Goal: Task Accomplishment & Management: Manage account settings

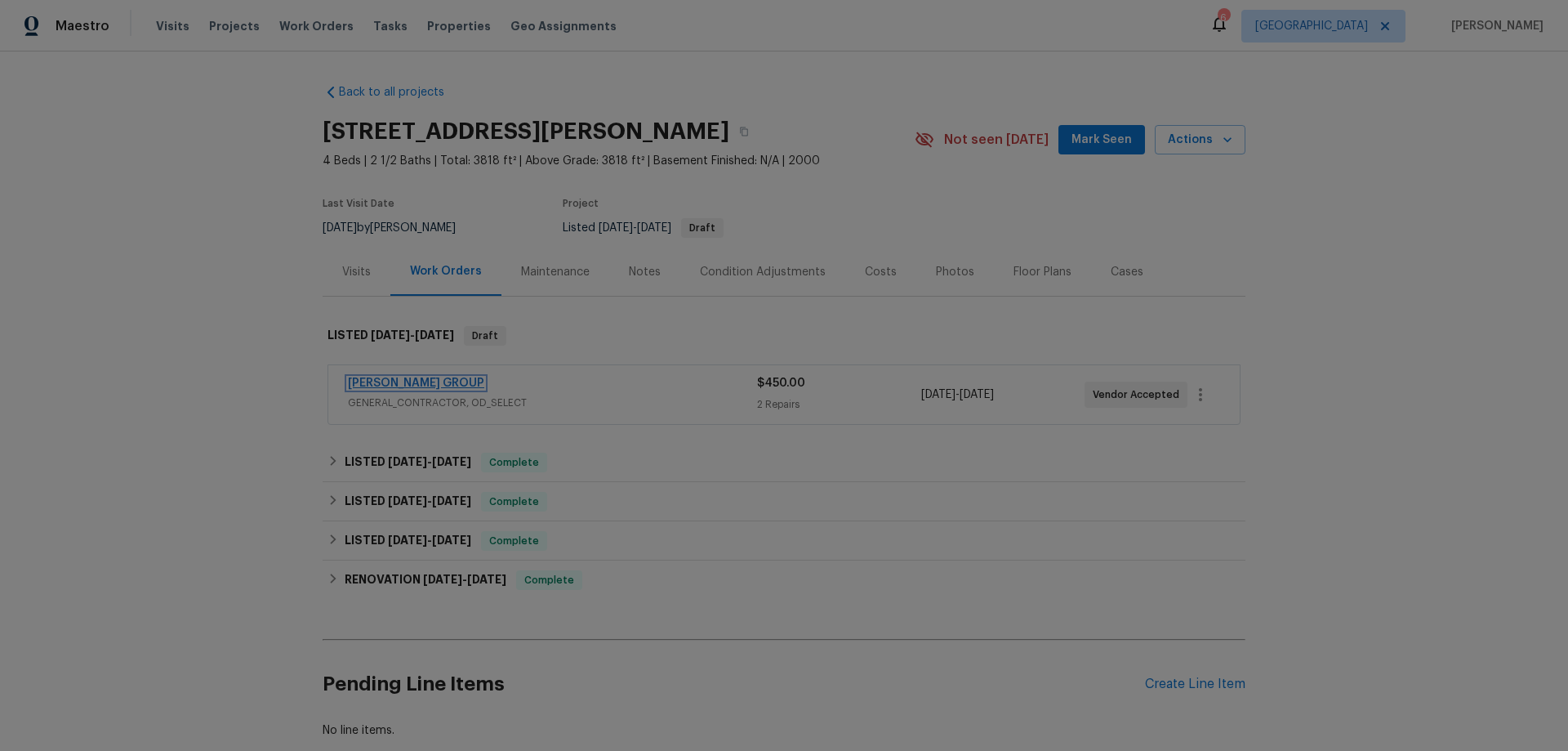
click at [436, 383] on link "BARAKEL VENZ GROUP" at bounding box center [416, 384] width 136 height 12
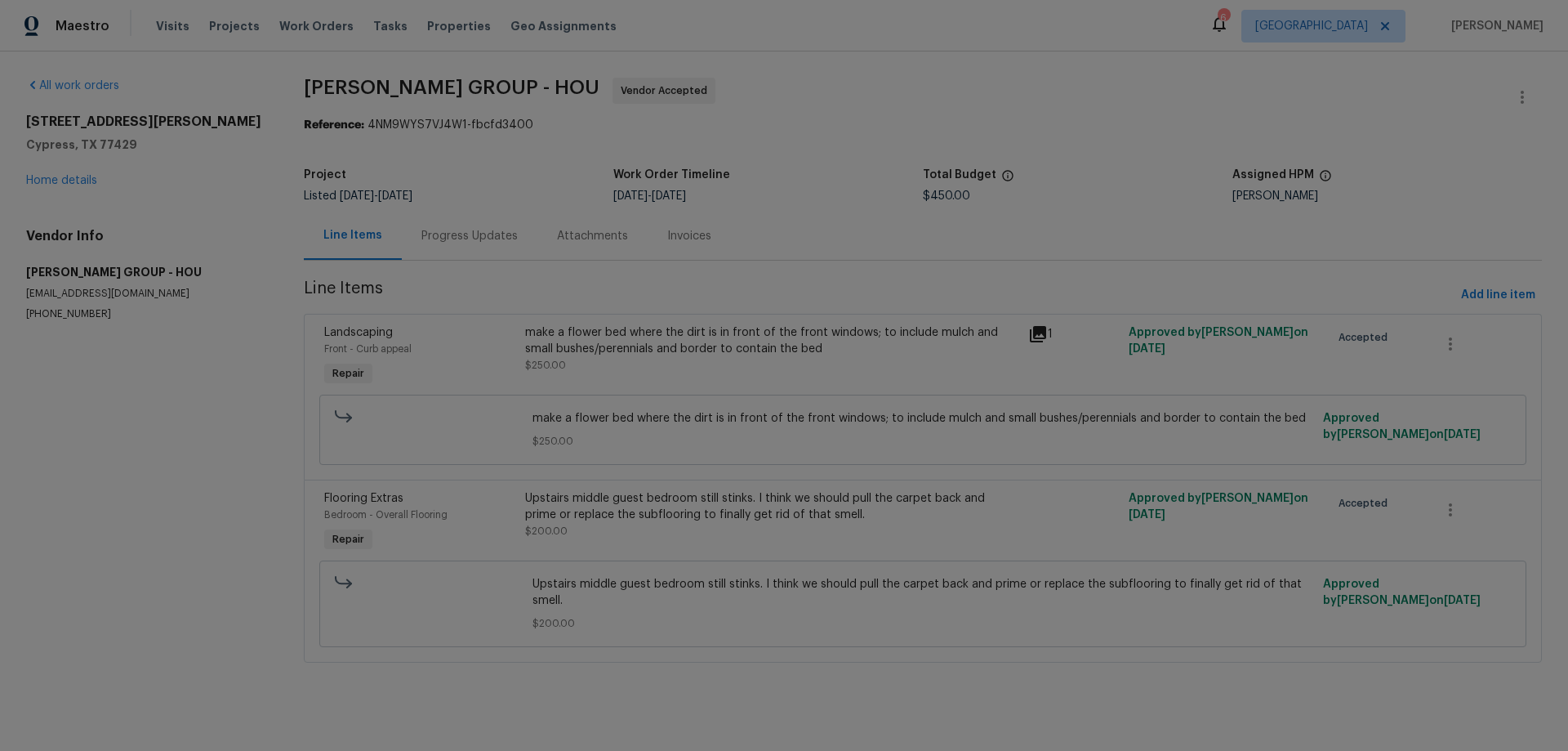
click at [784, 505] on div "Upstairs middle guest bedroom still stinks. I think we should pull the carpet b…" at bounding box center [772, 506] width 493 height 33
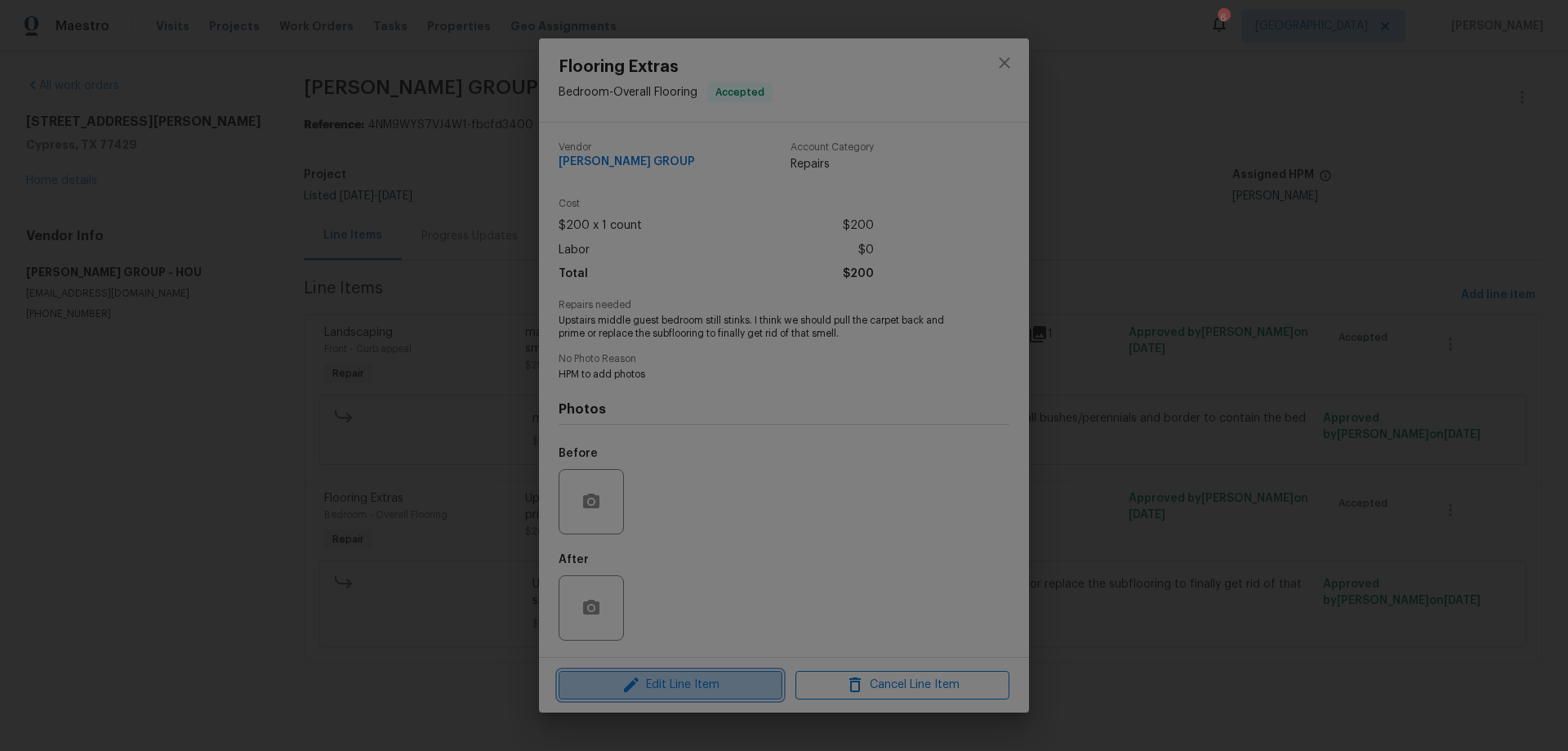
click at [703, 685] on span "Edit Line Item" at bounding box center [670, 685] width 214 height 20
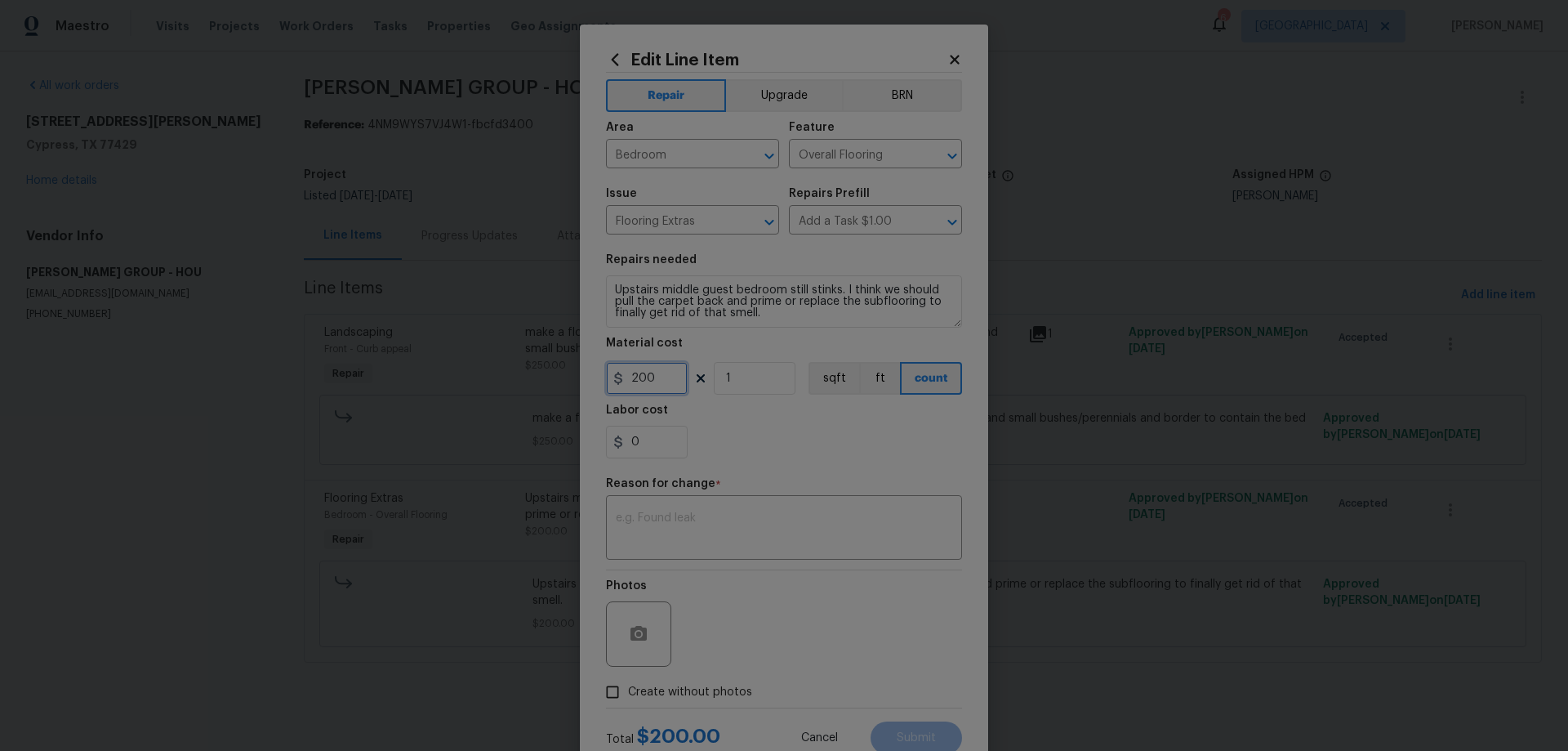
drag, startPoint x: 643, startPoint y: 378, endPoint x: 593, endPoint y: 377, distance: 50.0
click at [593, 377] on div "Edit Line Item Repair Upgrade BRN Area Bedroom ​ Feature Overall Flooring ​ Iss…" at bounding box center [784, 403] width 409 height 756
type input "450"
click at [719, 513] on textarea at bounding box center [784, 529] width 337 height 35
click at [807, 518] on textarea "quoted; includes carpet/pad removal; pad replacement; wood treatment" at bounding box center [784, 529] width 337 height 35
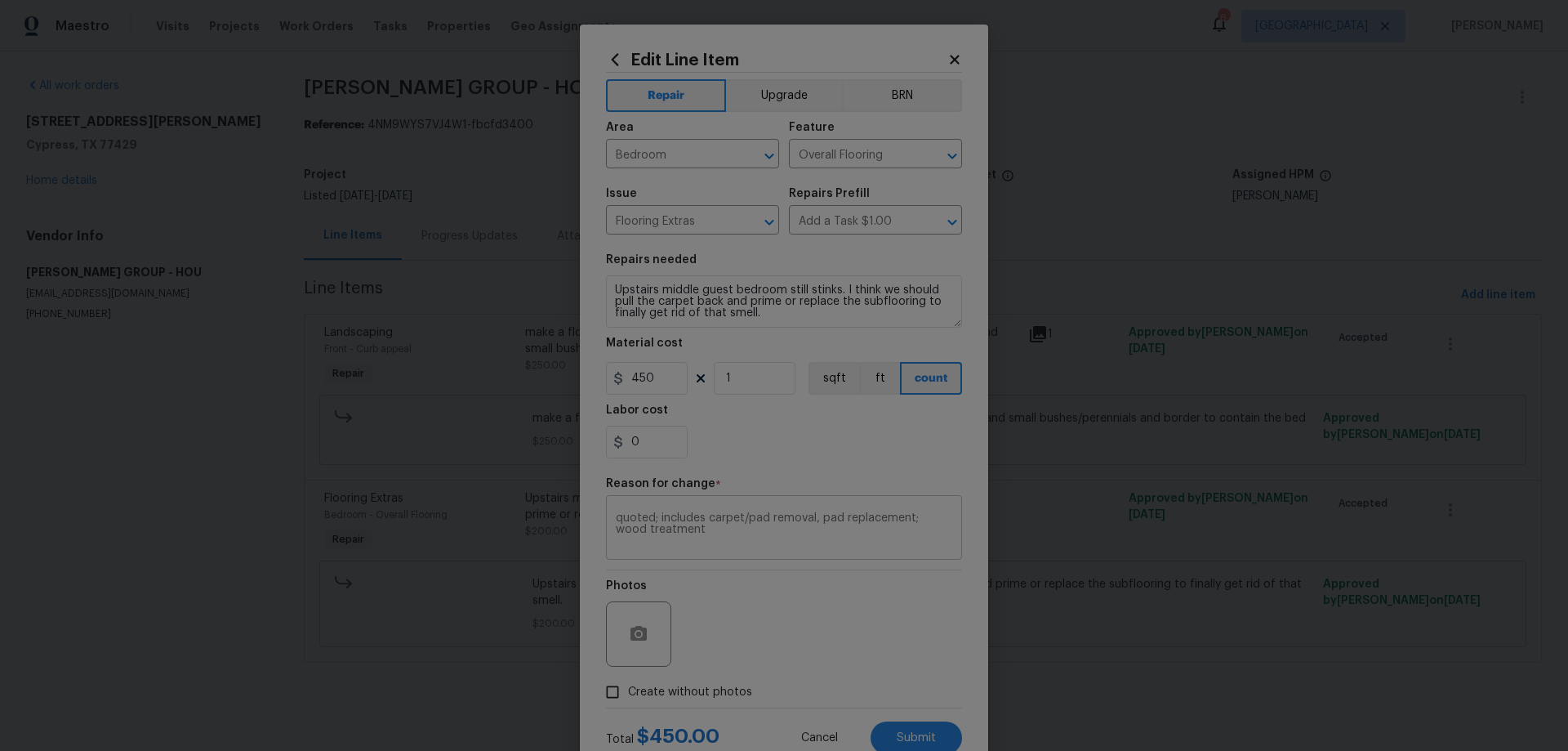
click at [902, 510] on div "quoted; includes carpet/pad removal, pad replacement; wood treatment x ​" at bounding box center [784, 528] width 356 height 60
click at [908, 513] on textarea "quoted; includes carpet/pad removal, pad replacement; wood treatment" at bounding box center [784, 529] width 337 height 35
click at [751, 529] on textarea "quoted; includes carpet/pad removal, pad replacement, wood treatment" at bounding box center [784, 529] width 337 height 35
type textarea "quoted; includes carpet/pad removal, pad replacement, wood treatment"
click at [890, 735] on button "Submit" at bounding box center [916, 738] width 91 height 33
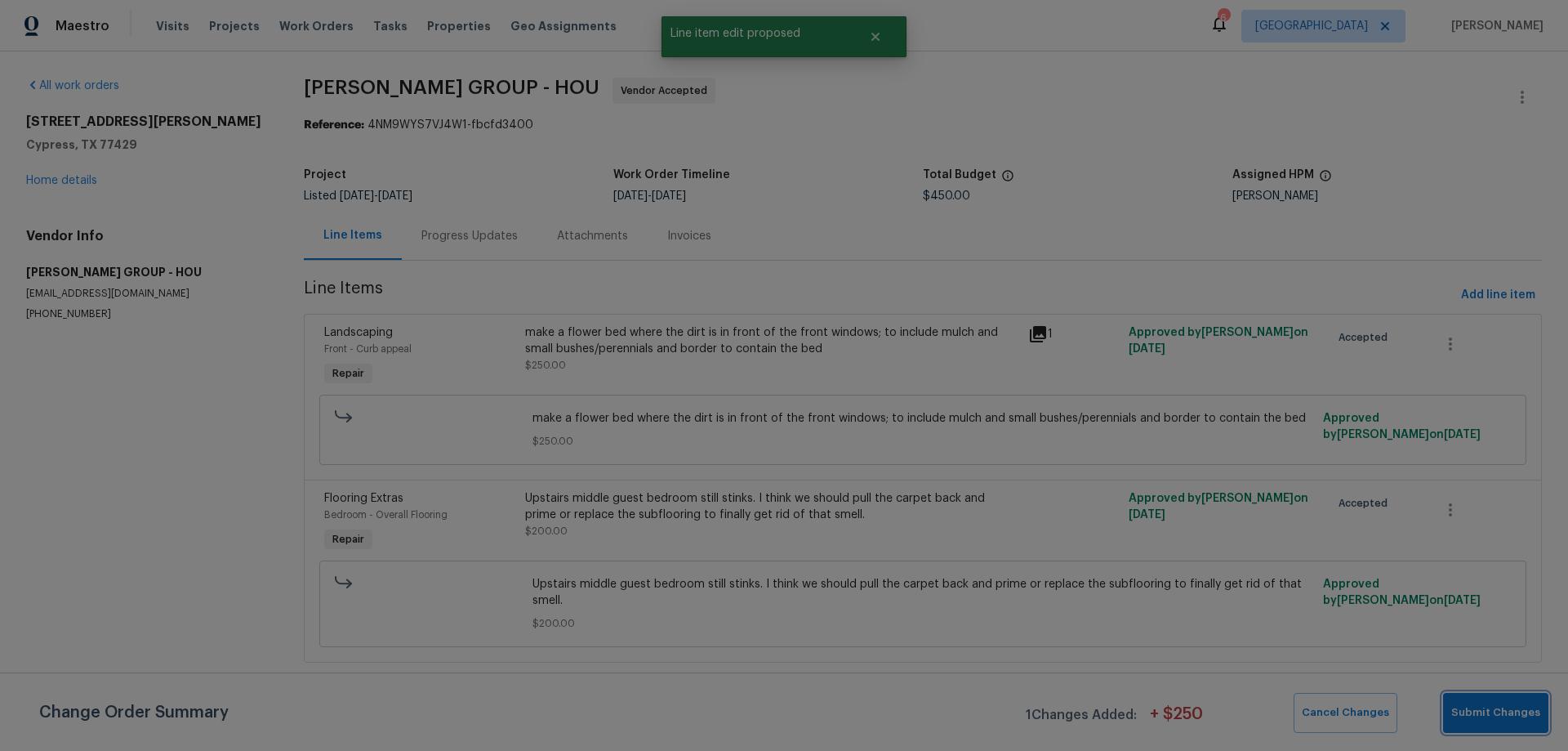
click at [1484, 707] on span "Submit Changes" at bounding box center [1496, 713] width 89 height 19
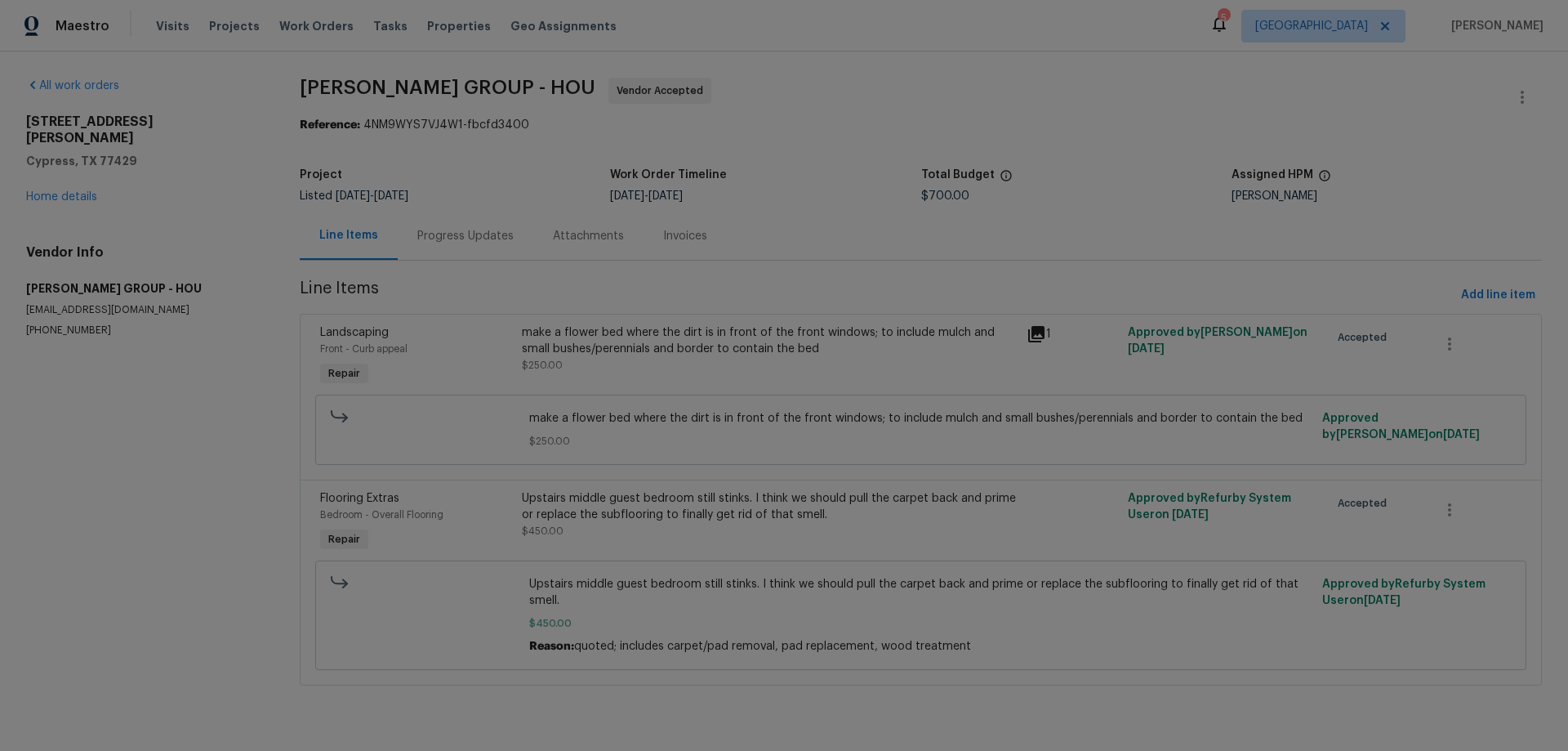
click at [612, 361] on div "make a flower bed where the dirt is in front of the front windows; to include m…" at bounding box center [769, 348] width 495 height 49
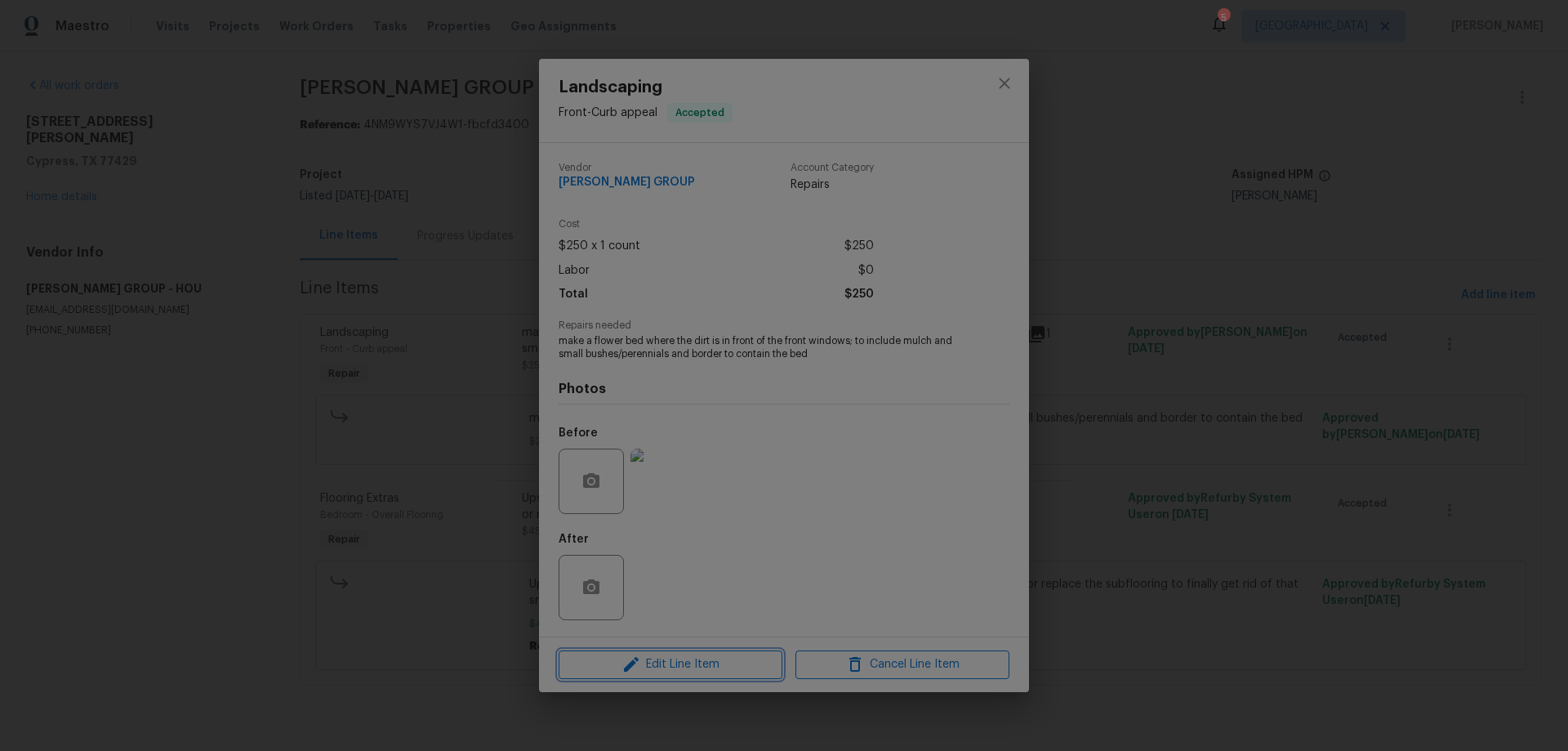
click at [670, 665] on span "Edit Line Item" at bounding box center [670, 664] width 214 height 20
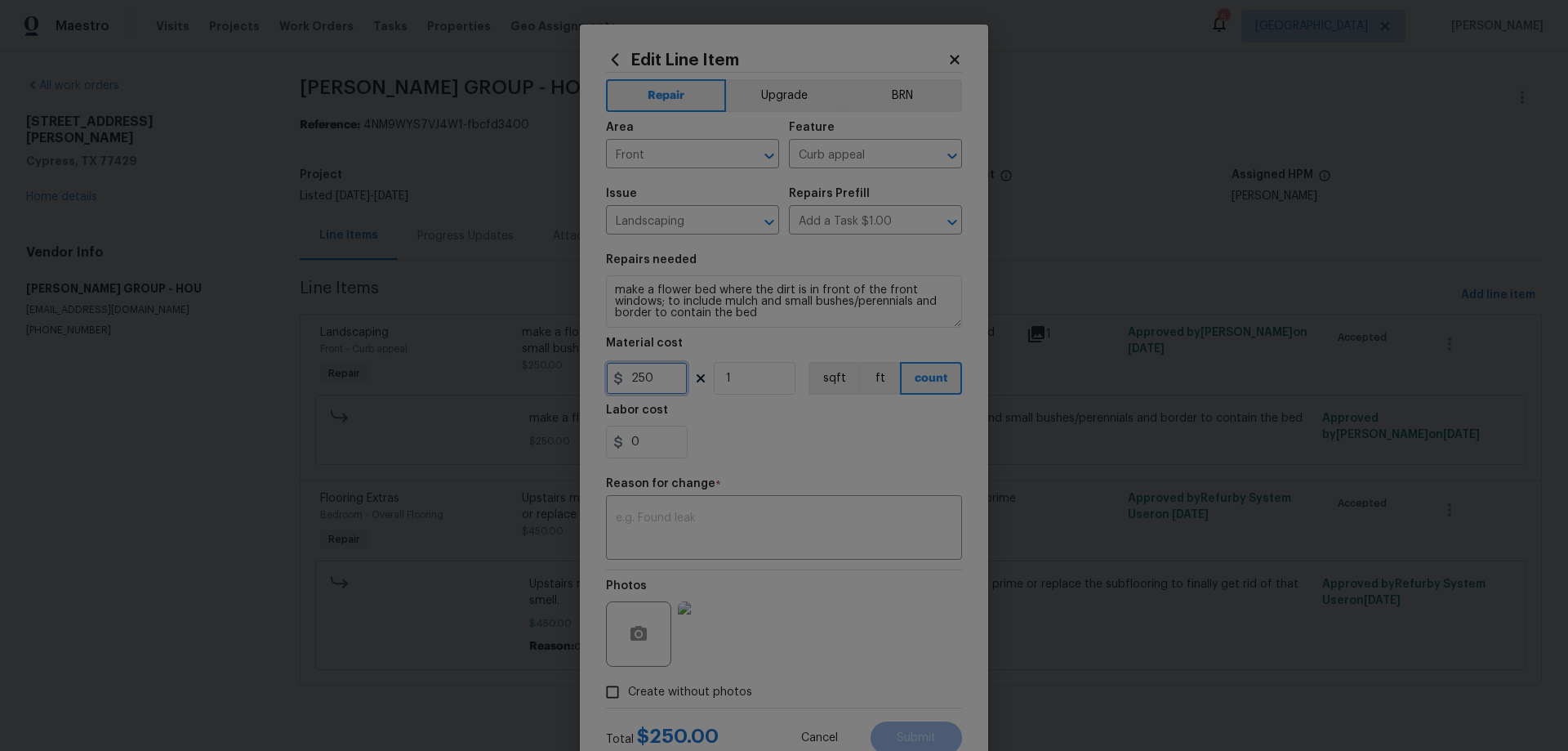
drag, startPoint x: 634, startPoint y: 368, endPoint x: 622, endPoint y: 370, distance: 12.2
click at [622, 370] on input "250" at bounding box center [646, 378] width 82 height 33
type input "450"
click at [781, 528] on textarea at bounding box center [784, 529] width 337 height 35
type textarea "quoted; includes mulch and greenery as well as redirecting buried gutters/drain…"
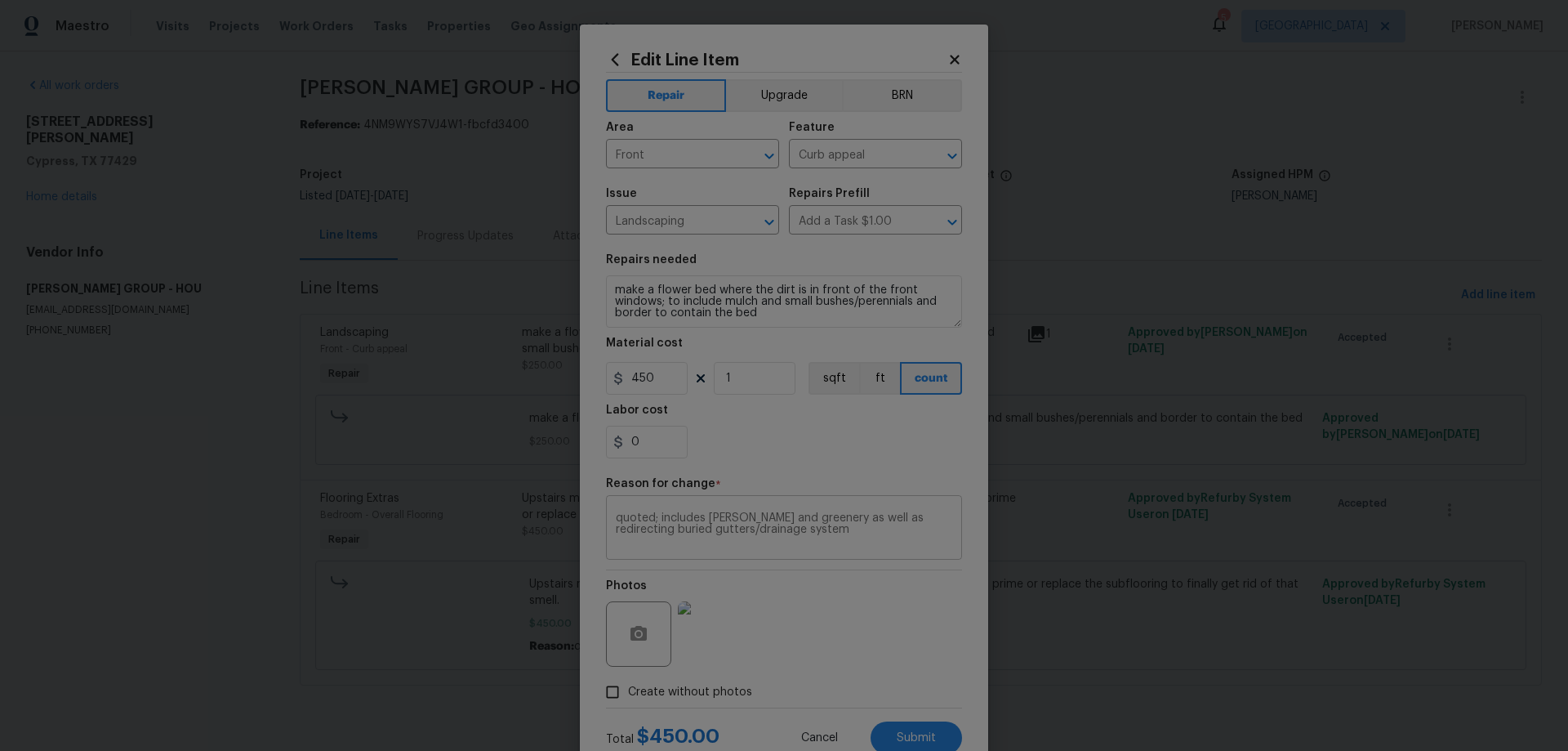
click at [836, 531] on textarea "quoted; includes mulch and greenery as well as redirecting buried gutters/drain…" at bounding box center [784, 529] width 337 height 35
click at [812, 524] on textarea "quoted; includes mulch and greenery as well as redirecting buried gutters/drain…" at bounding box center [784, 529] width 337 height 35
click at [898, 730] on button "Submit" at bounding box center [916, 738] width 91 height 33
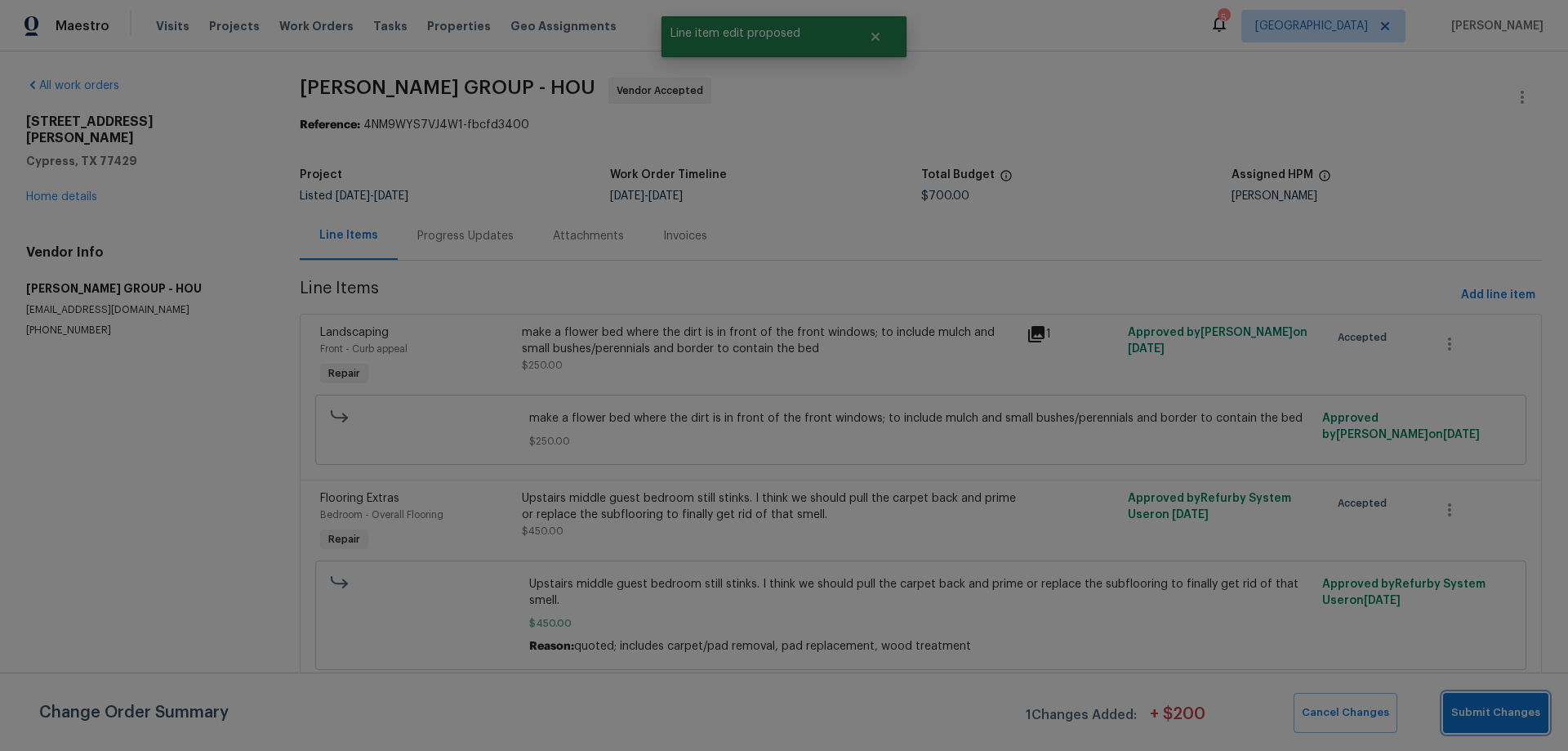
click at [1485, 716] on span "Submit Changes" at bounding box center [1496, 713] width 89 height 19
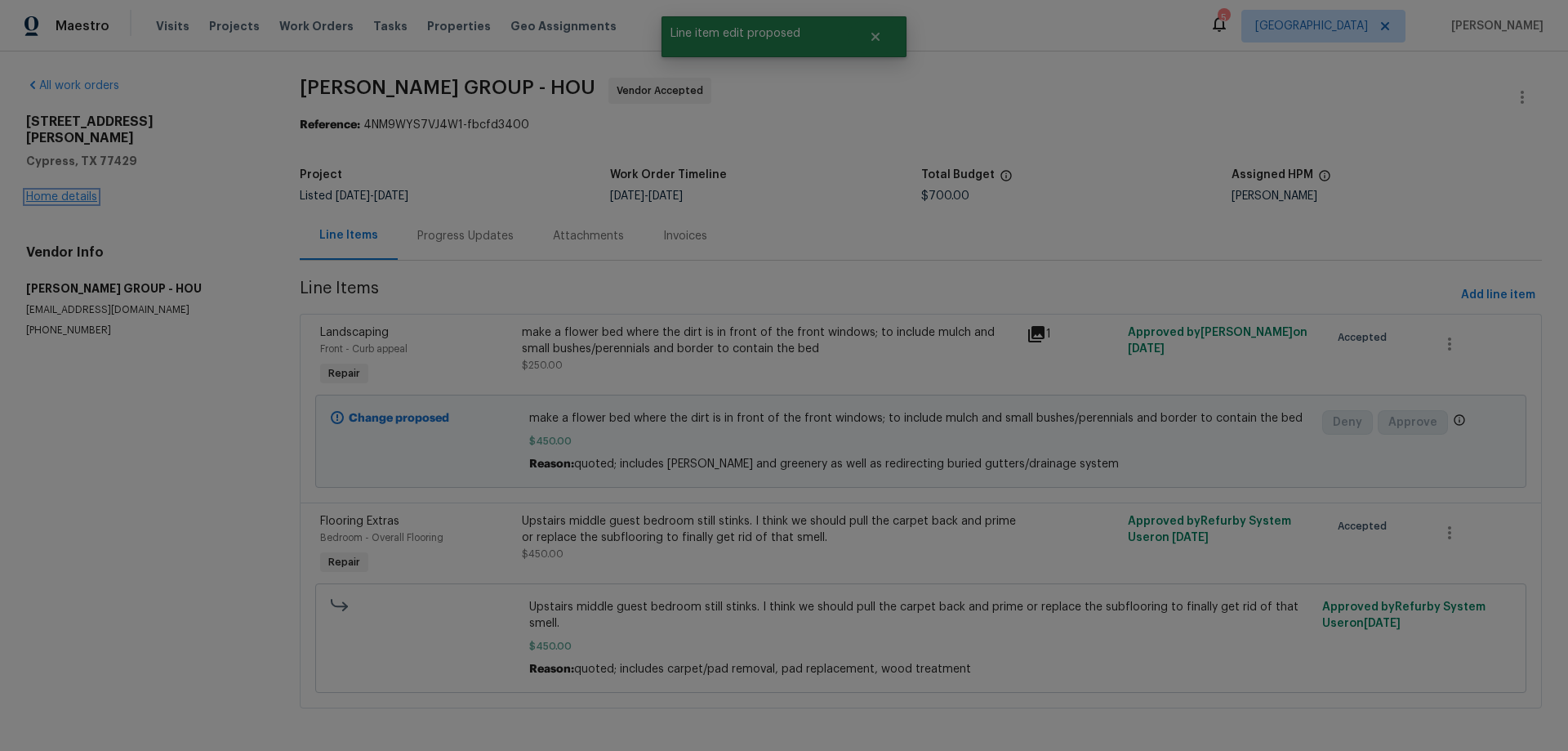
click at [57, 191] on link "Home details" at bounding box center [61, 197] width 71 height 12
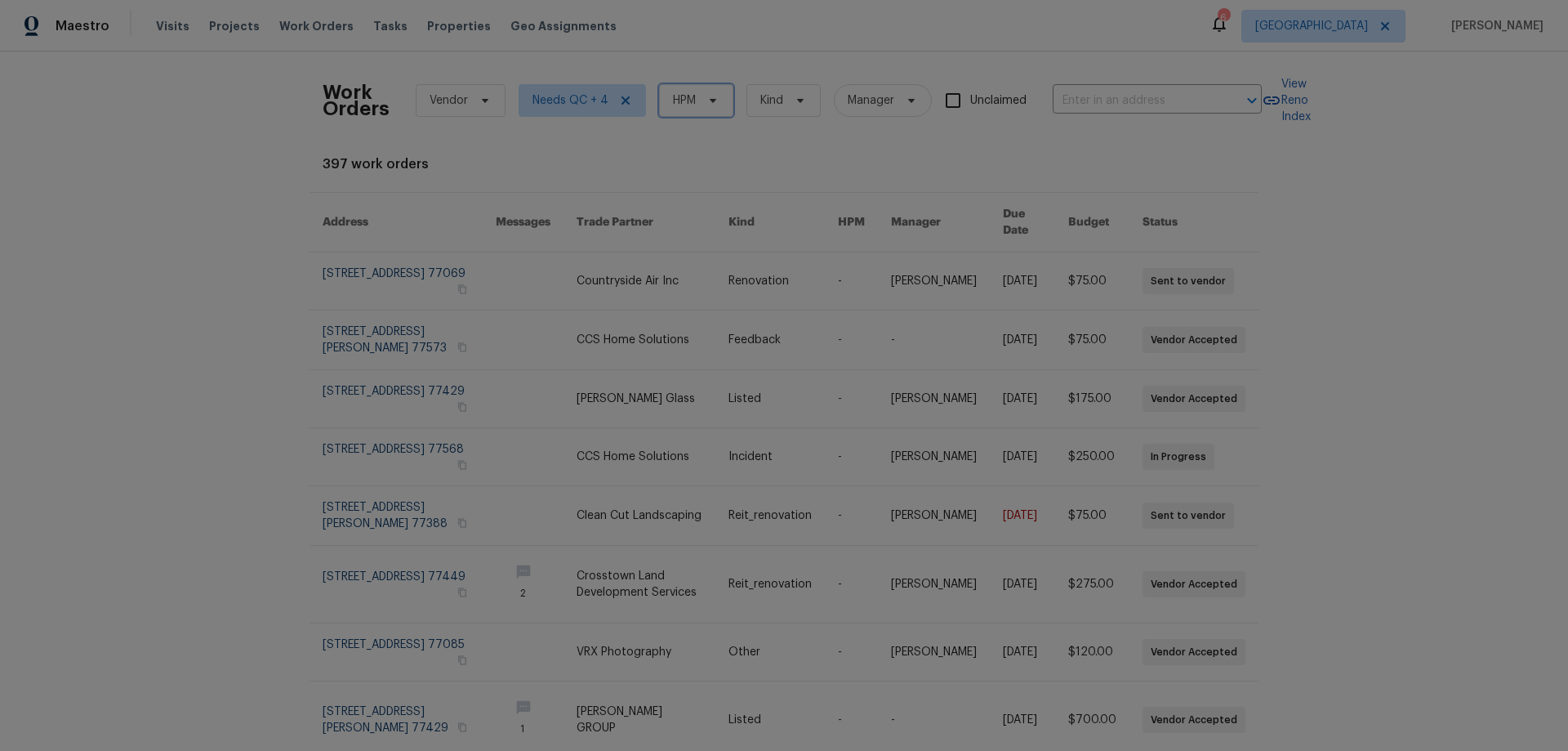
click at [690, 99] on span "HPM" at bounding box center [696, 101] width 75 height 33
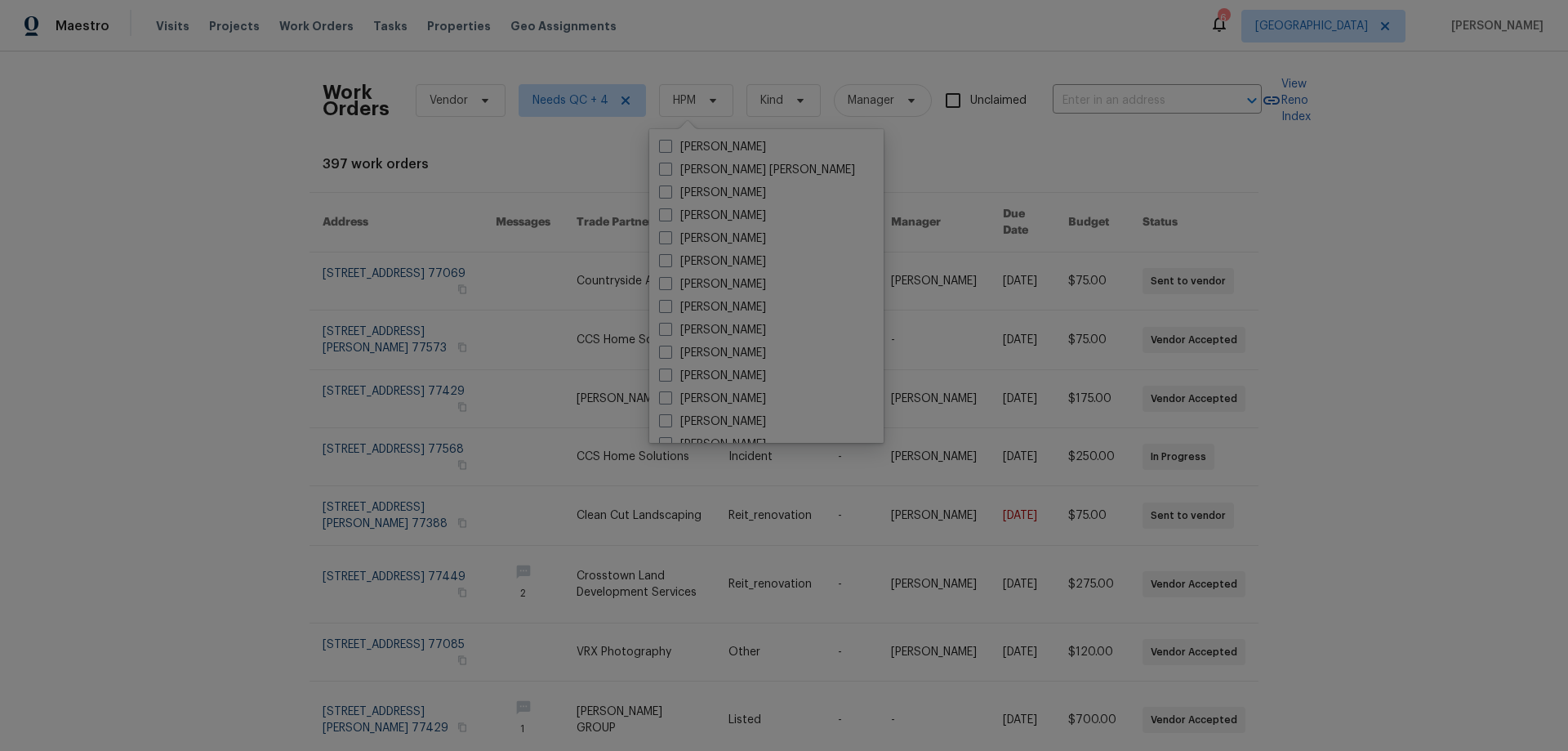
click at [736, 352] on label "[PERSON_NAME]" at bounding box center [713, 352] width 107 height 16
click at [669, 352] on input "[PERSON_NAME]" at bounding box center [664, 349] width 11 height 11
checkbox input "true"
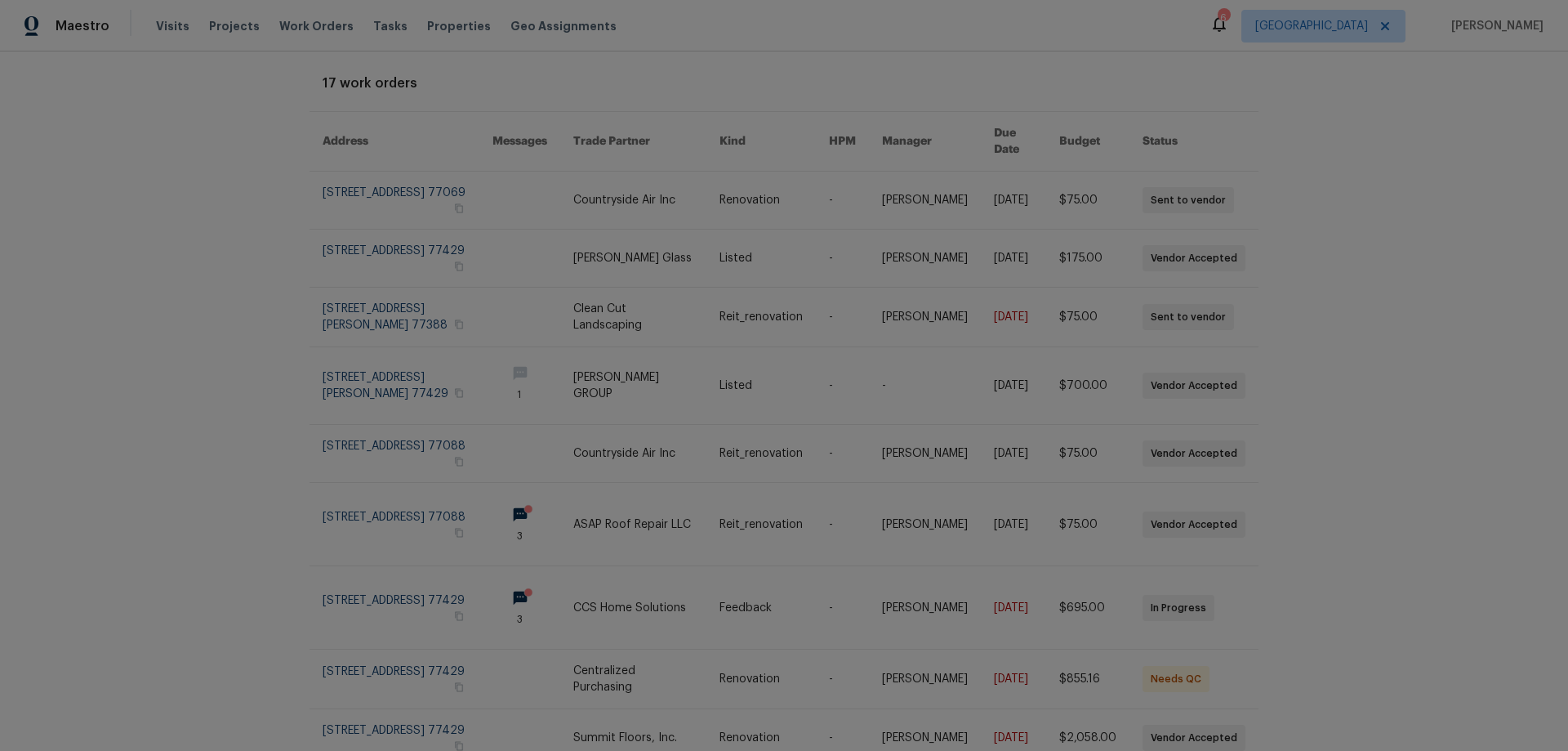
scroll to position [52, 0]
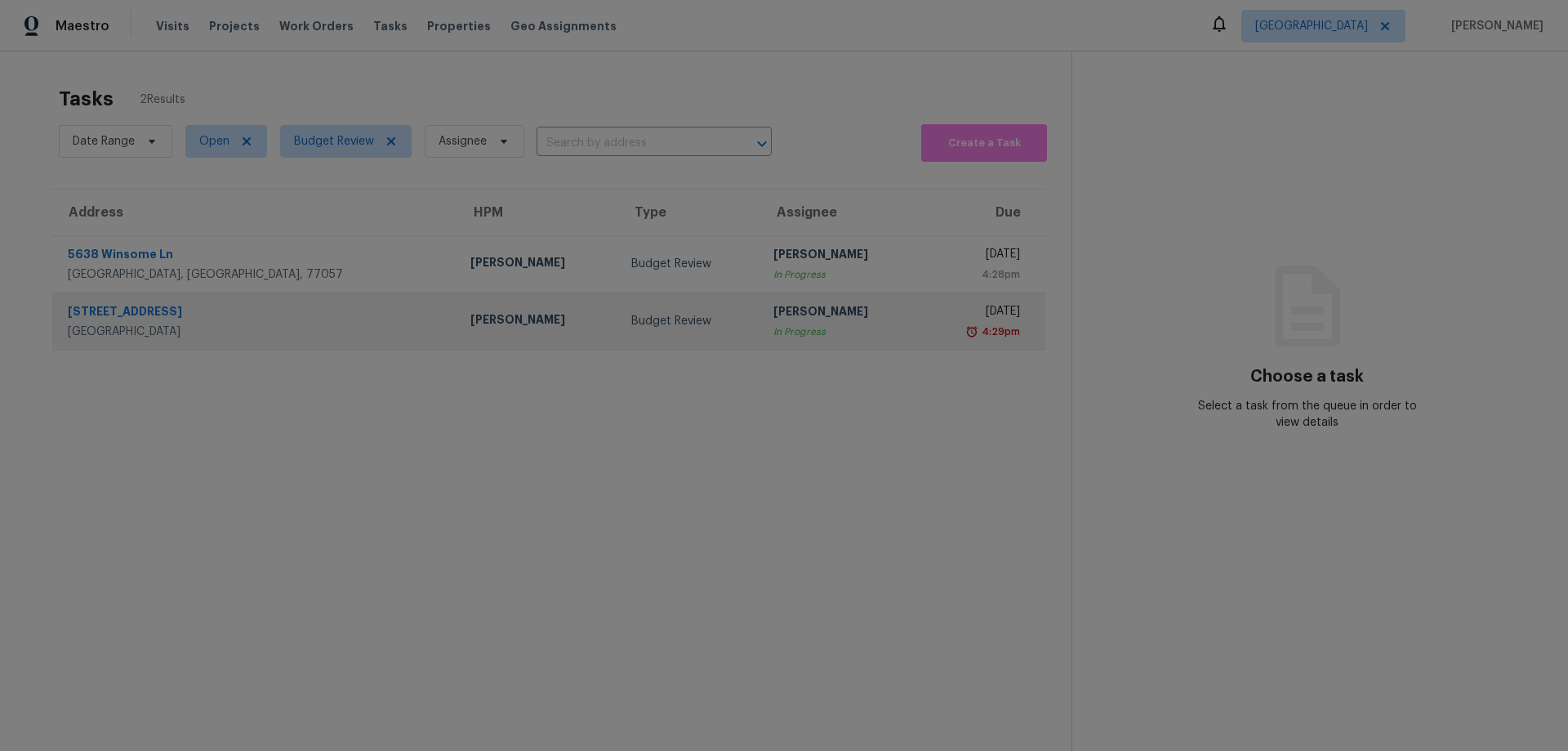
click at [146, 307] on div "[STREET_ADDRESS]" at bounding box center [256, 313] width 377 height 20
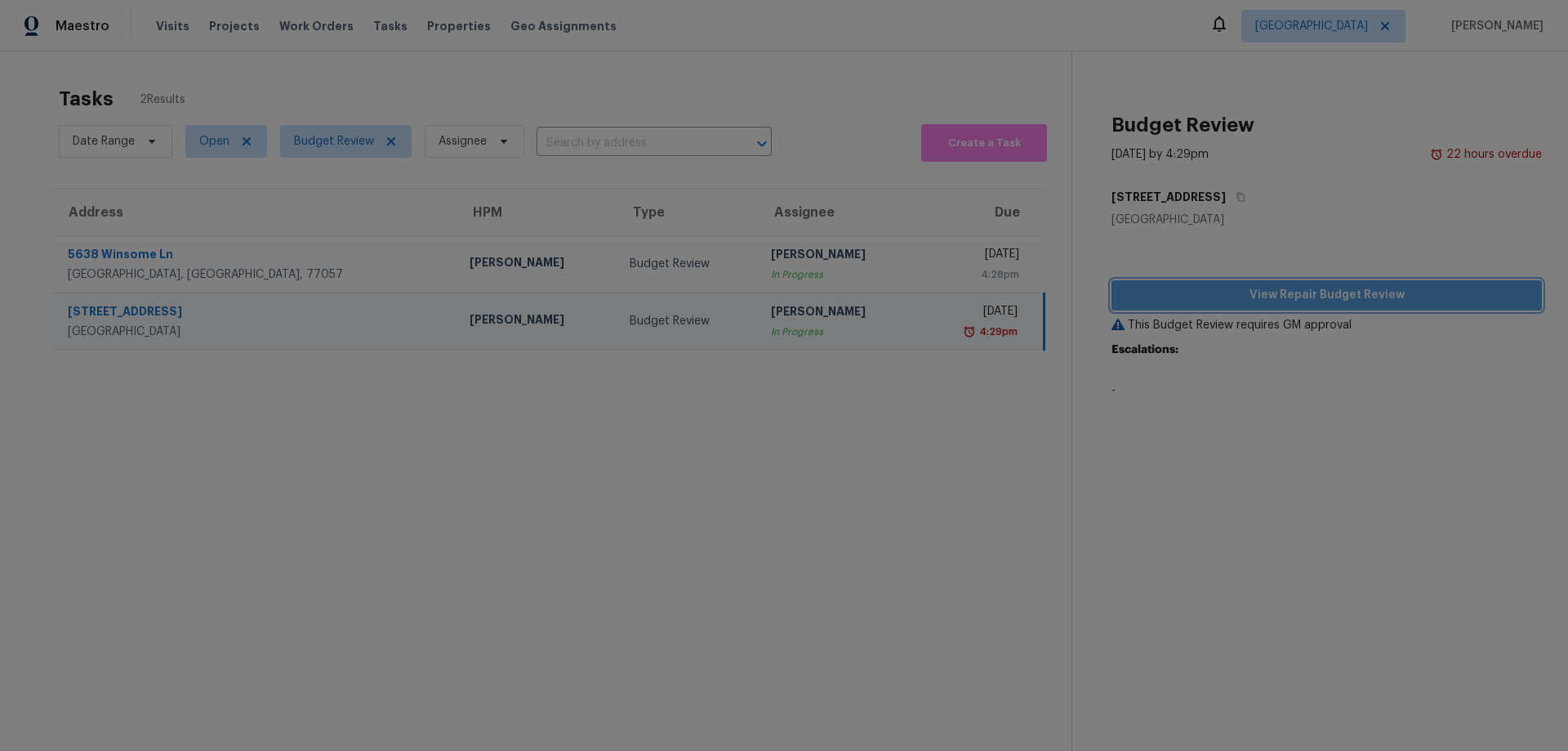
click at [1151, 290] on span "View Repair Budget Review" at bounding box center [1327, 294] width 405 height 20
click at [185, 323] on div "Houston, TX, 77040" at bounding box center [256, 331] width 376 height 16
click at [750, 499] on section "Tasks 2 Results Date Range Open Budget Review Assignee ​ Create a Task Address …" at bounding box center [549, 440] width 1045 height 725
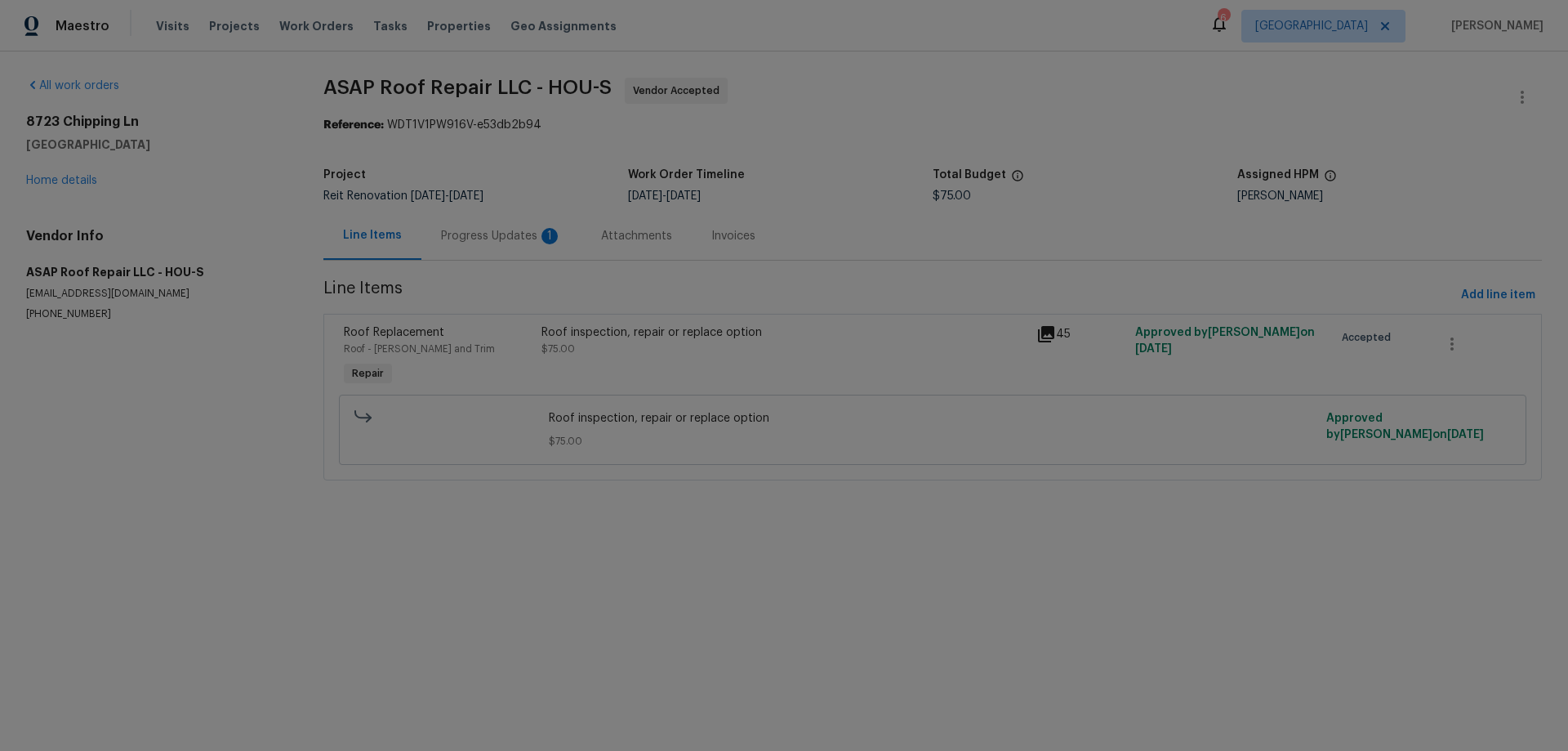
click at [502, 240] on div "Progress Updates 1" at bounding box center [502, 236] width 121 height 16
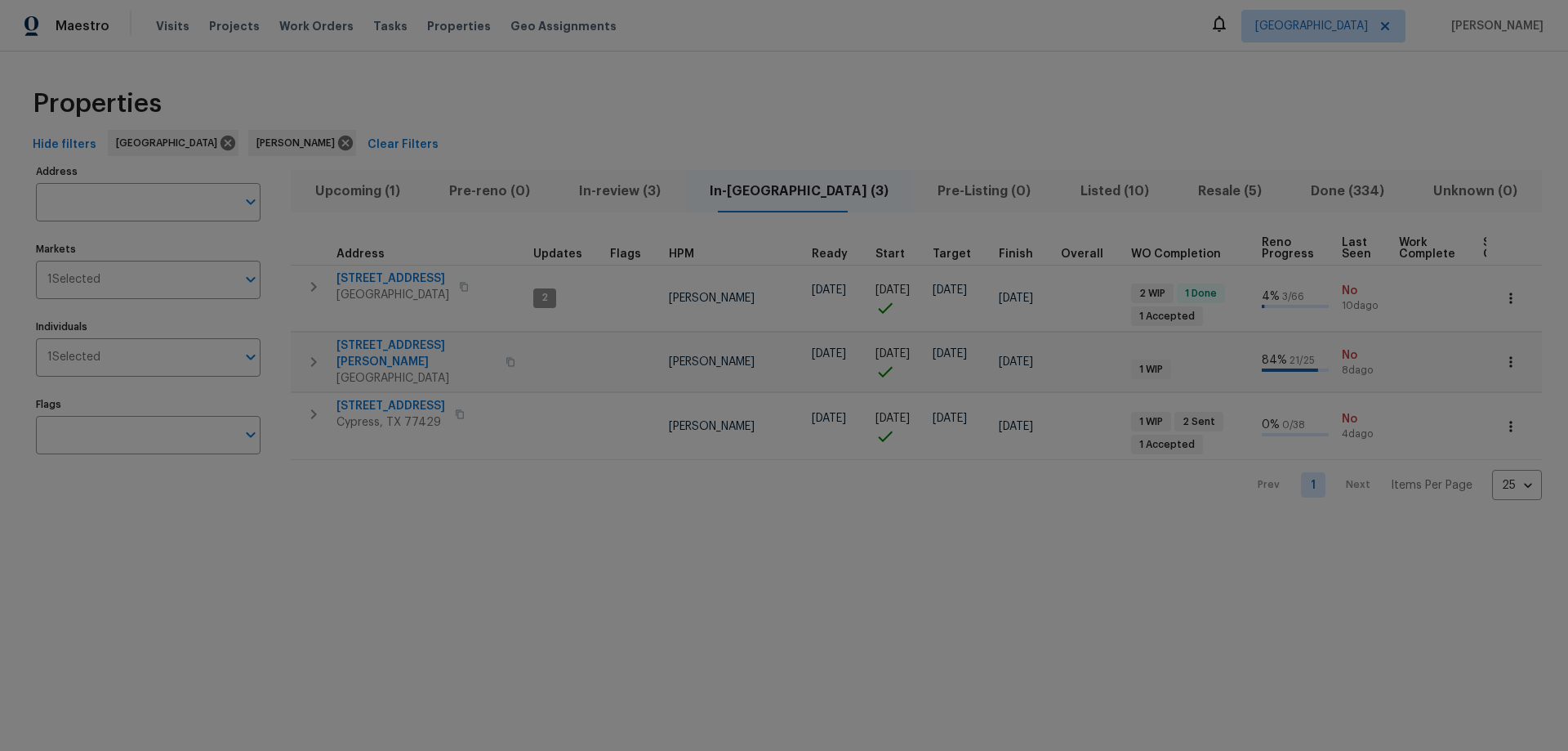
click at [655, 195] on span "In-review (3)" at bounding box center [620, 191] width 111 height 23
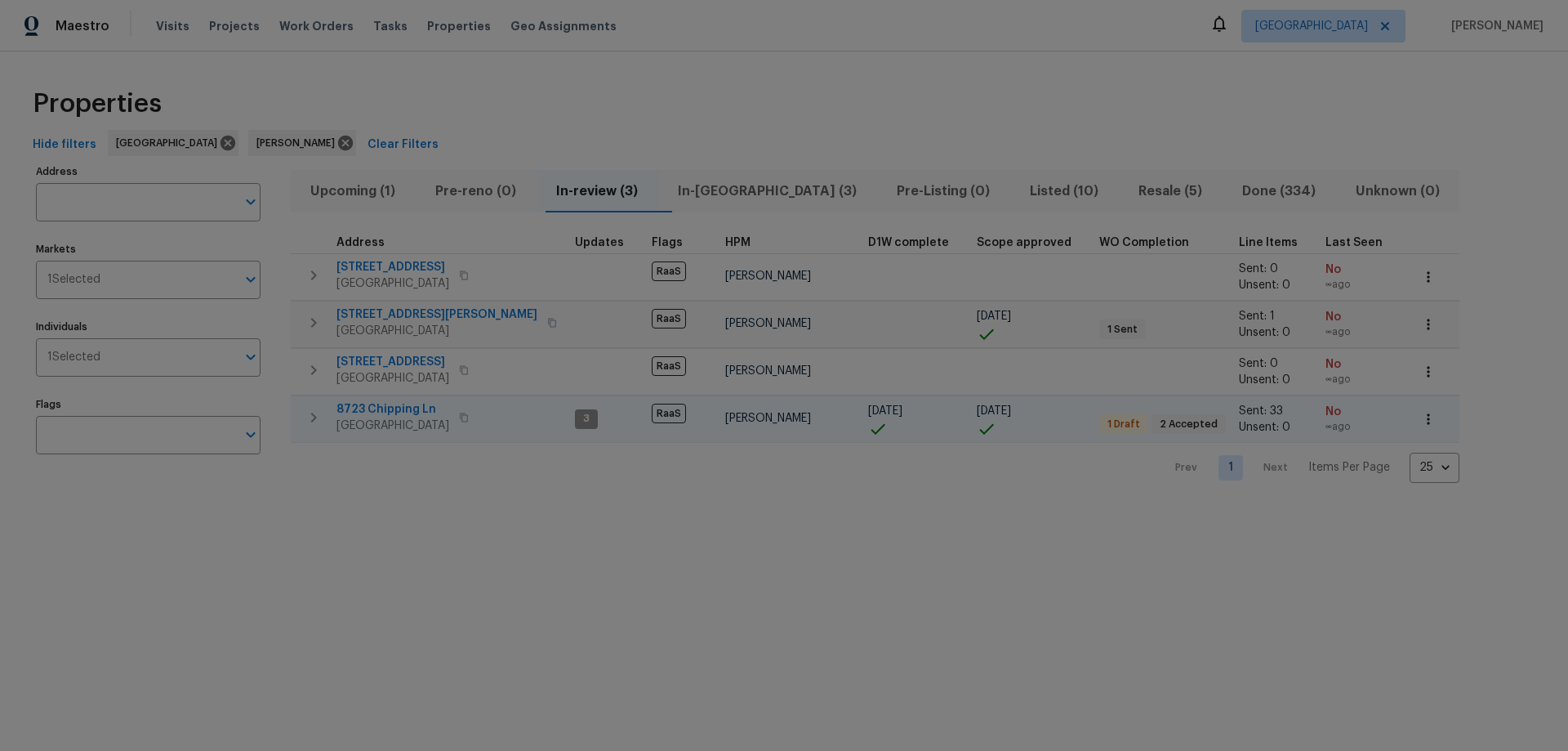
click at [1420, 416] on icon "button" at bounding box center [1428, 418] width 16 height 16
click at [865, 517] on div at bounding box center [784, 375] width 1568 height 751
click at [378, 407] on span "8723 Chipping Ln" at bounding box center [393, 409] width 113 height 16
click at [716, 188] on span "In-reno (3)" at bounding box center [768, 191] width 199 height 23
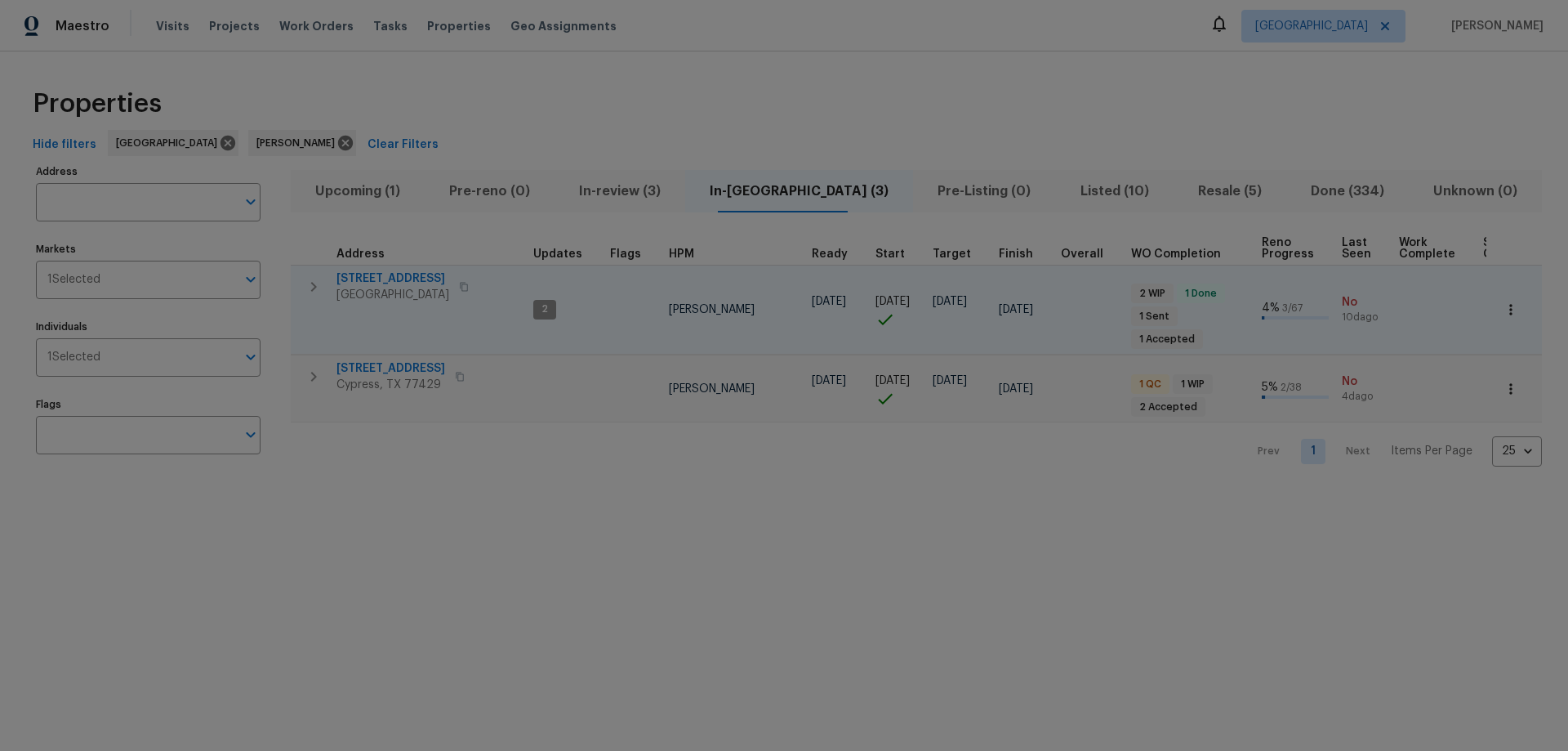
click at [390, 284] on span "[STREET_ADDRESS]" at bounding box center [393, 278] width 113 height 16
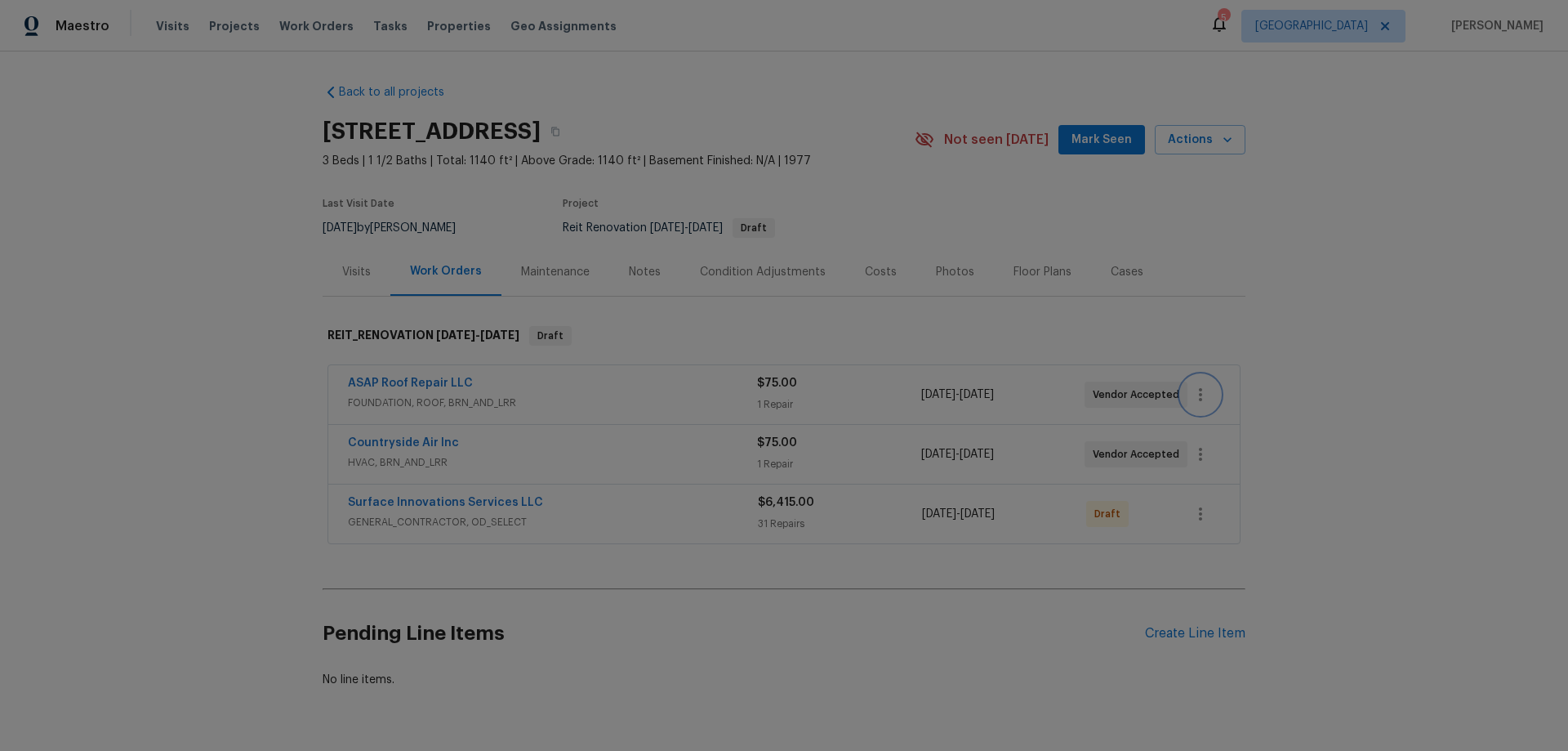
click at [1205, 392] on button "button" at bounding box center [1201, 394] width 39 height 39
click at [1220, 441] on li "View In Trade Partner Portal" at bounding box center [1264, 449] width 176 height 27
click at [162, 350] on div at bounding box center [784, 375] width 1568 height 751
click at [410, 447] on link "Countryside Air Inc" at bounding box center [404, 443] width 111 height 12
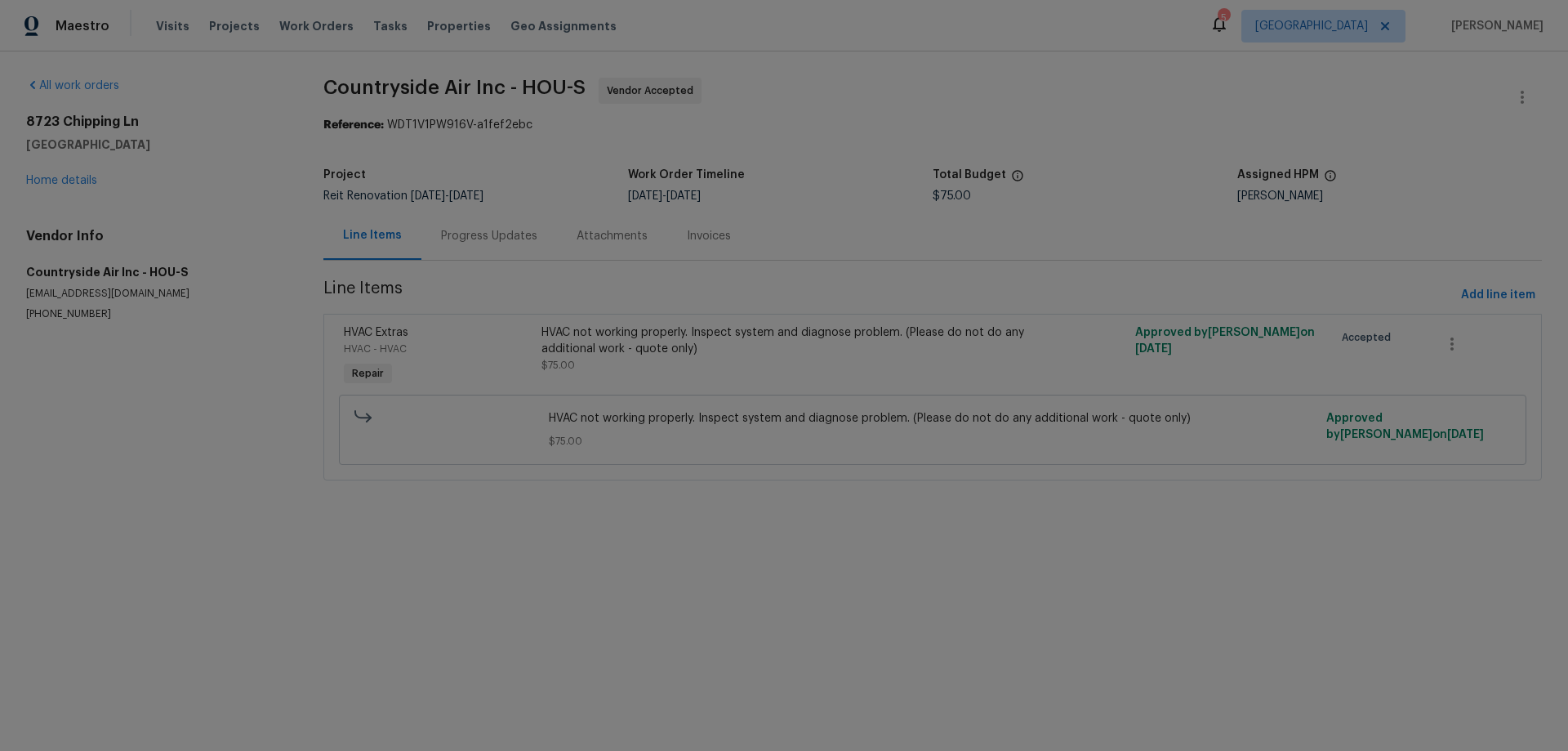
click at [481, 237] on div "Progress Updates" at bounding box center [489, 236] width 97 height 16
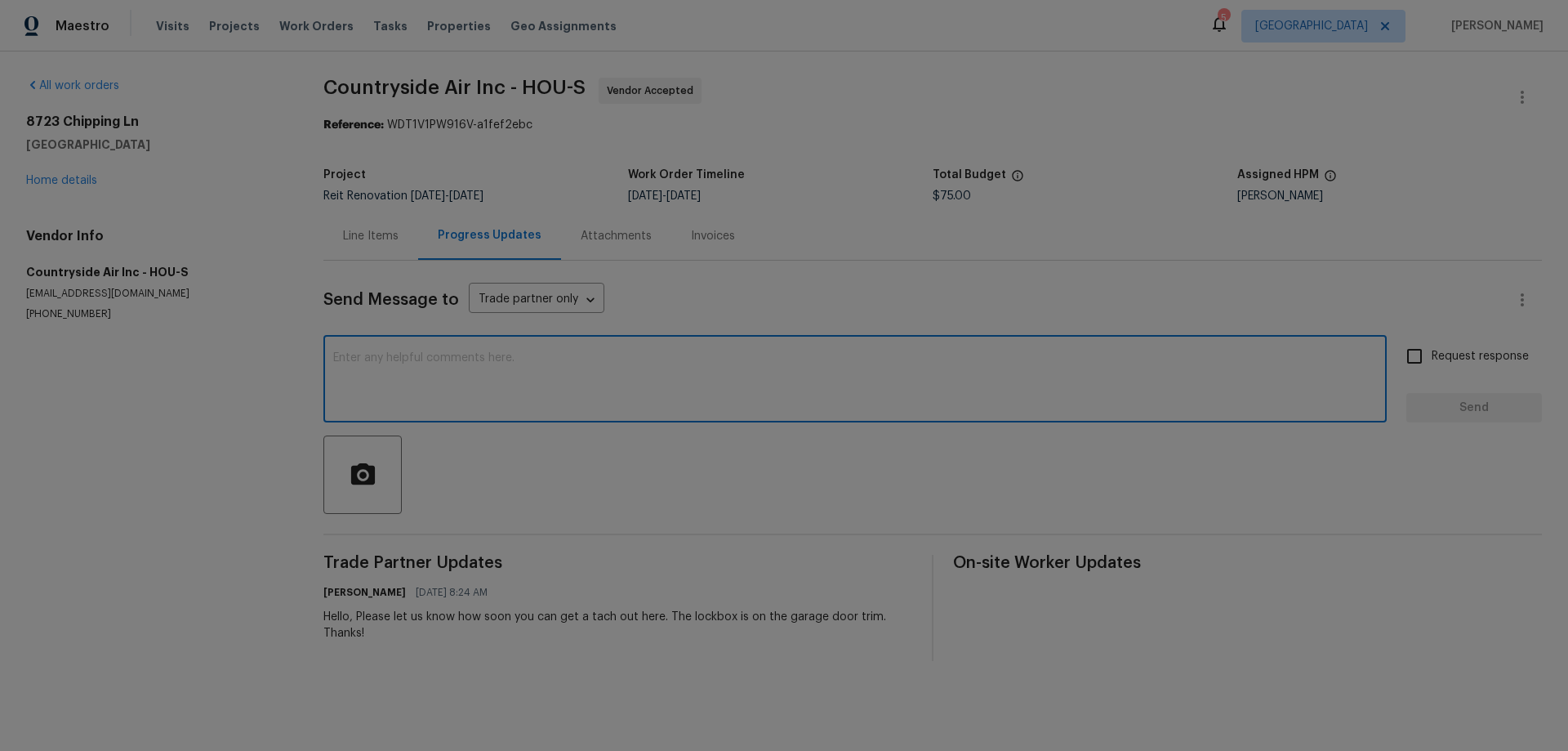
click at [593, 396] on textarea at bounding box center [855, 381] width 1044 height 58
type textarea "Please advise as soon as tech has been by and quote is prepared. Thanks!"
click at [1408, 362] on input "Request response" at bounding box center [1415, 356] width 35 height 35
checkbox input "true"
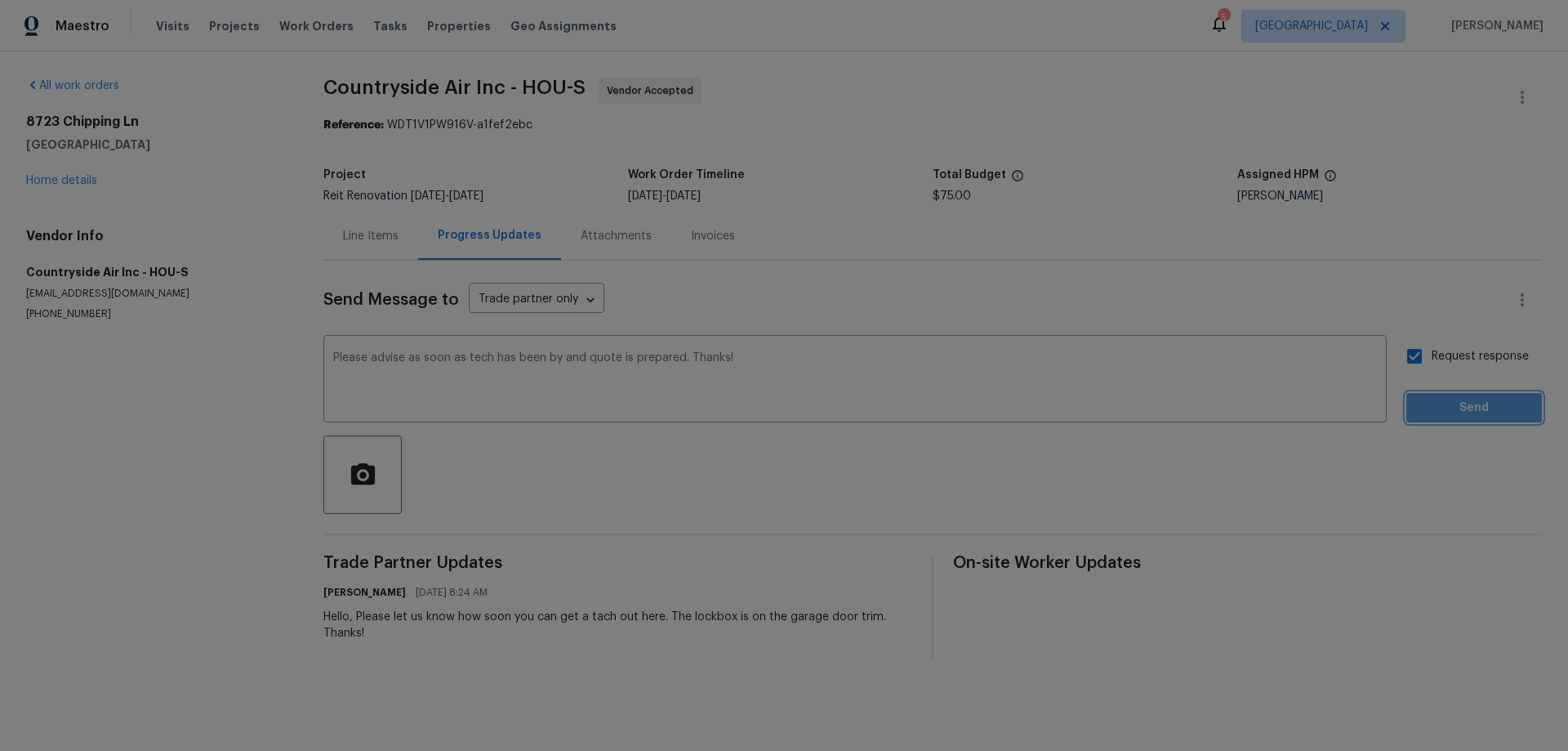
drag, startPoint x: 1450, startPoint y: 411, endPoint x: 1444, endPoint y: 417, distance: 8.5
click at [1450, 411] on span "Send" at bounding box center [1474, 408] width 109 height 20
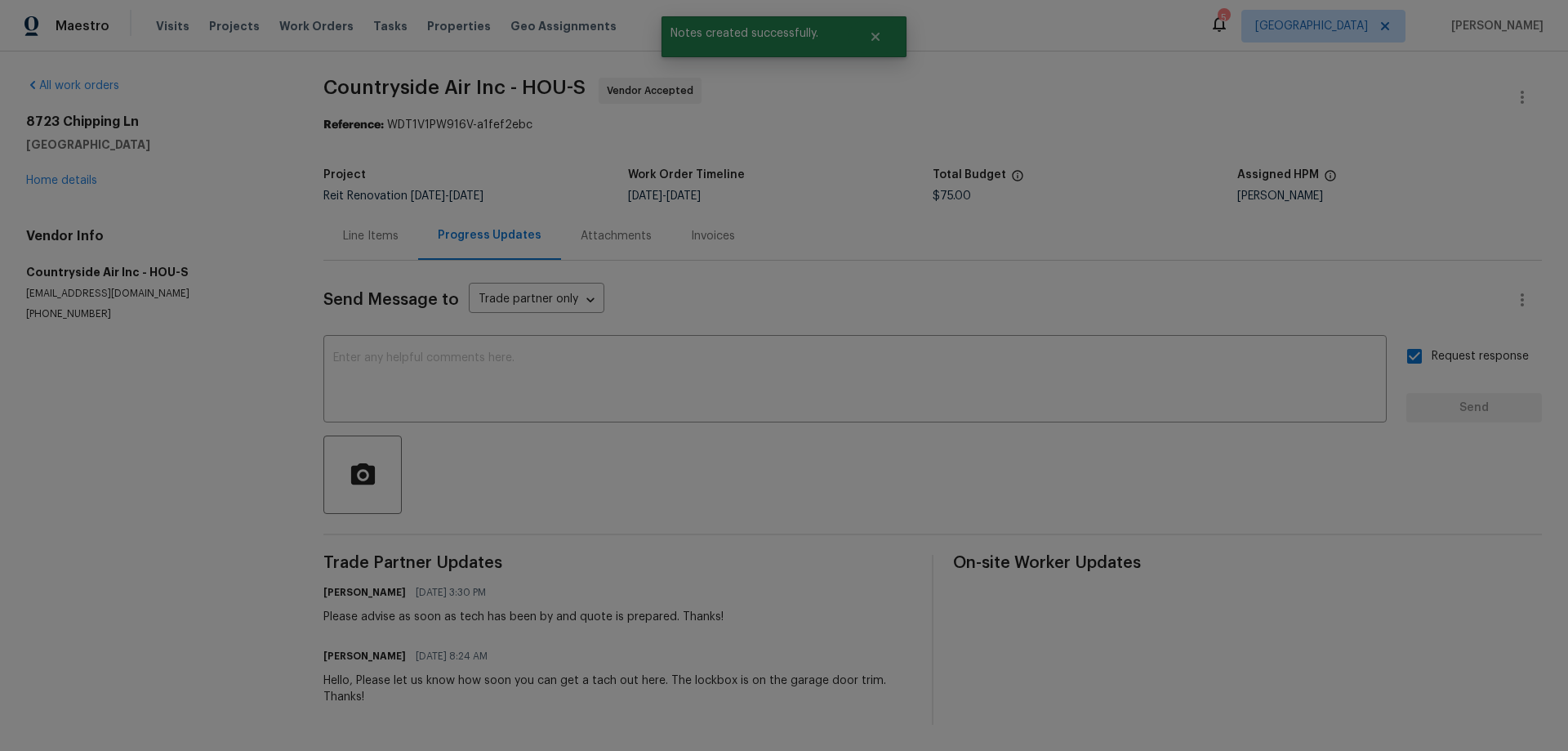
click at [362, 235] on div "Line Items" at bounding box center [371, 236] width 56 height 16
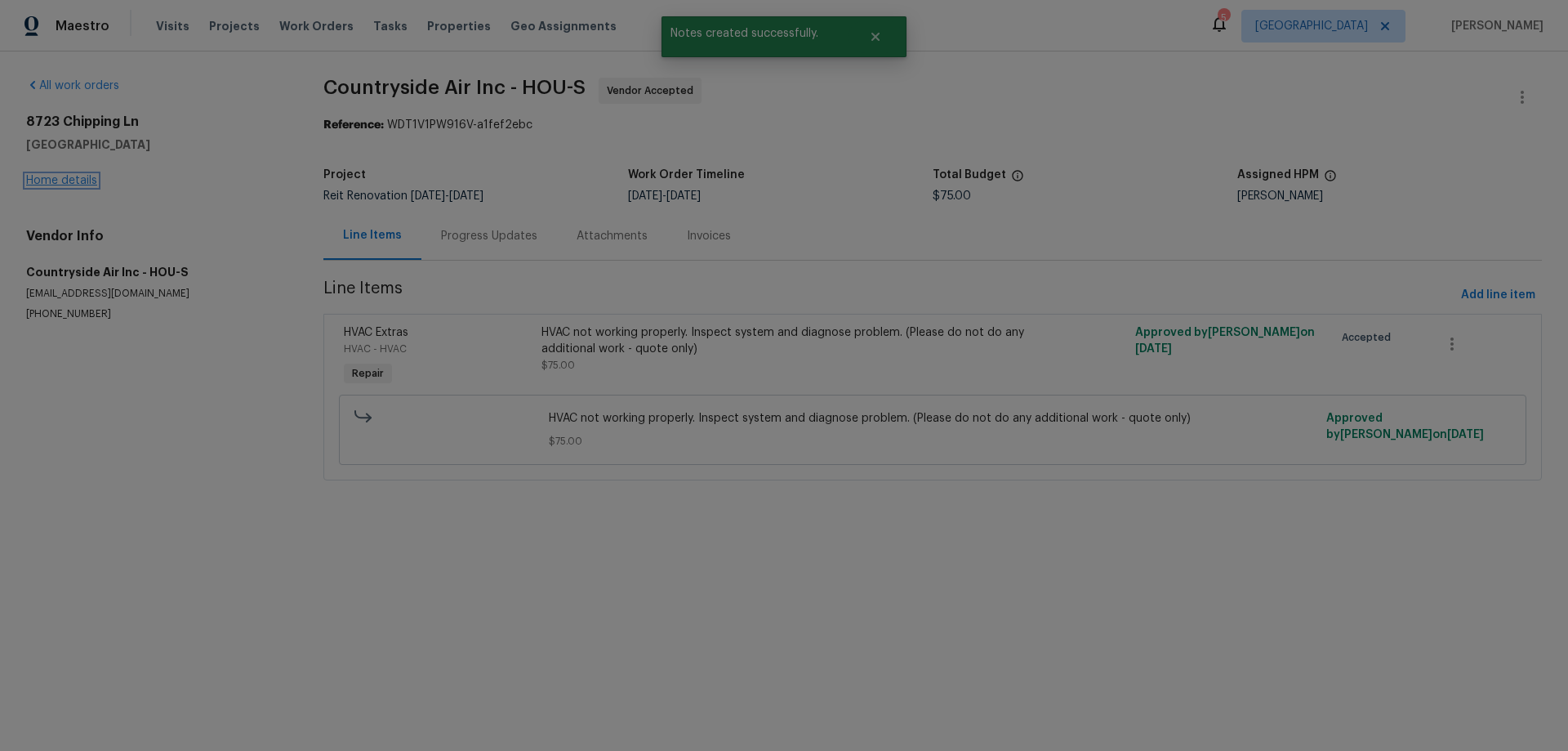
click at [63, 184] on link "Home details" at bounding box center [61, 180] width 71 height 12
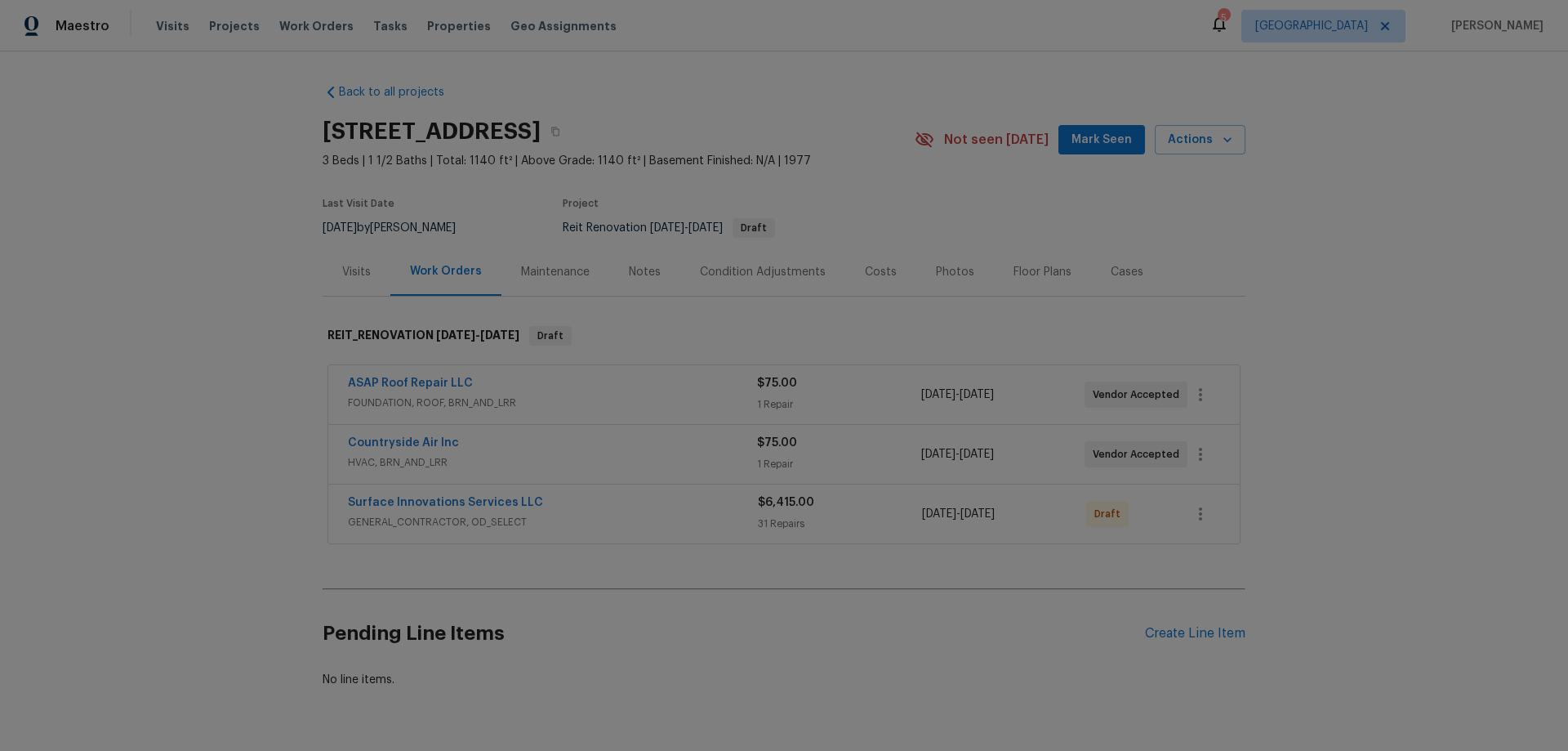
click at [191, 299] on div "Back to all projects 8723 Chipping Ln, Houston, TX 77088 3 Beds | 1 1/2 Baths |…" at bounding box center [784, 401] width 1568 height 699
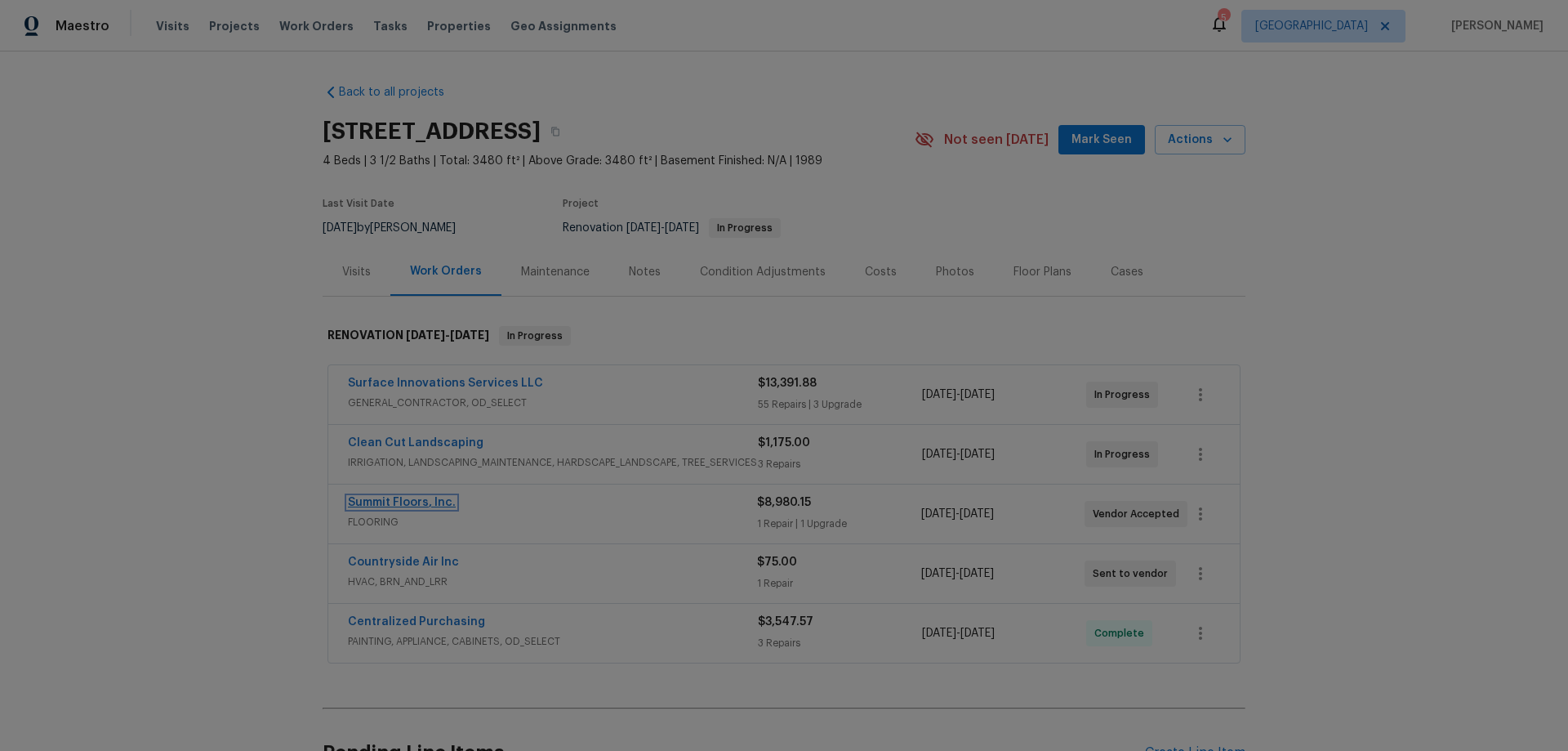
click at [394, 500] on link "Summit Floors, Inc." at bounding box center [402, 503] width 107 height 12
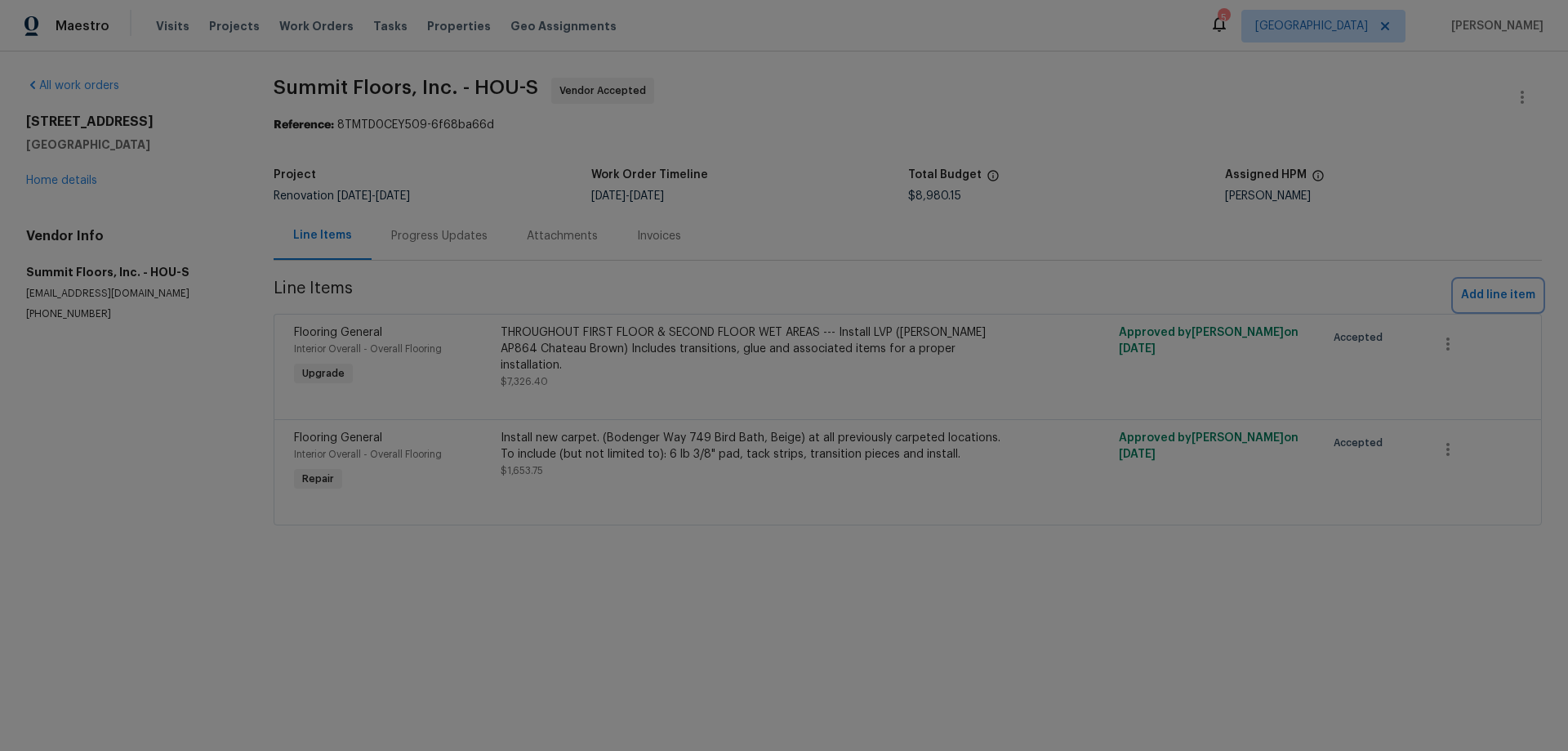
click at [1482, 290] on span "Add line item" at bounding box center [1499, 294] width 75 height 20
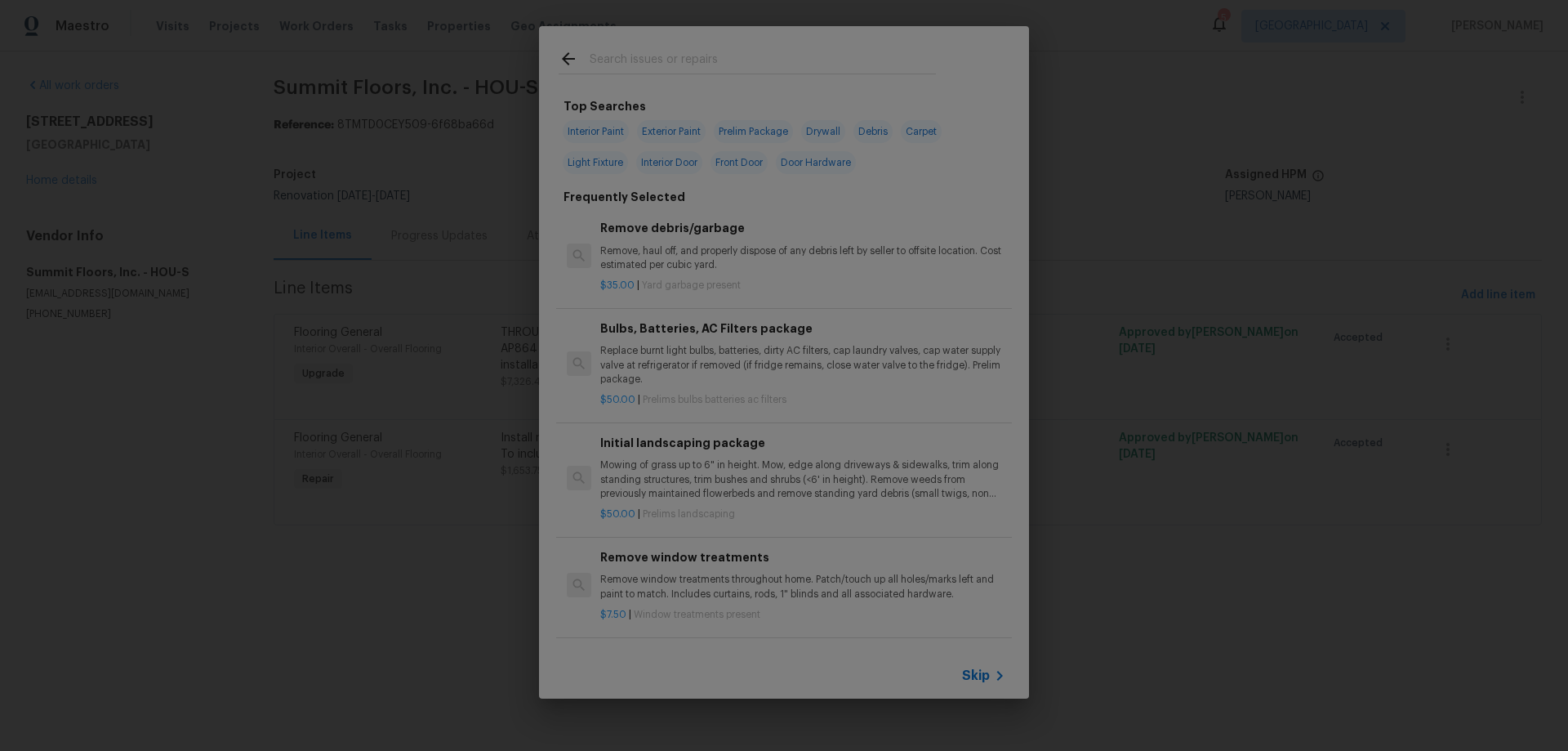
click at [972, 681] on span "Skip" at bounding box center [975, 675] width 28 height 16
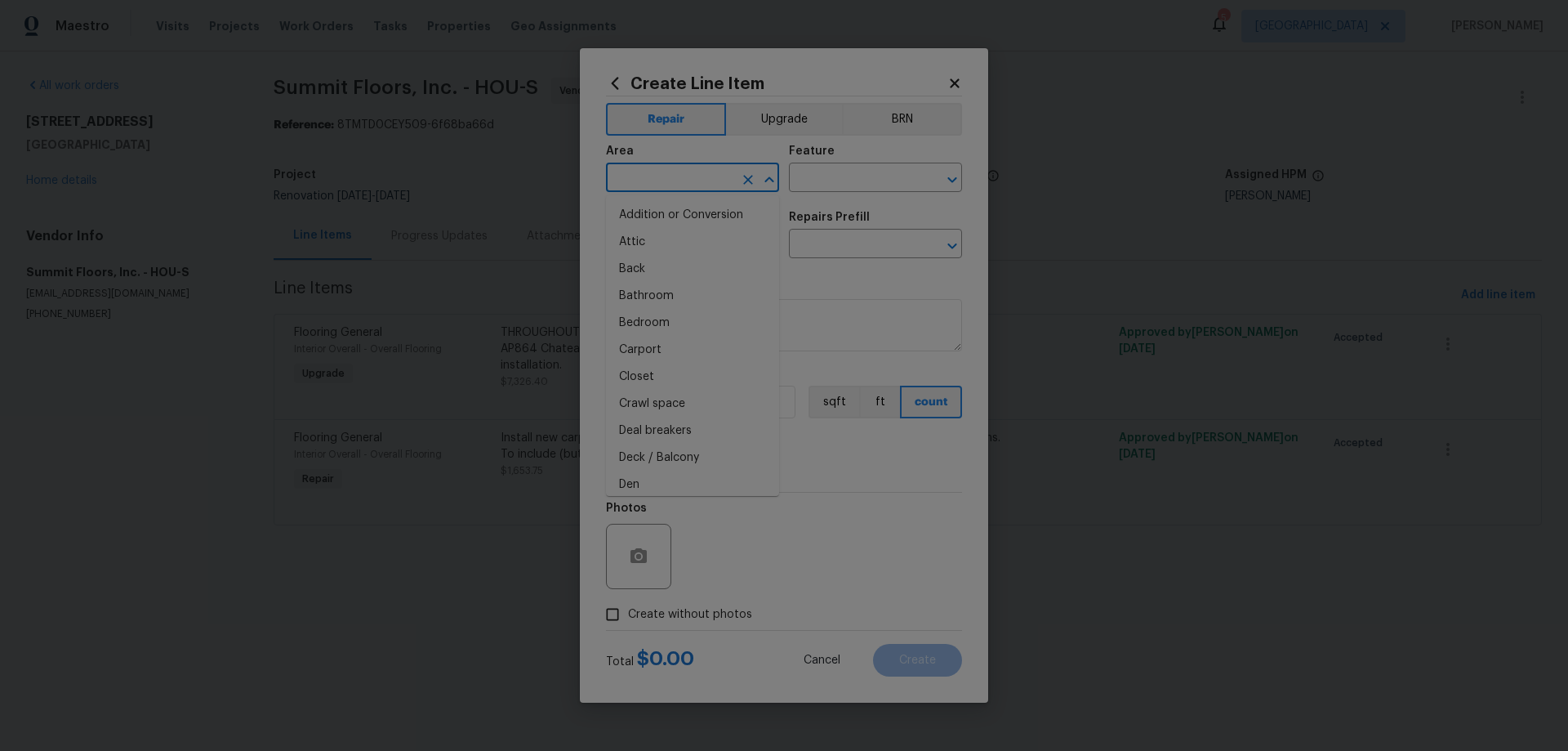
click at [665, 184] on input "text" at bounding box center [669, 179] width 128 height 25
type input "Interior Overall"
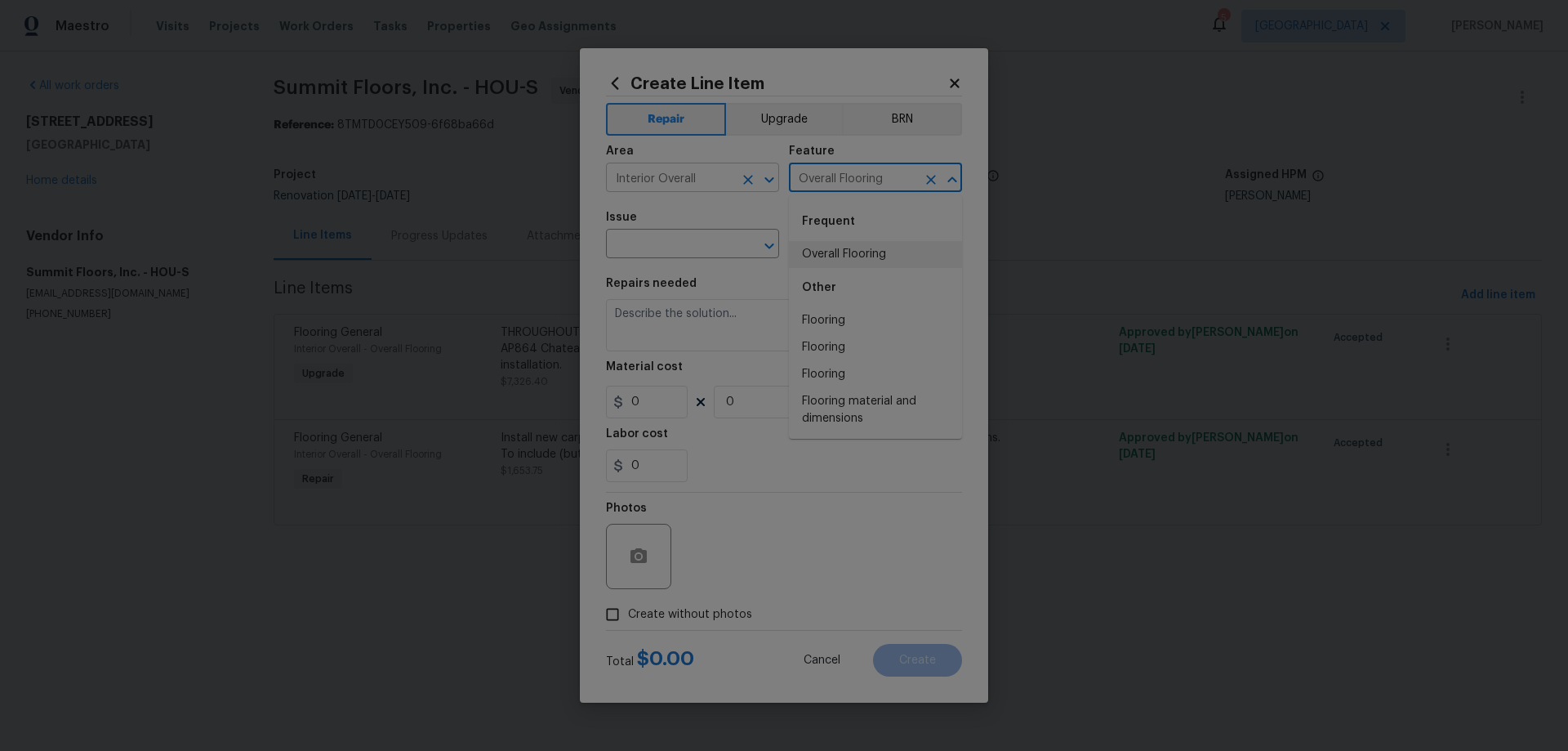
type input "Overall Flooring"
type input "Flooring Extras"
type input "de"
type input "Flooring Demo $1.00"
type textarea "Demo existing flooring."
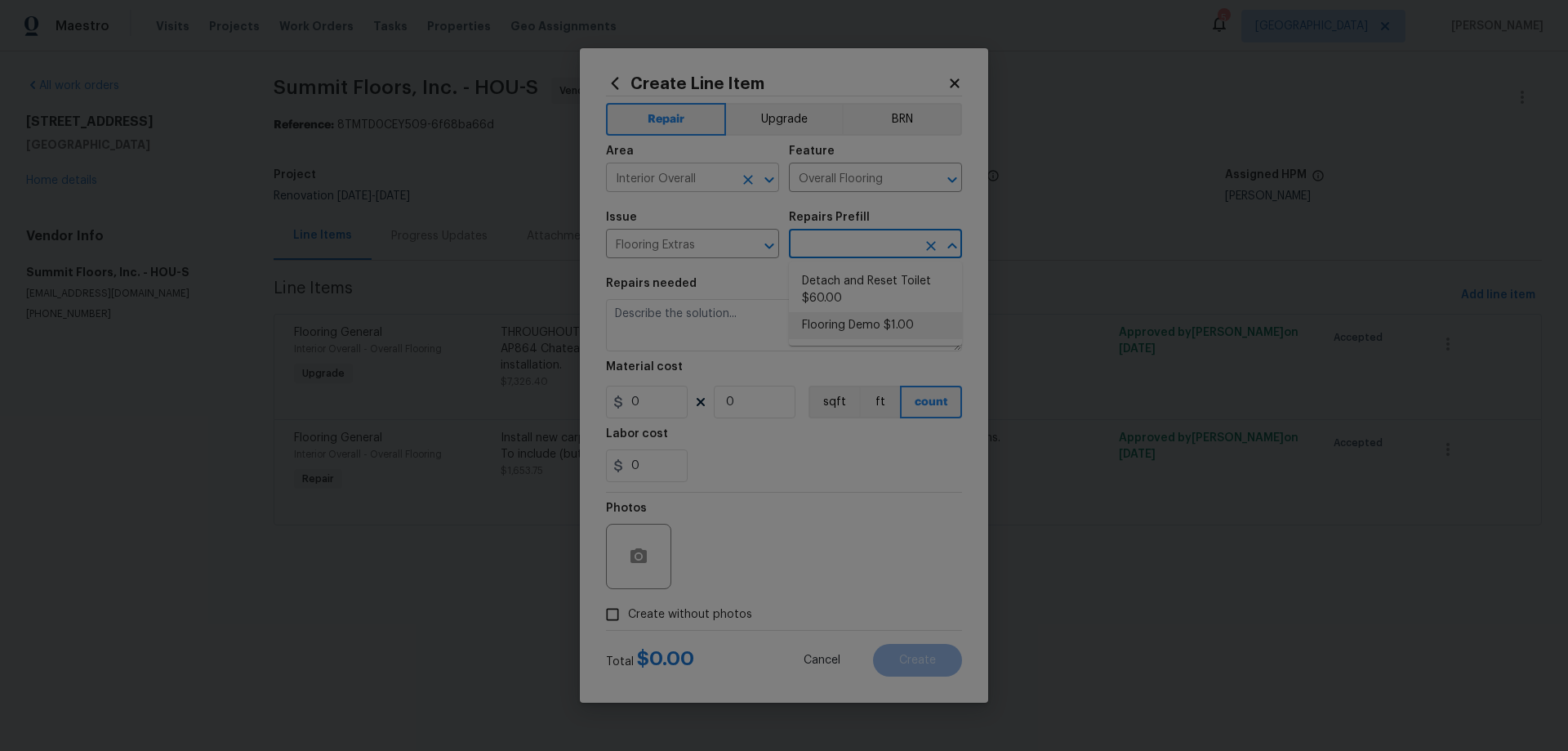
type input "1"
type input "Flooring Demo $1.00"
type input "1645"
click at [871, 587] on div "Photos" at bounding box center [784, 546] width 356 height 106
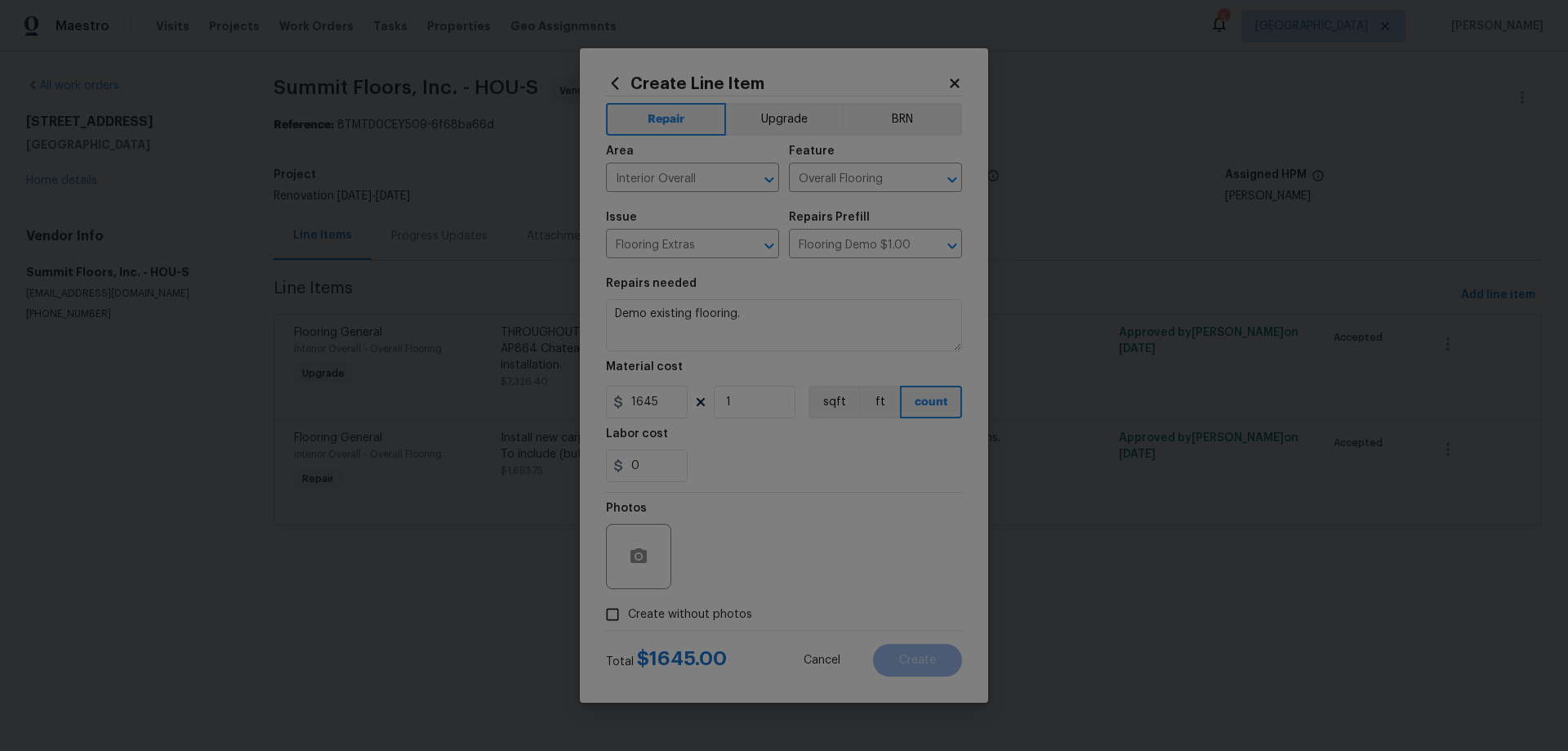
click at [689, 609] on span "Create without photos" at bounding box center [690, 615] width 124 height 17
click at [628, 609] on input "Create without photos" at bounding box center [613, 614] width 31 height 31
checkbox input "true"
click at [790, 567] on textarea at bounding box center [824, 556] width 278 height 65
click at [688, 316] on textarea "Demo existing flooring." at bounding box center [784, 325] width 356 height 53
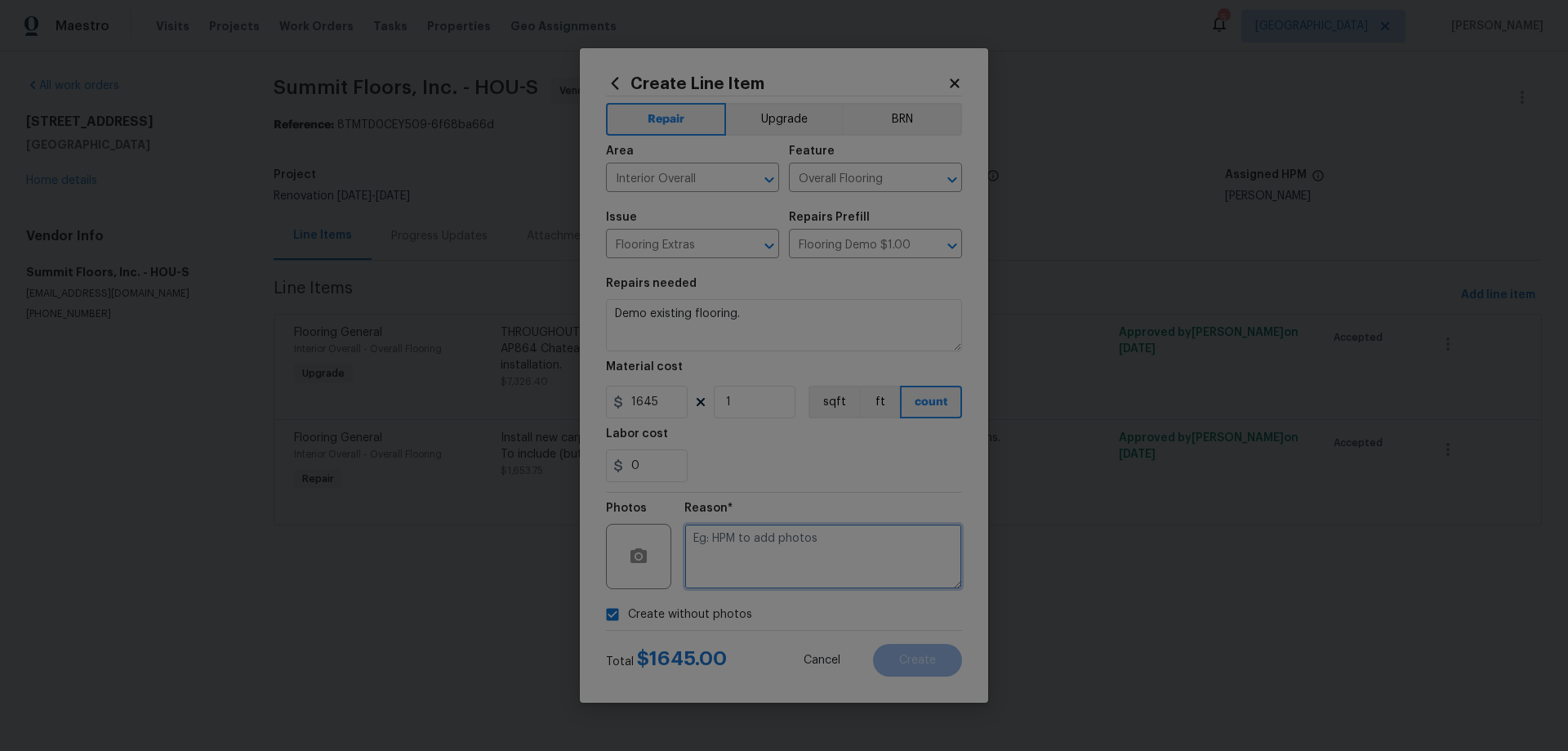
click at [764, 545] on textarea at bounding box center [824, 556] width 278 height 65
type textarea "HPM to add photos"
click at [924, 655] on span "Create" at bounding box center [918, 660] width 36 height 12
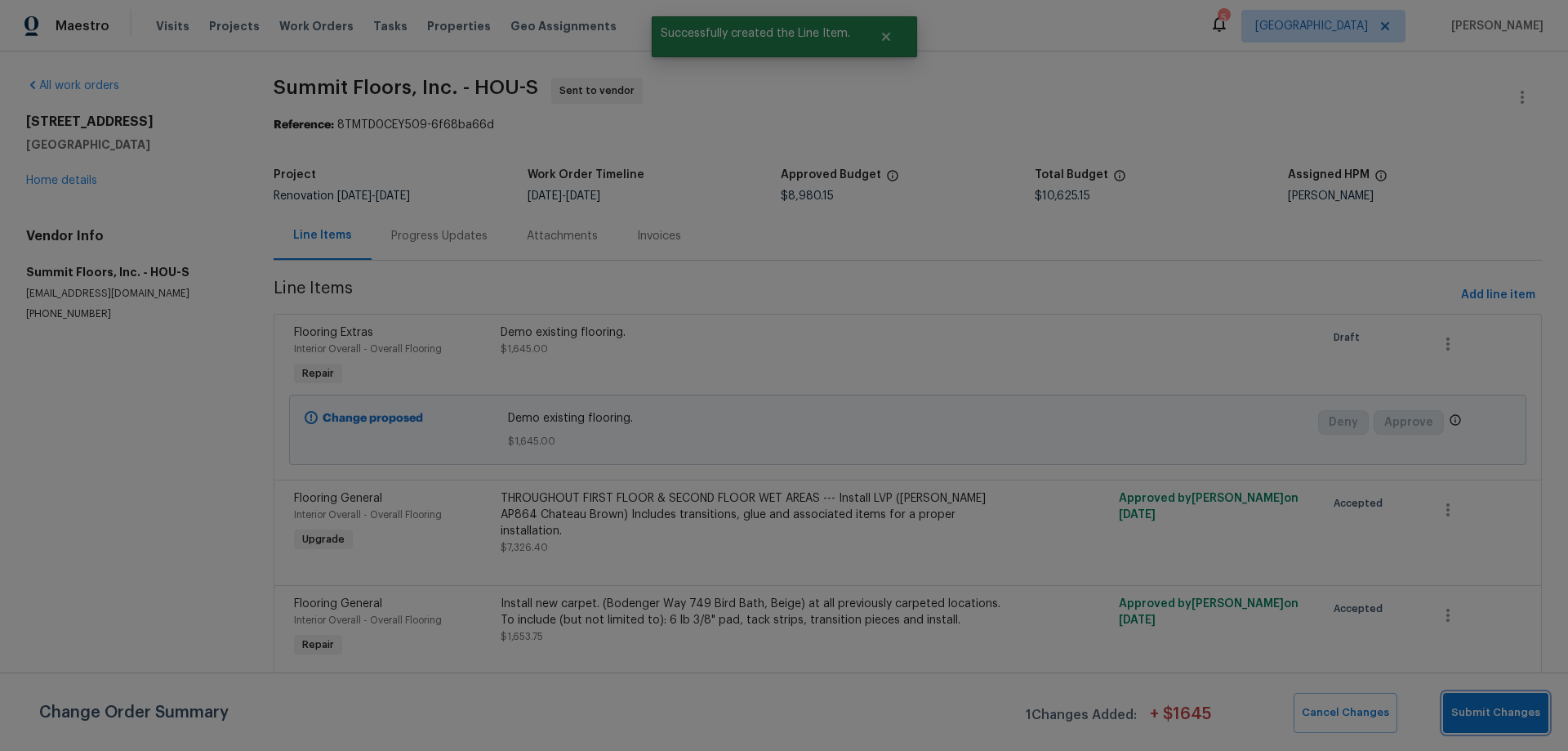
click at [1501, 718] on span "Submit Changes" at bounding box center [1496, 713] width 89 height 19
click at [77, 180] on link "Home details" at bounding box center [61, 180] width 71 height 12
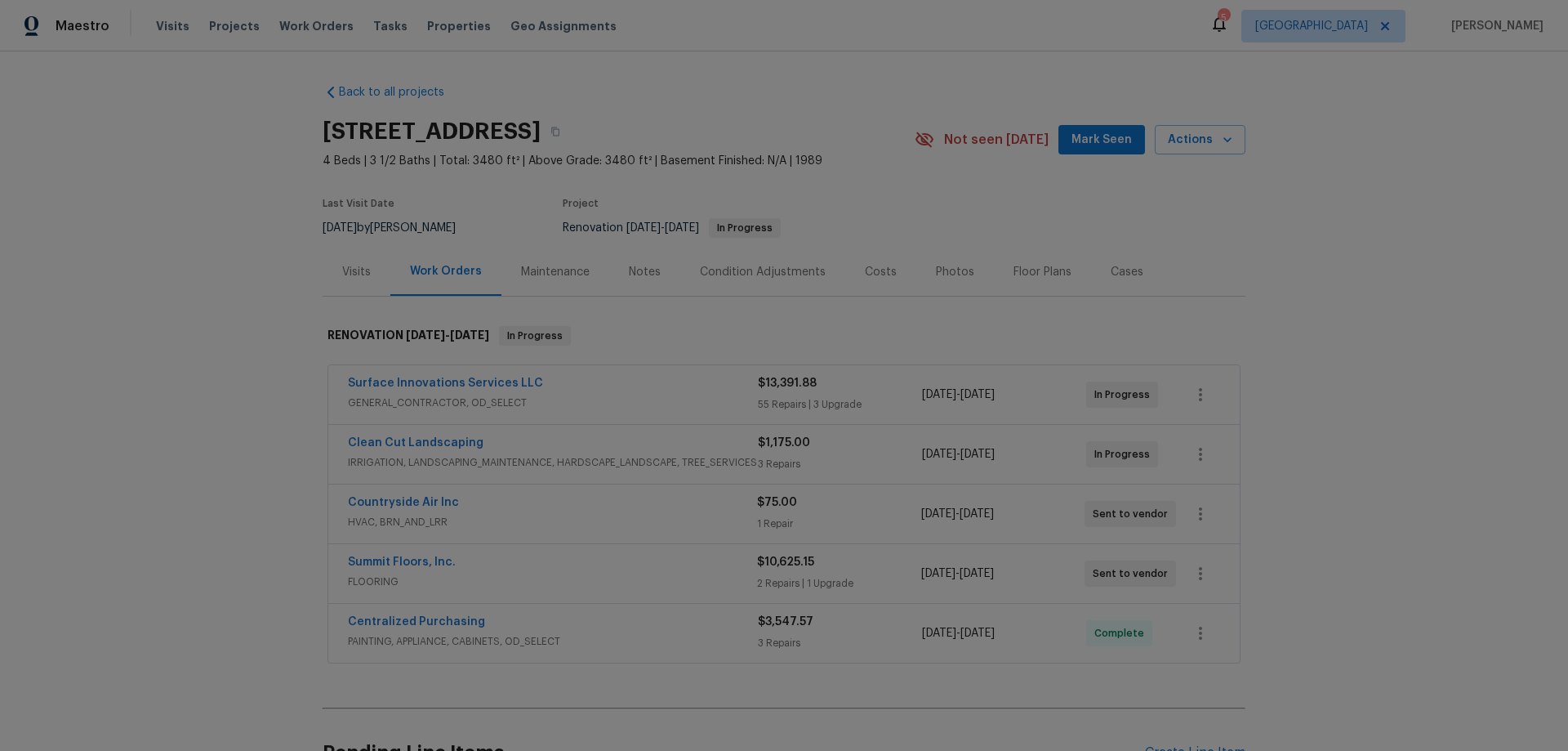
click at [1101, 143] on span "Mark Seen" at bounding box center [1102, 139] width 60 height 20
click at [1320, 300] on div "Back to all projects 6906 Cherry Hills Rd, Houston, TX 77069 4 Beds | 3 1/2 Bat…" at bounding box center [784, 401] width 1568 height 699
click at [455, 378] on span "Surface Innovations Services LLC" at bounding box center [446, 383] width 196 height 16
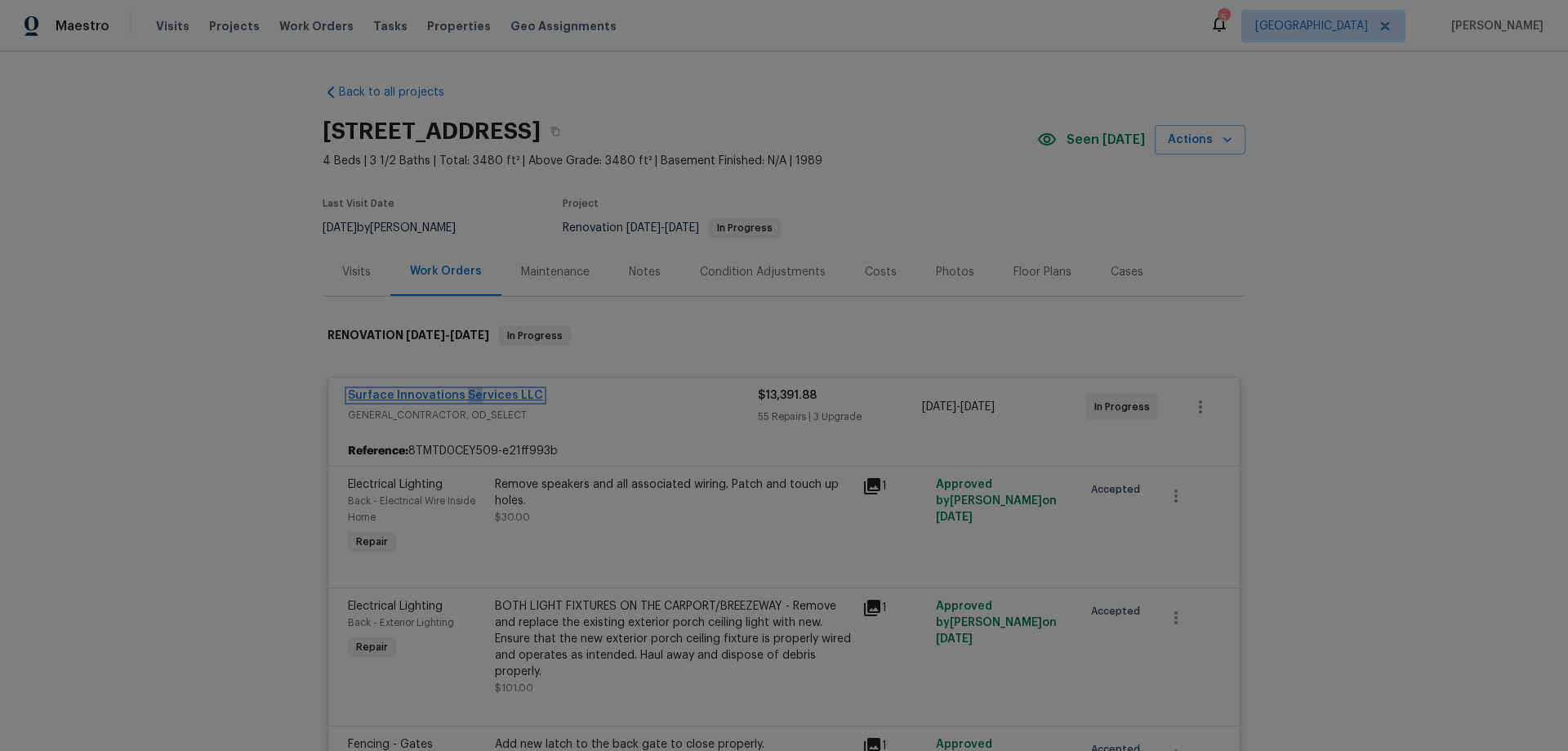
click at [499, 393] on link "Surface Innovations Services LLC" at bounding box center [446, 395] width 196 height 12
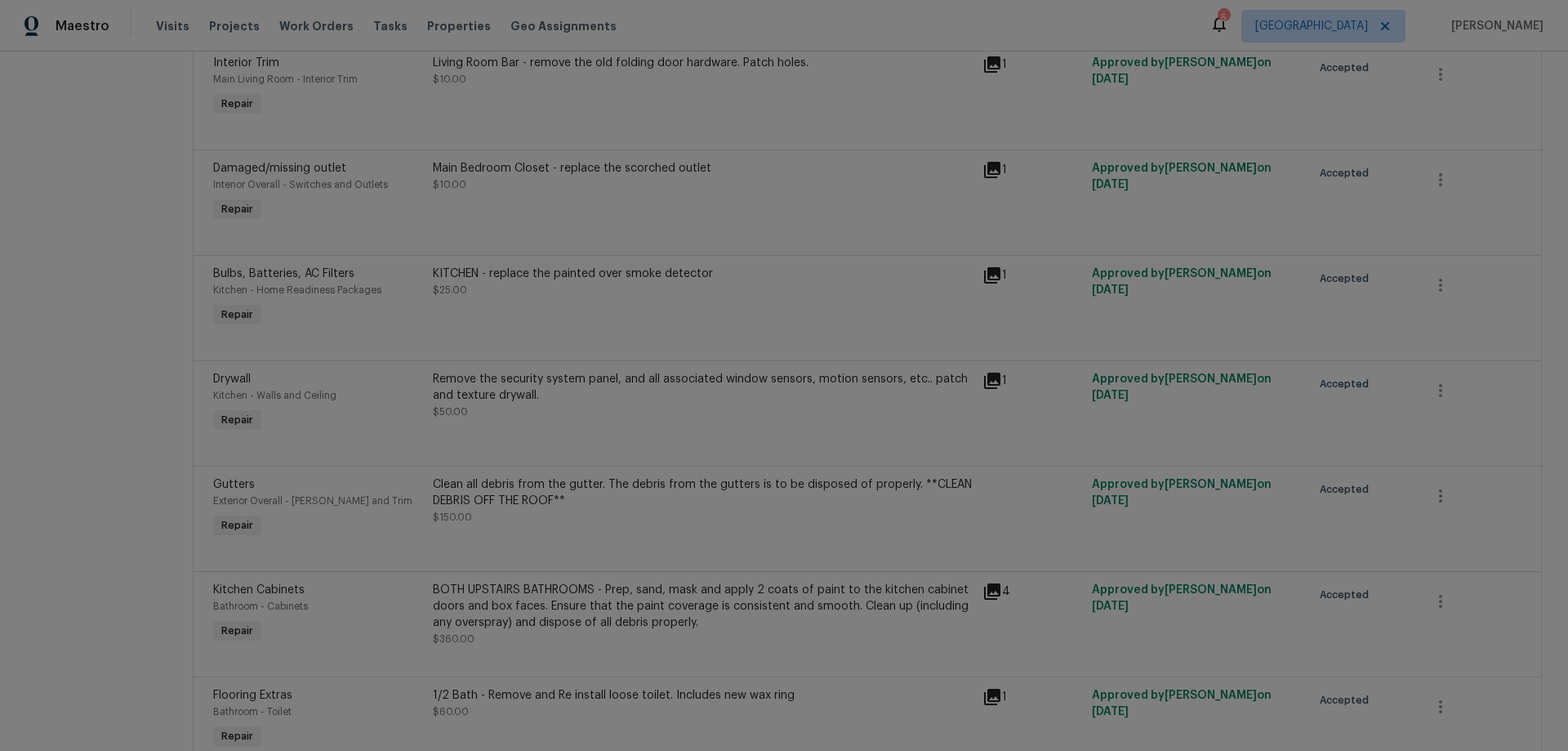
scroll to position [2378, 0]
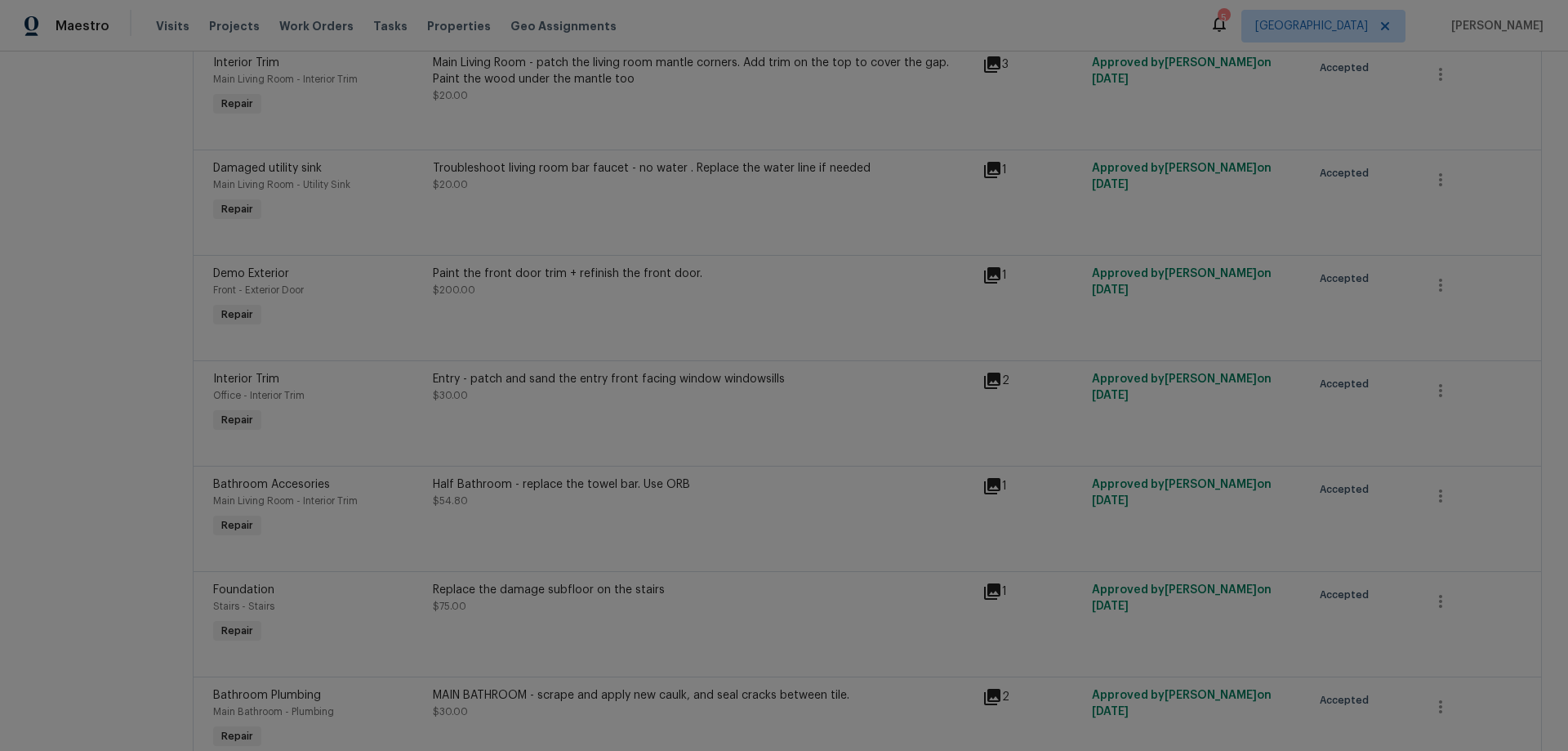
click at [889, 387] on div "Entry - patch and sand the entry front facing window windowsills" at bounding box center [702, 379] width 540 height 16
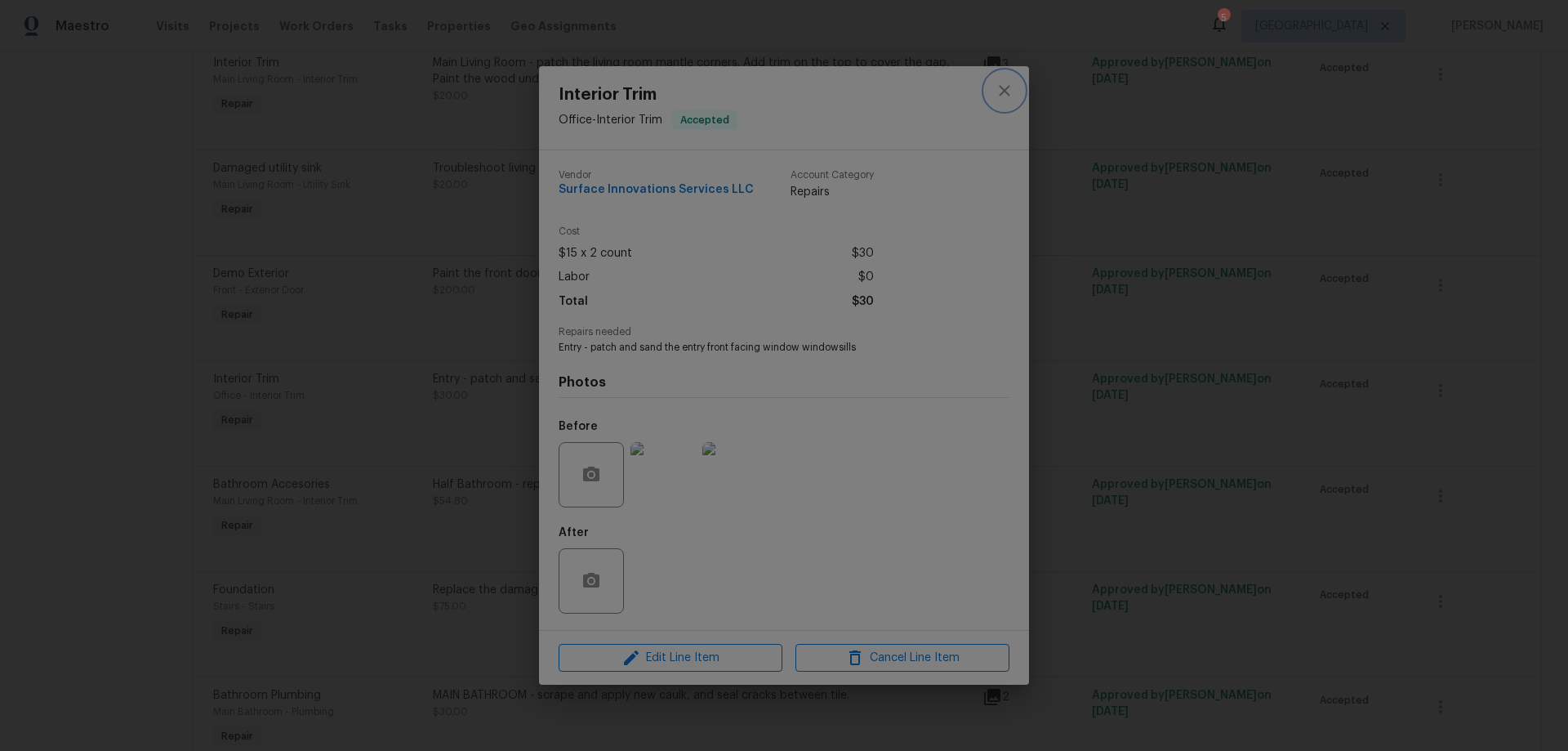
click at [1009, 90] on icon "close" at bounding box center [1004, 90] width 19 height 19
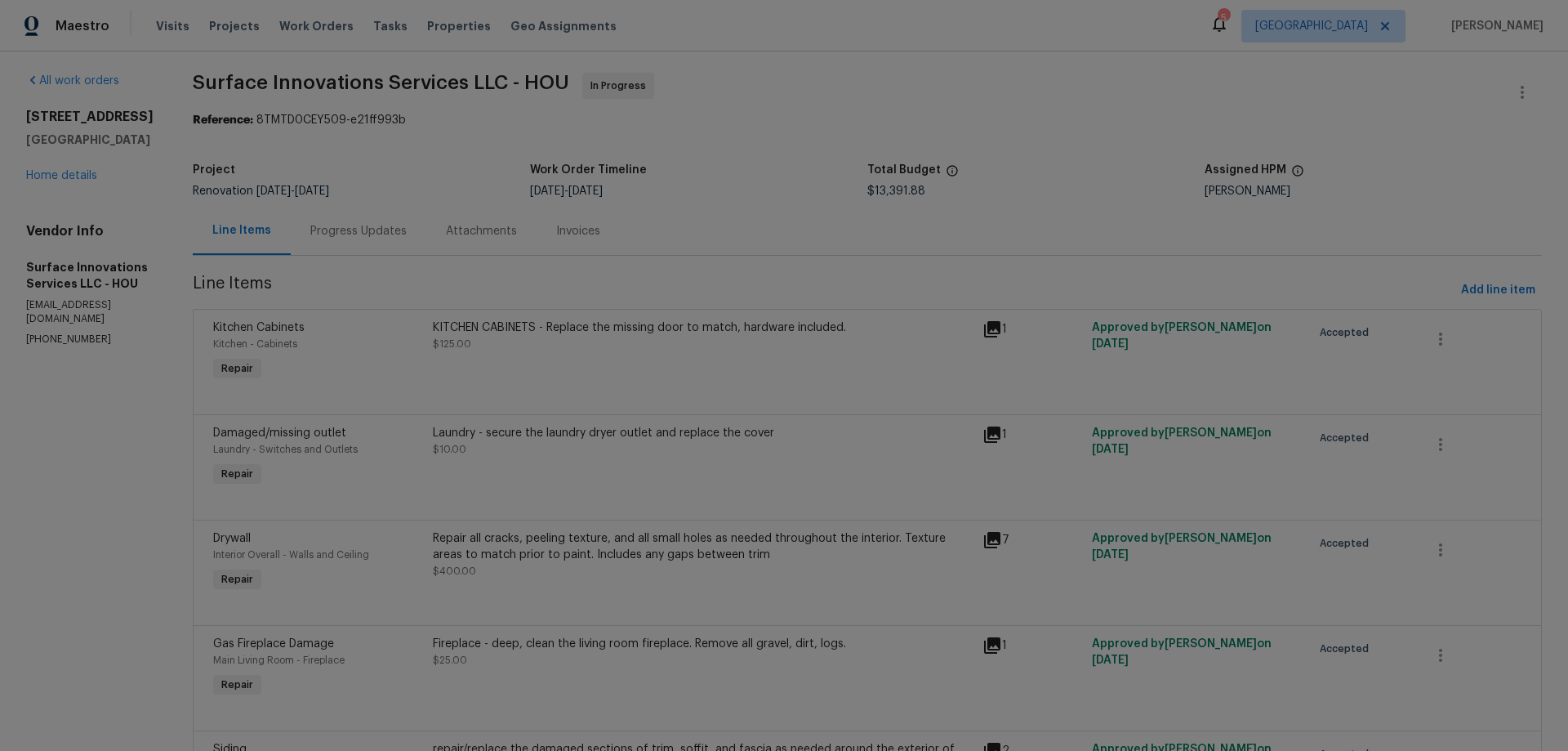
scroll to position [0, 0]
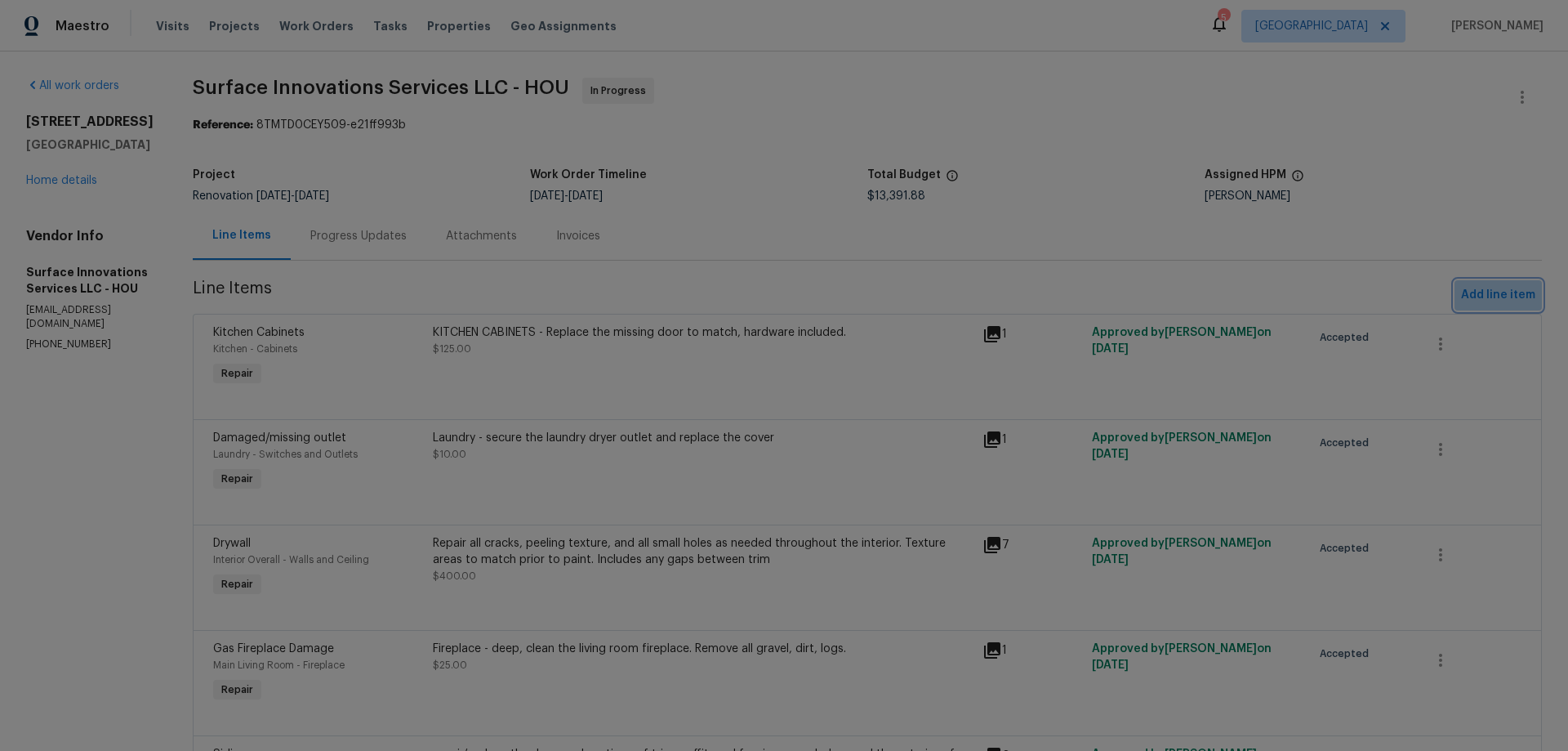
click at [1501, 295] on span "Add line item" at bounding box center [1499, 294] width 75 height 20
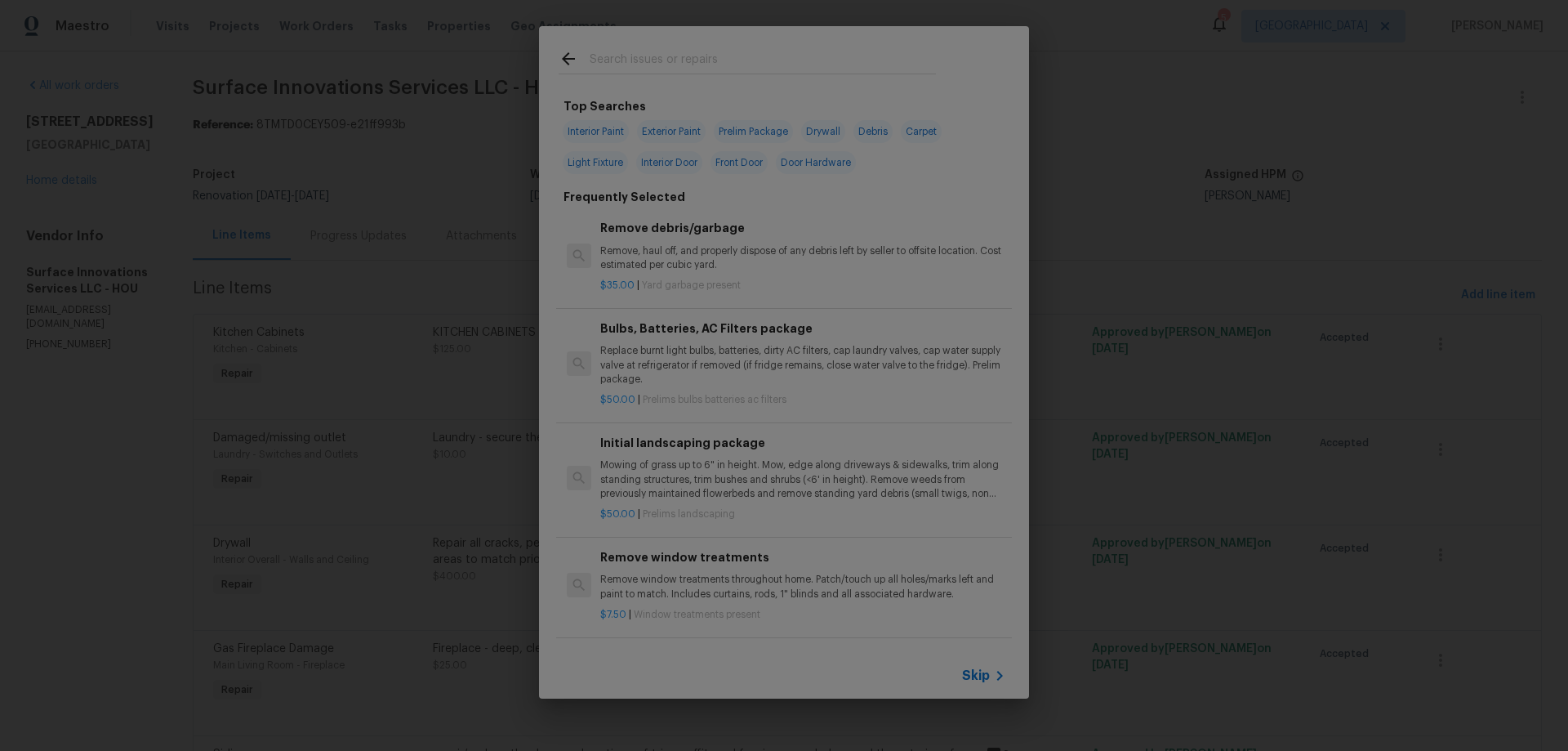
click at [980, 671] on span "Skip" at bounding box center [975, 675] width 28 height 16
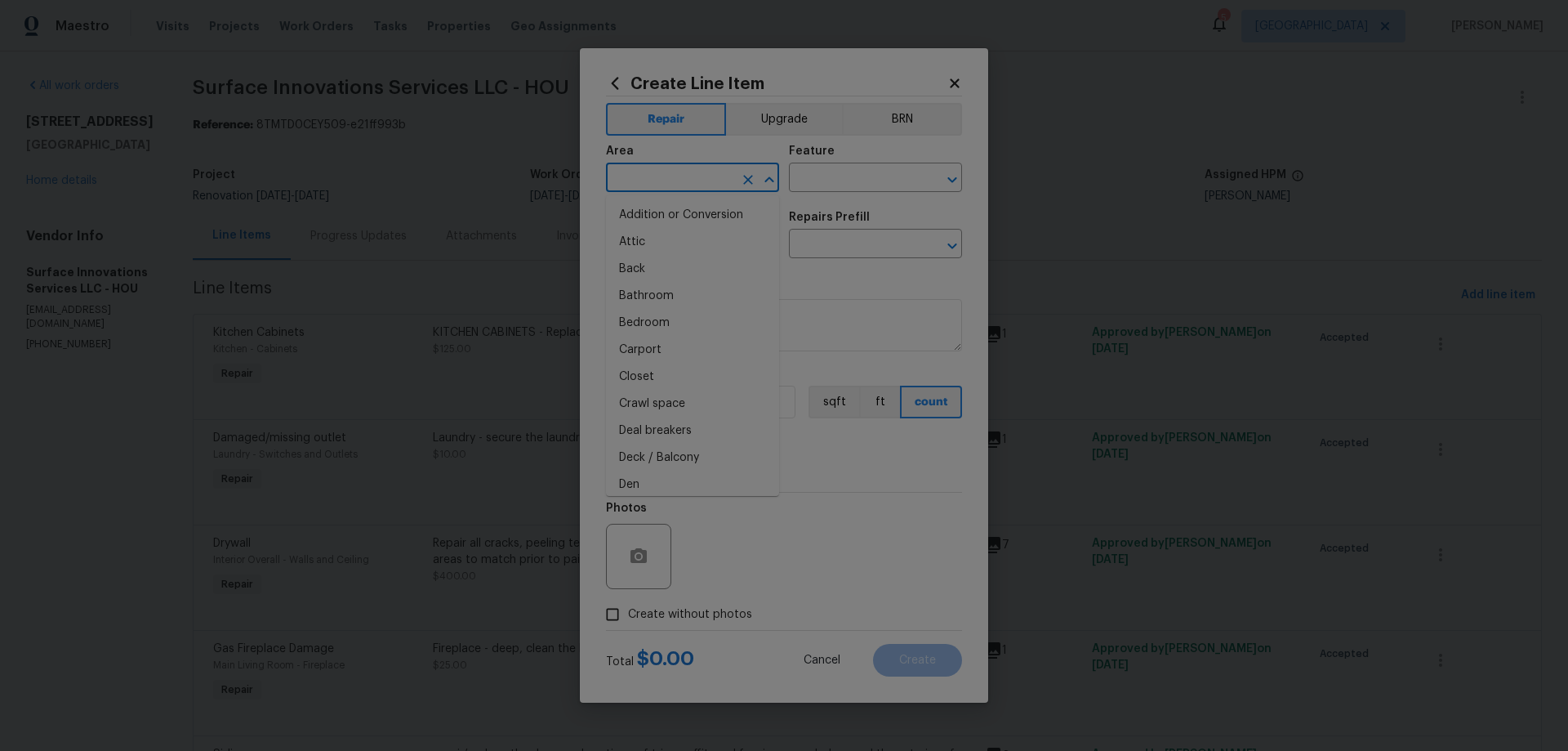
click at [693, 178] on input "text" at bounding box center [669, 179] width 128 height 25
type input "room"
click at [747, 174] on icon "Clear" at bounding box center [748, 179] width 16 height 16
click at [650, 269] on li "Den" at bounding box center [692, 270] width 174 height 27
type input "Den"
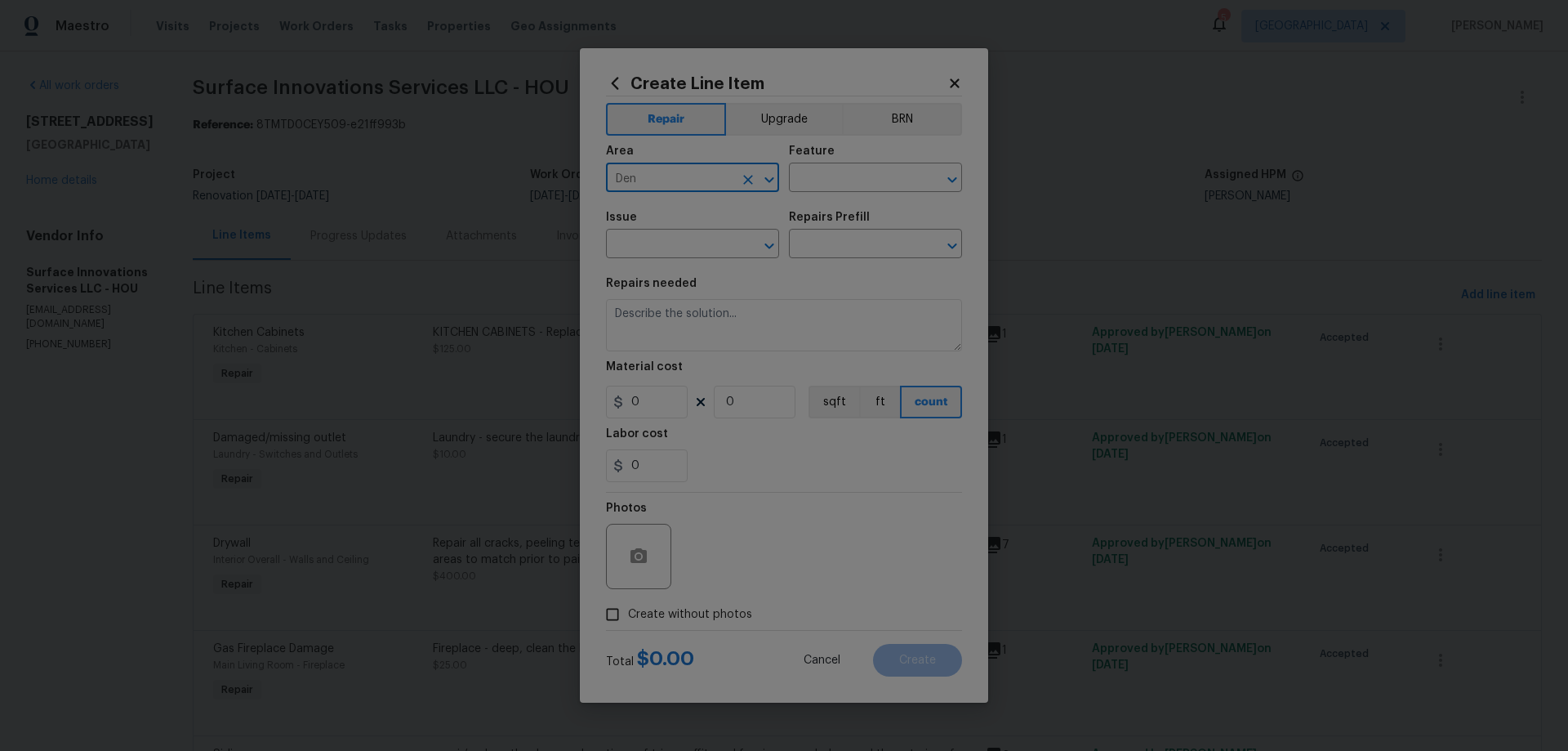
click at [895, 150] on div "Area Den ​ Feature ​" at bounding box center [784, 168] width 356 height 66
click at [872, 185] on input "text" at bounding box center [853, 179] width 128 height 25
type input "Windows"
type input "Windows & Skylights"
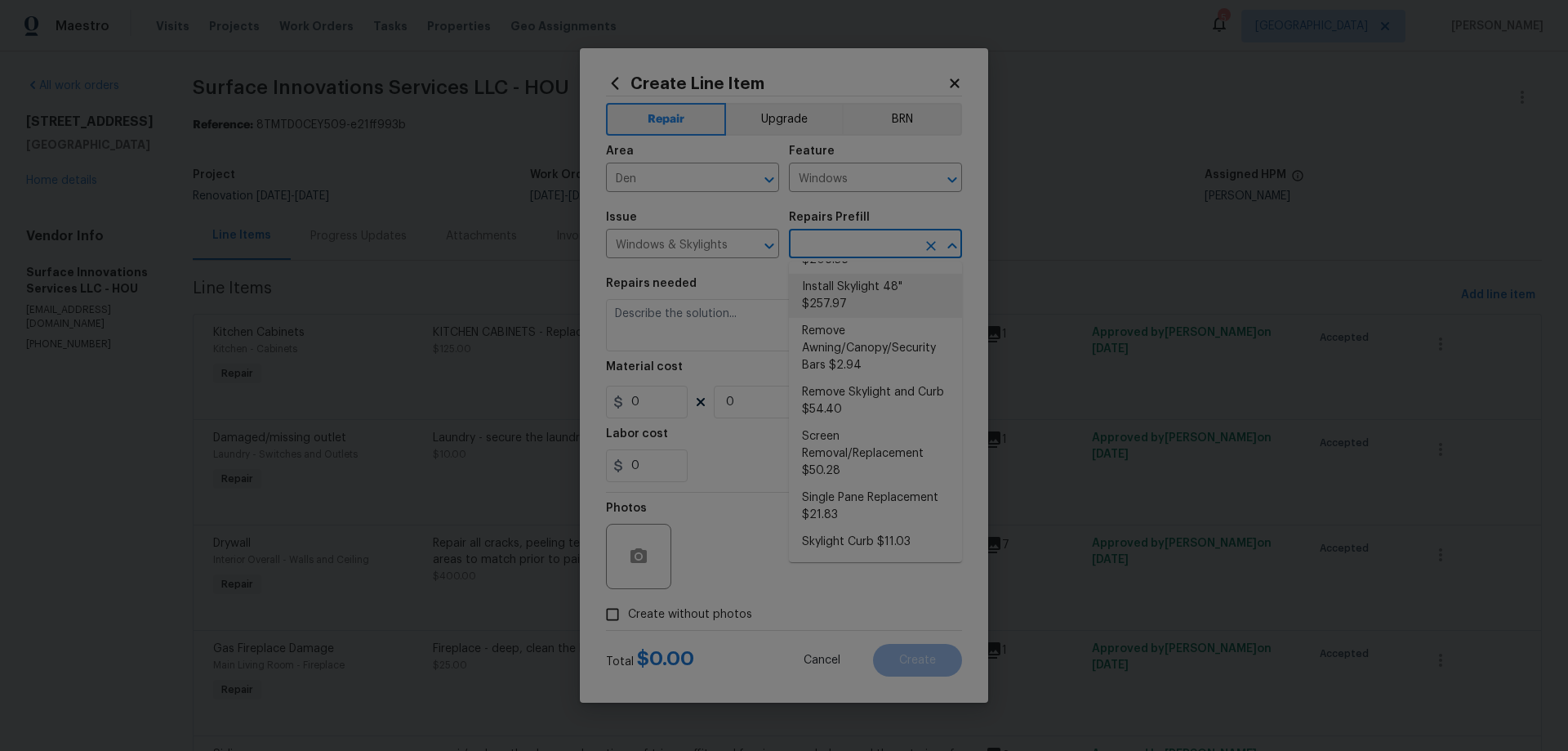
scroll to position [303, 0]
click at [901, 496] on li "Single Pane Replacement $21.83" at bounding box center [876, 506] width 174 height 44
type input "Single Pane Replacement $21.83"
type textarea "Remove, replace and reglaze the broken/damaged single pane of glass with a 1/8'…"
type input "21.83"
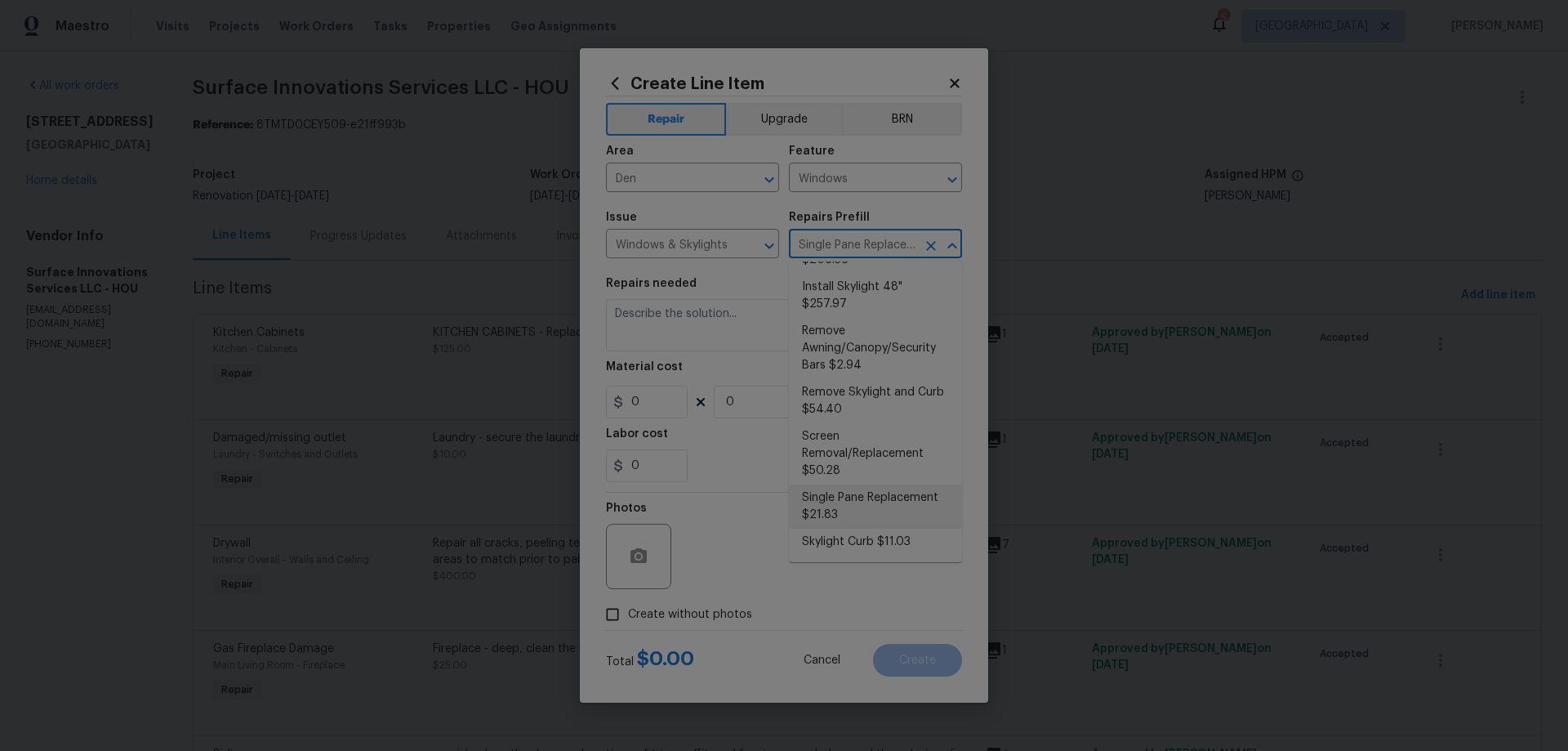
type input "1"
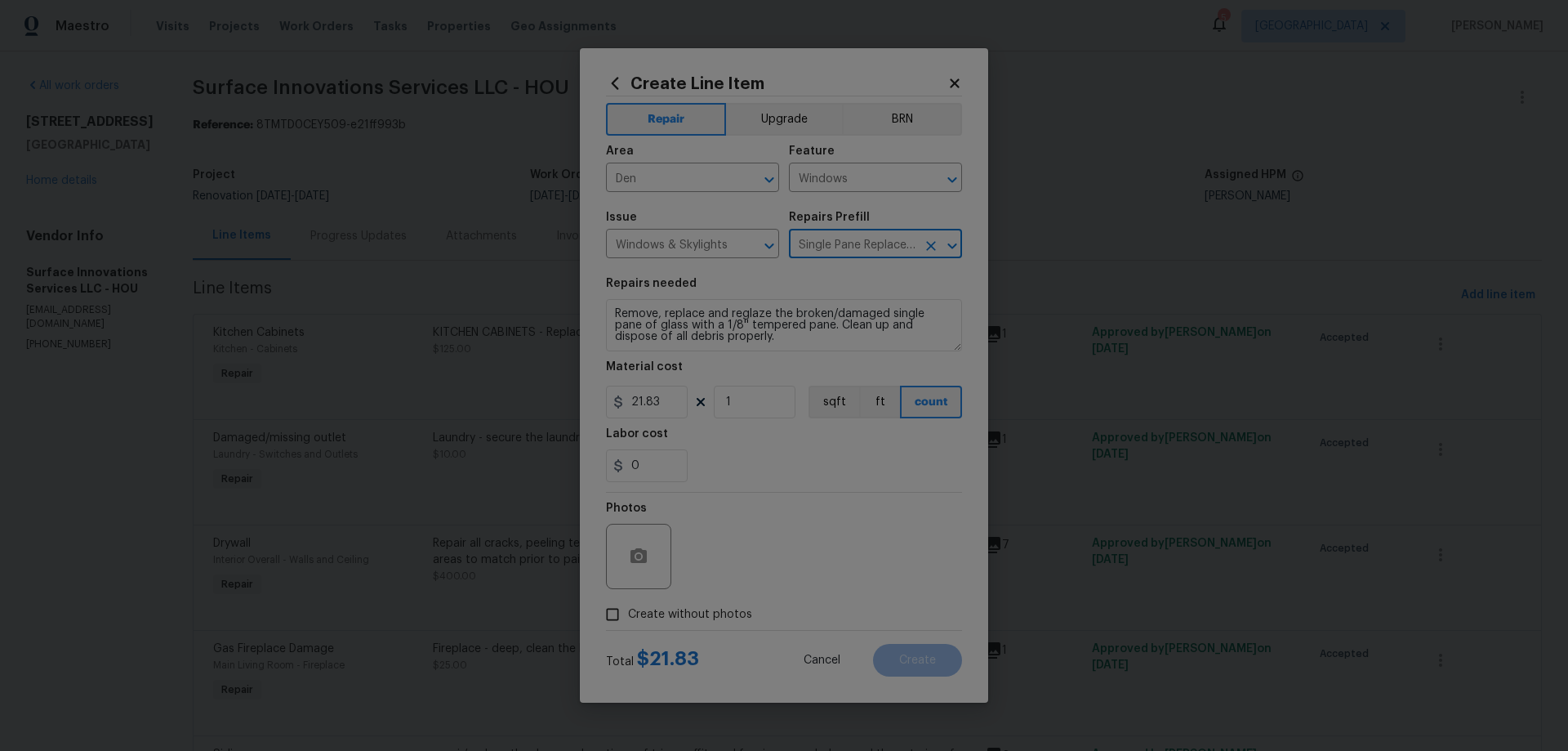
click at [628, 614] on span "Create without photos" at bounding box center [690, 615] width 124 height 17
click at [628, 614] on input "Create without photos" at bounding box center [613, 614] width 31 height 31
checkbox input "true"
click at [806, 569] on textarea at bounding box center [824, 556] width 278 height 65
type textarea "HPM to add photos"
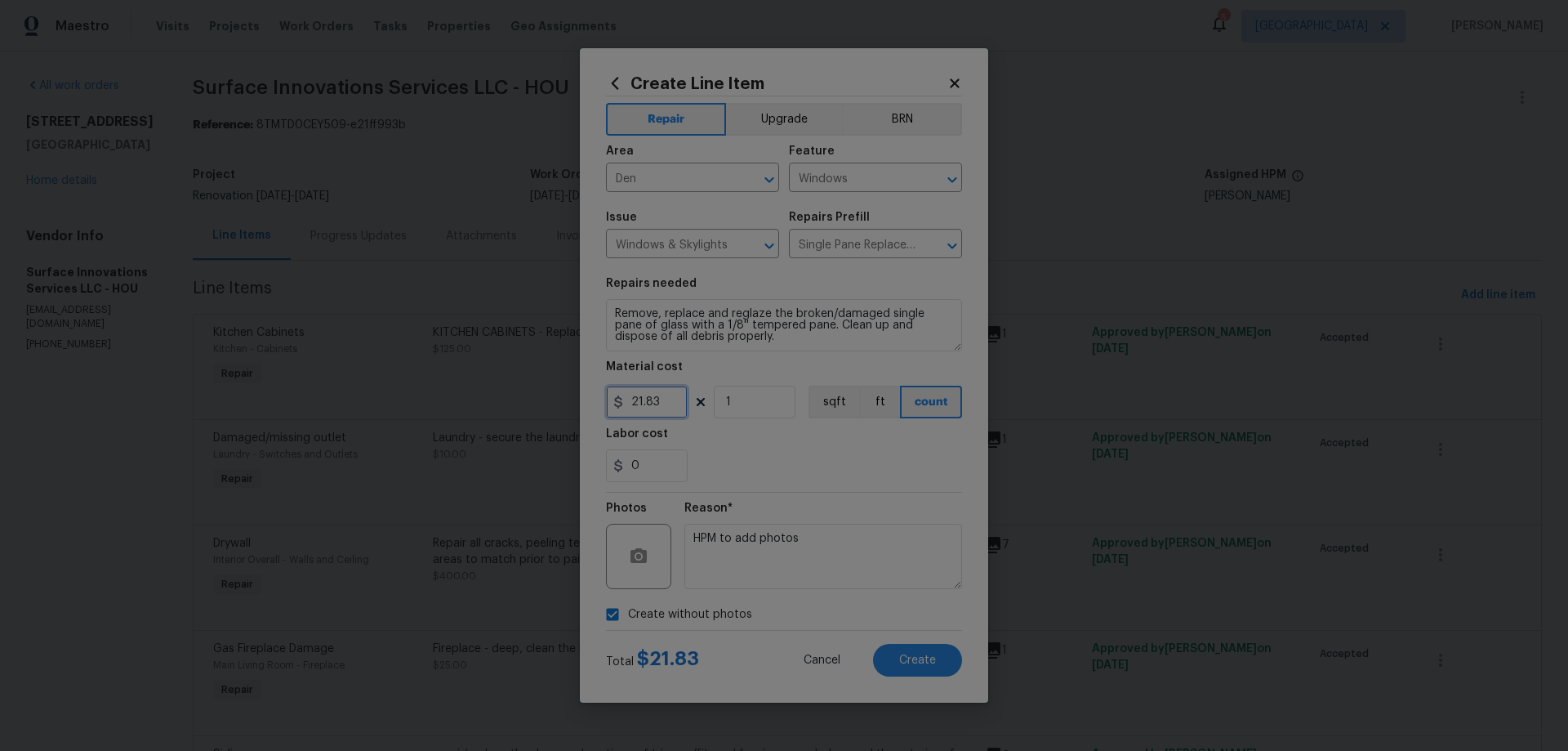
drag, startPoint x: 667, startPoint y: 397, endPoint x: 562, endPoint y: 385, distance: 105.7
click at [565, 385] on div "Create Line Item Repair Upgrade BRN Area Den ​ Feature Windows ​ Issue Windows …" at bounding box center [784, 375] width 1568 height 751
type input "30"
click at [944, 665] on button "Create" at bounding box center [918, 660] width 89 height 33
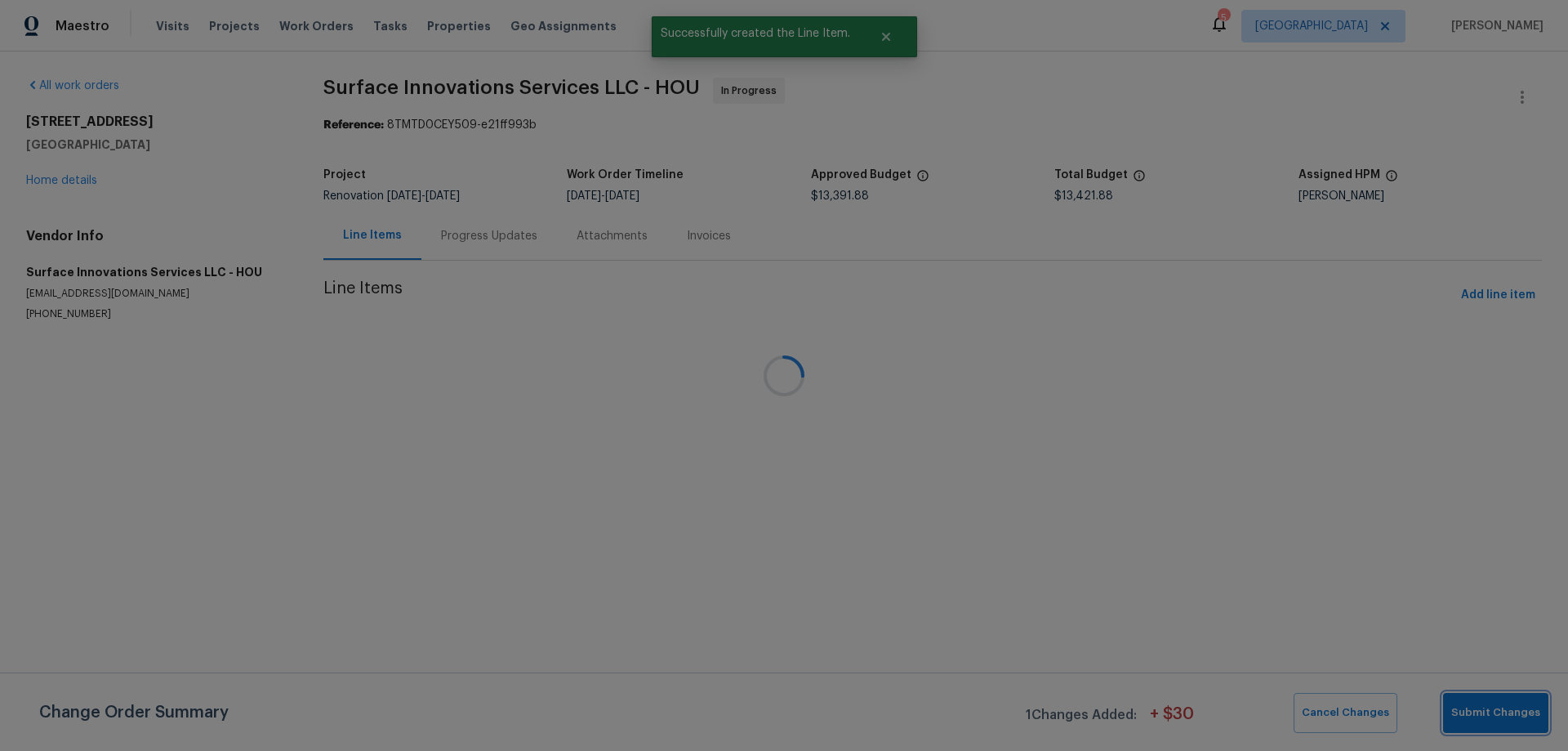
click at [1472, 712] on span "Submit Changes" at bounding box center [1496, 713] width 89 height 19
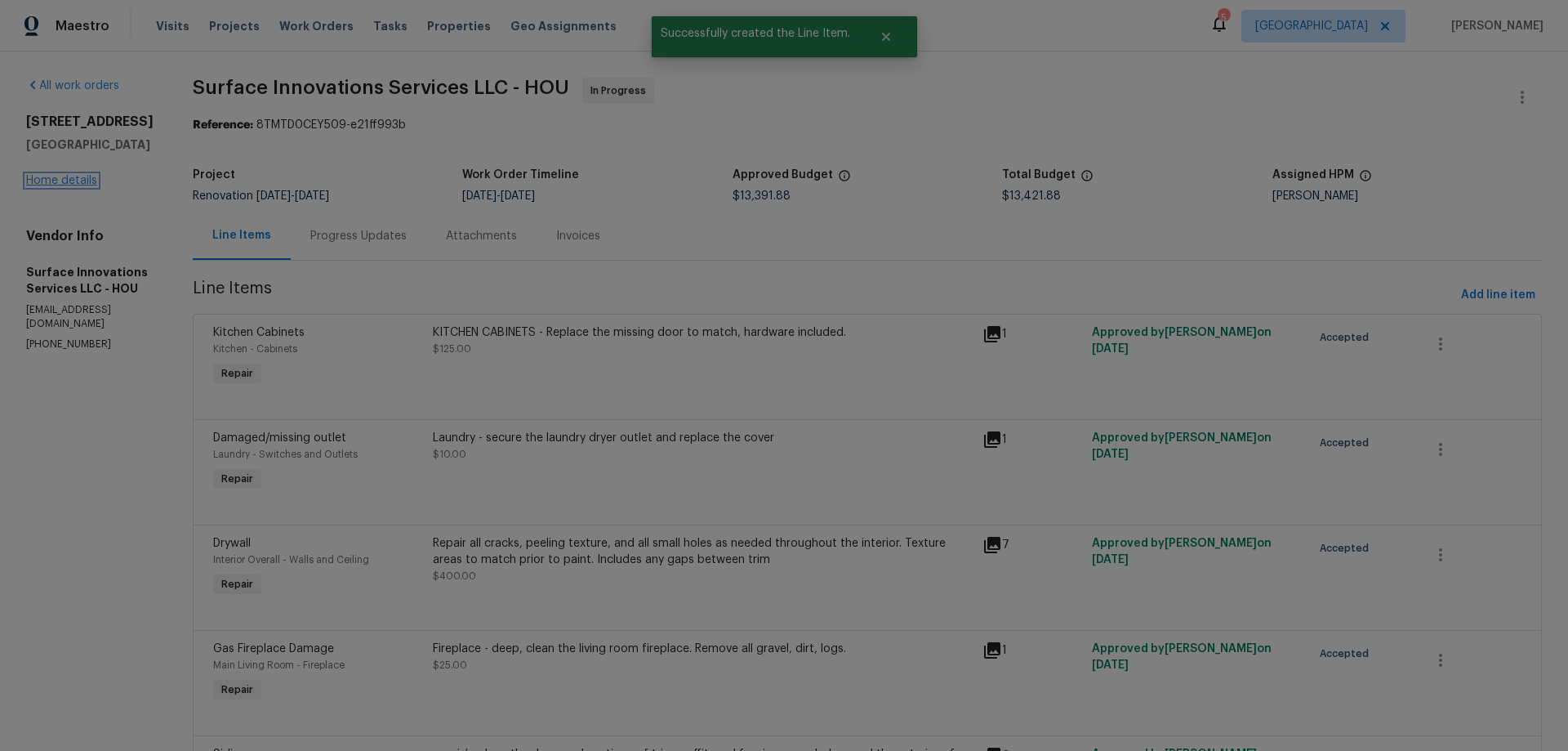
click at [77, 180] on link "Home details" at bounding box center [61, 180] width 71 height 12
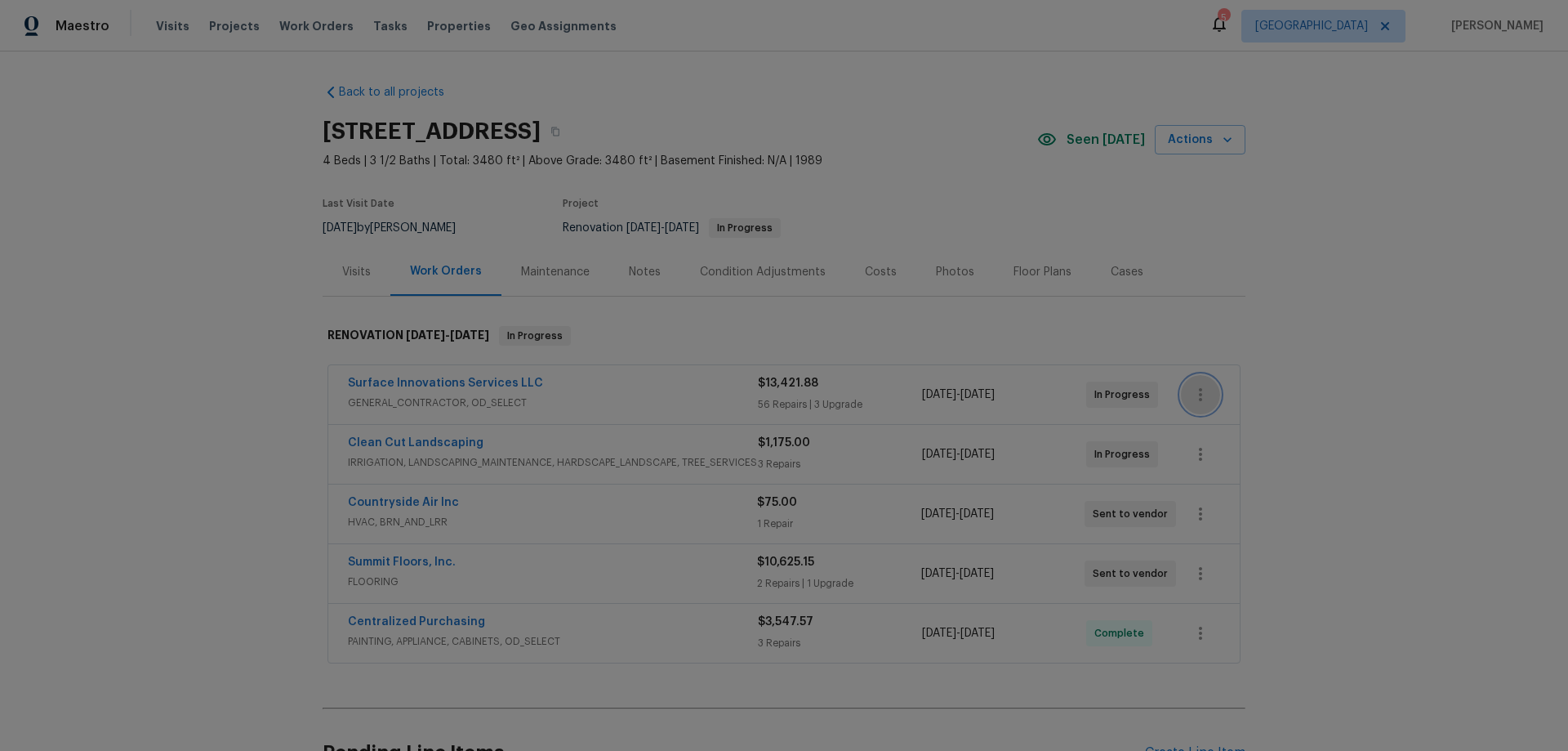
click at [1196, 396] on icon "button" at bounding box center [1201, 394] width 19 height 19
click at [1260, 338] on div at bounding box center [784, 375] width 1568 height 751
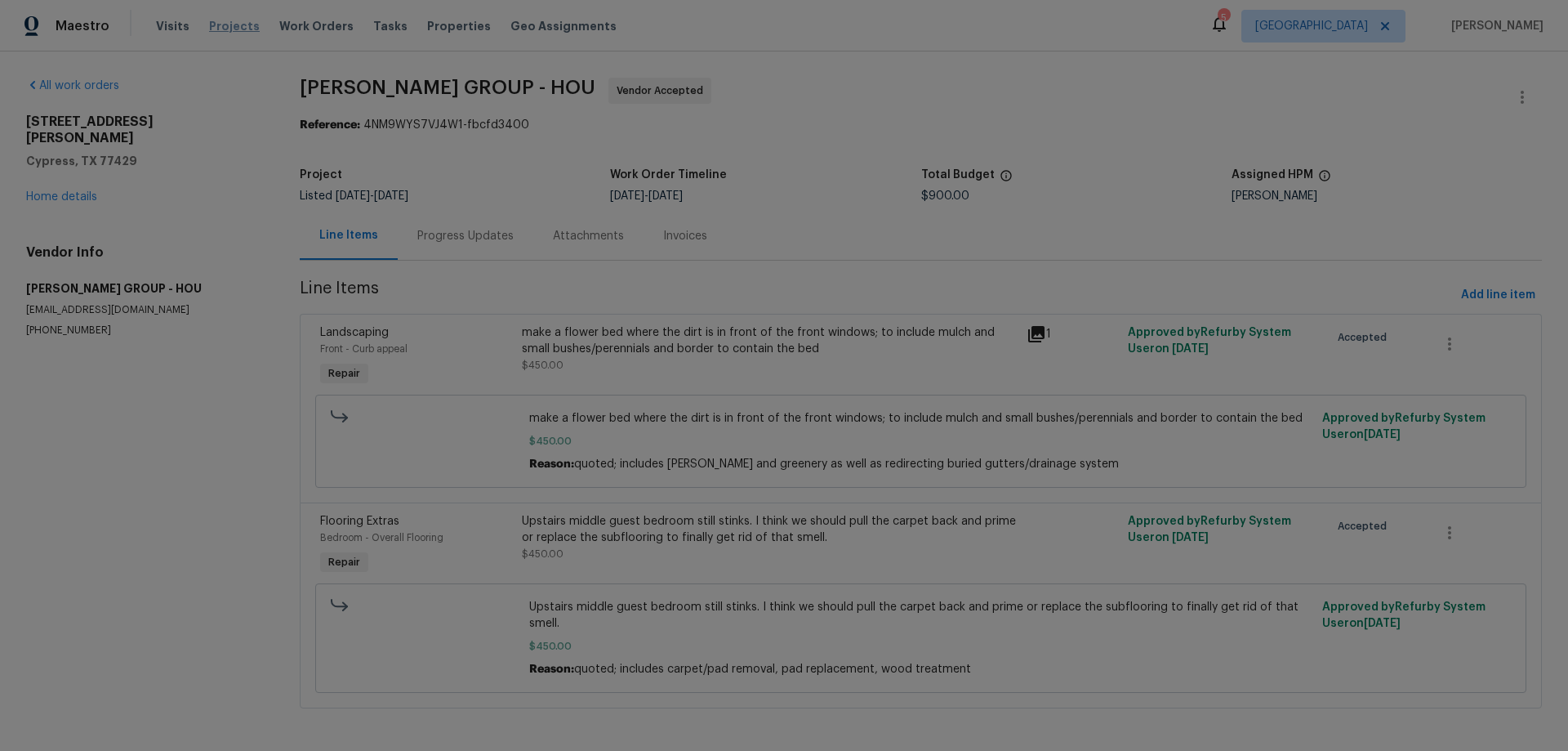
click at [247, 25] on span "Projects" at bounding box center [234, 26] width 51 height 16
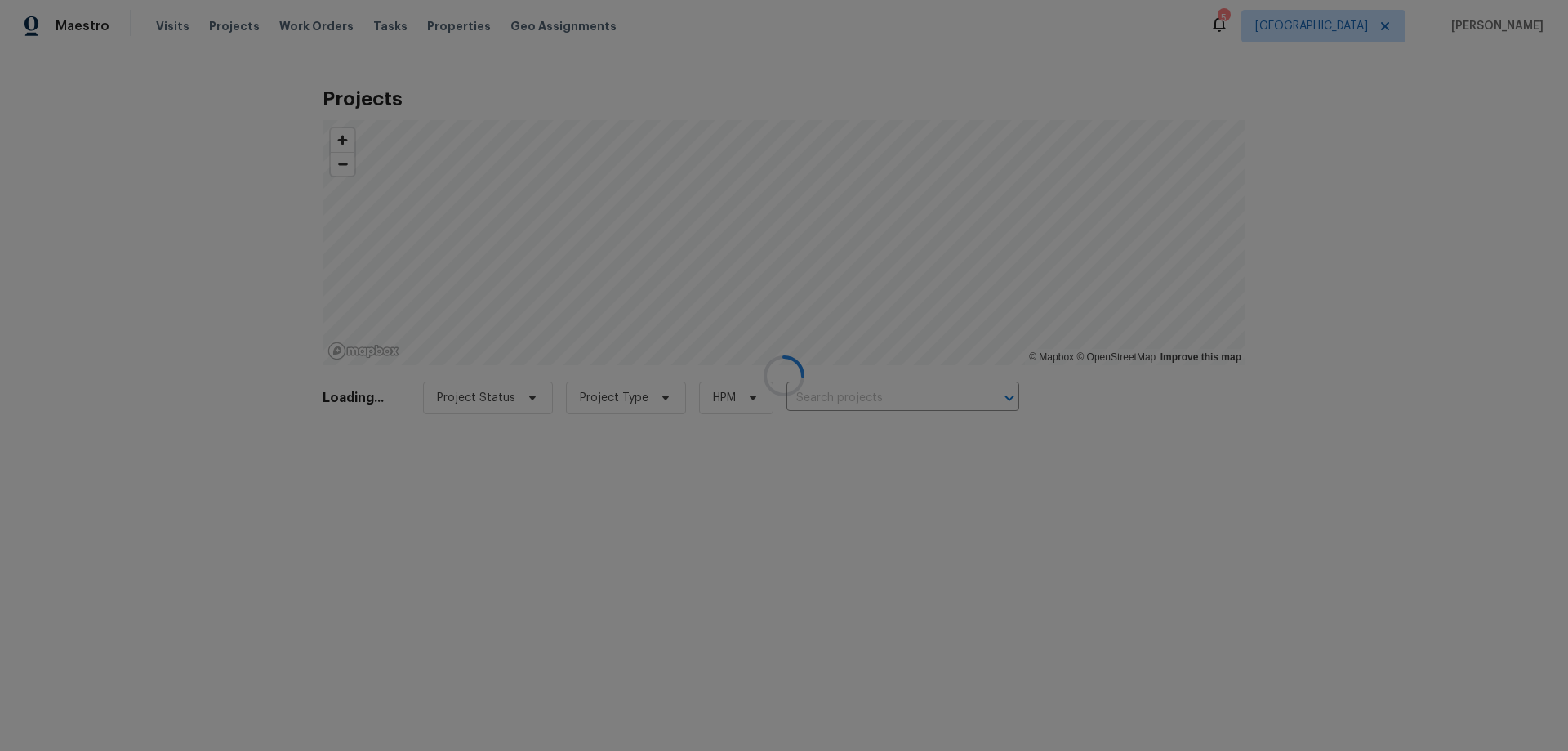
click at [888, 396] on div at bounding box center [784, 375] width 1568 height 751
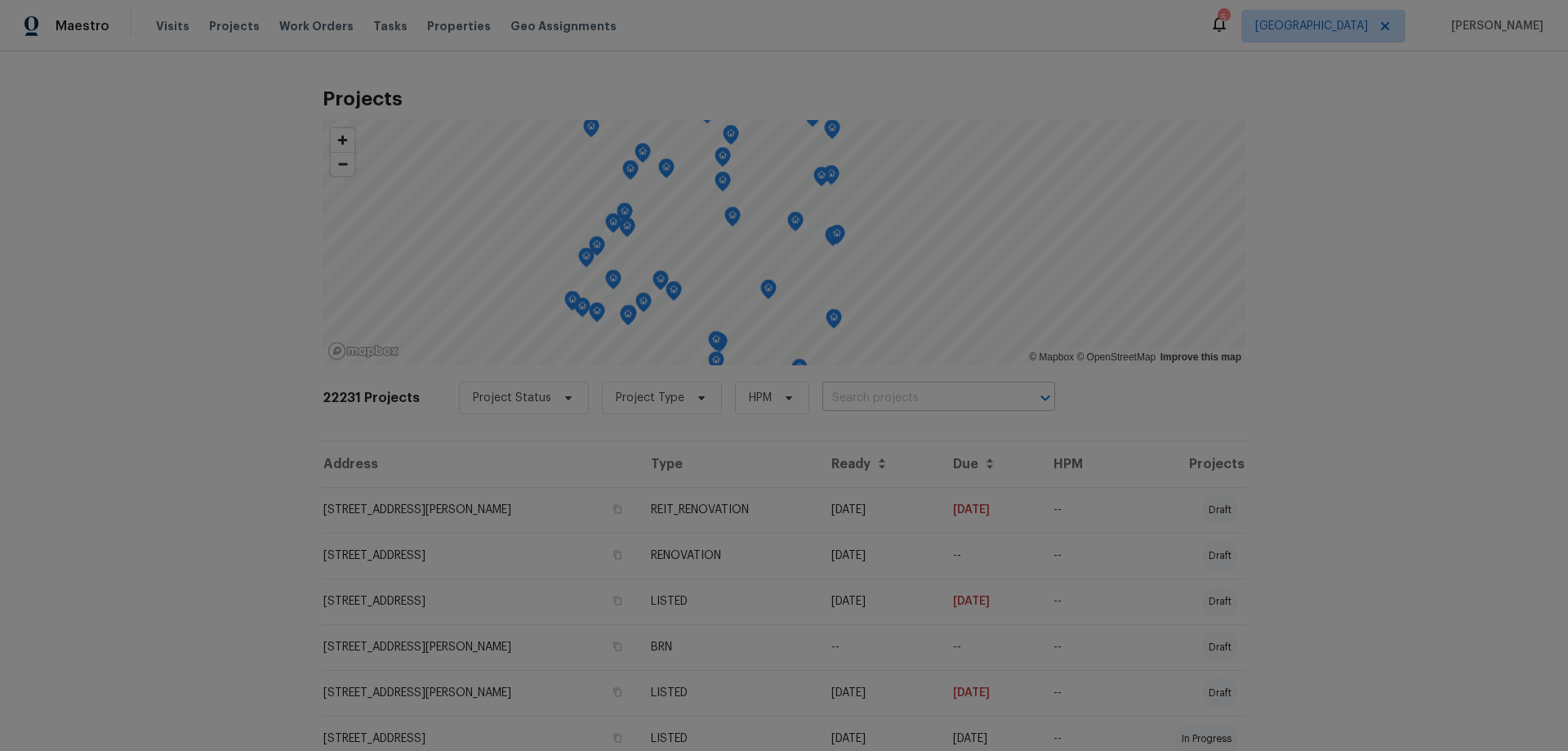
click at [915, 389] on input "text" at bounding box center [916, 398] width 187 height 25
type input "wooded field"
click at [906, 447] on li "15215 Wooded Field Trl, Cypress, TX 77429" at bounding box center [924, 434] width 238 height 27
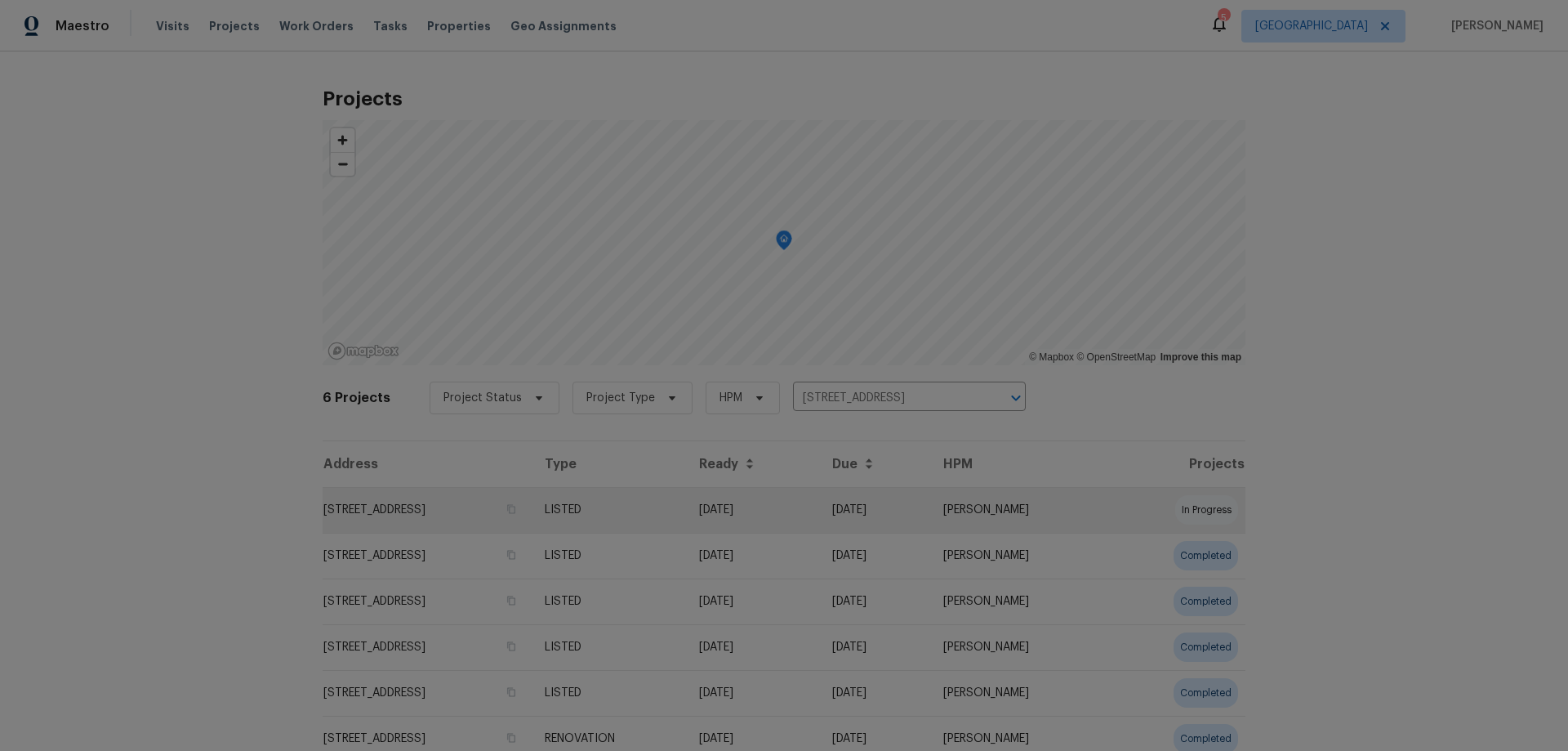
click at [480, 500] on td "15215 Wooded Field Trl, Cypress, TX 77429" at bounding box center [427, 510] width 209 height 46
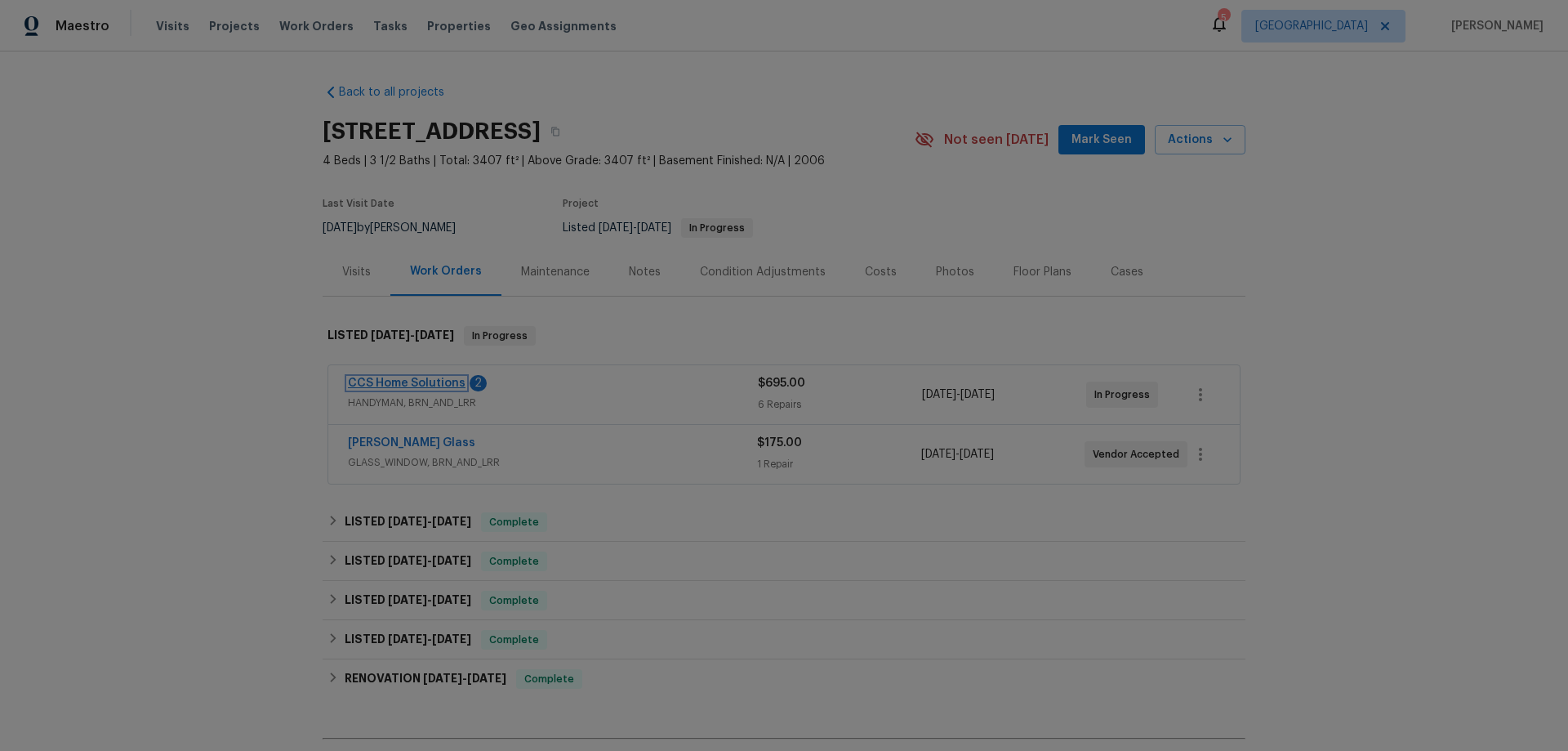
click at [420, 381] on link "CCS Home Solutions" at bounding box center [407, 384] width 118 height 12
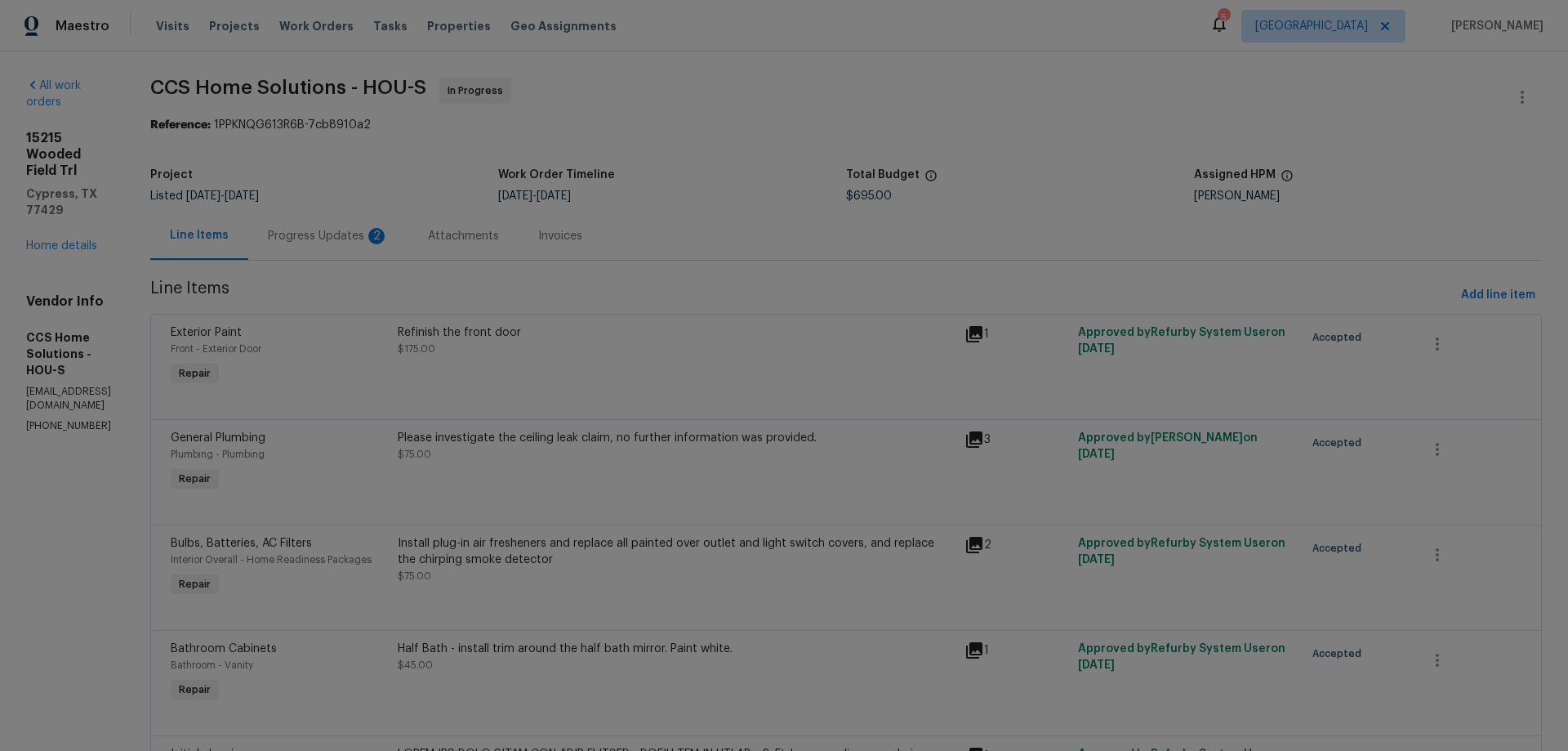
click at [371, 238] on div "Progress Updates 2" at bounding box center [328, 236] width 121 height 16
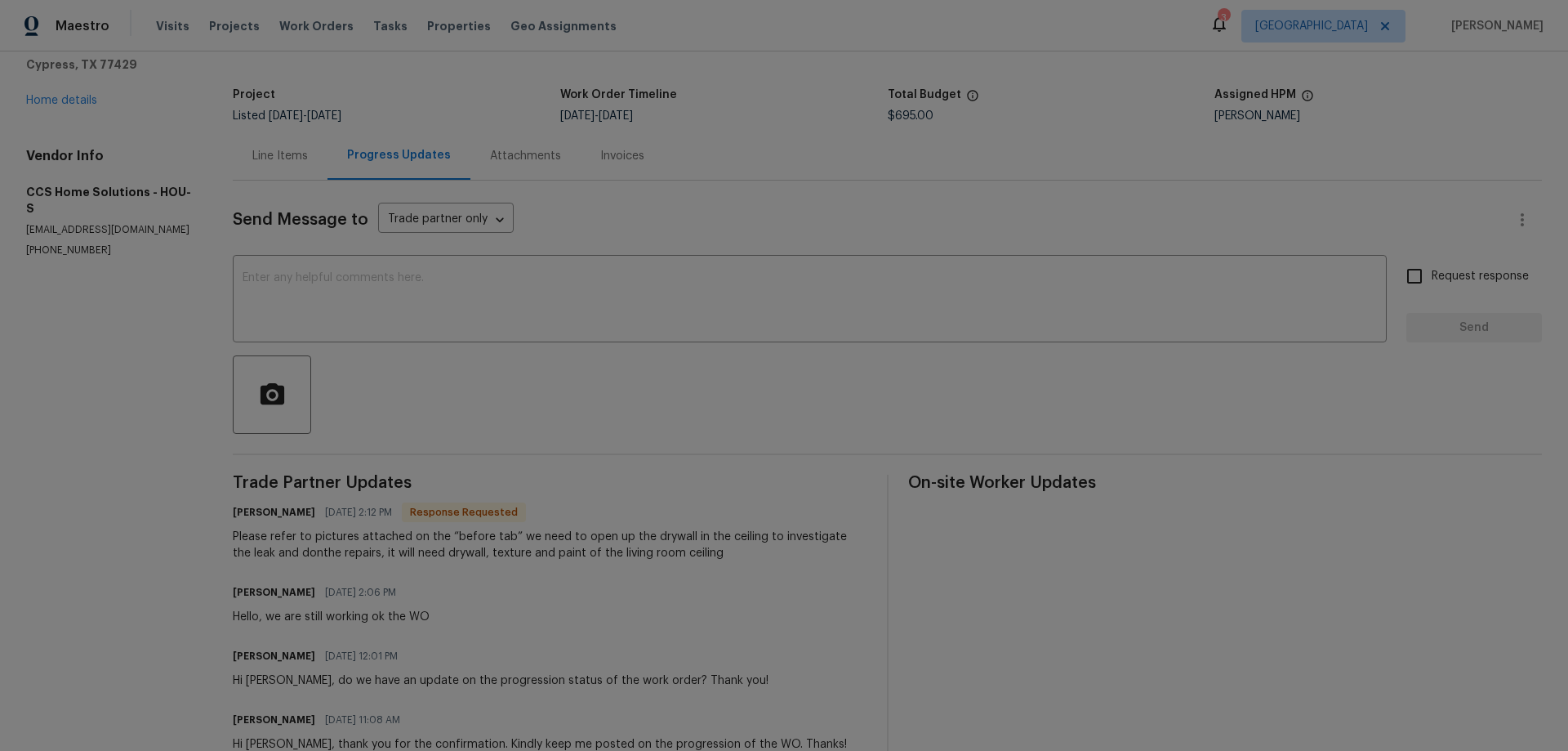
scroll to position [82, 0]
click at [67, 100] on link "Home details" at bounding box center [61, 99] width 71 height 12
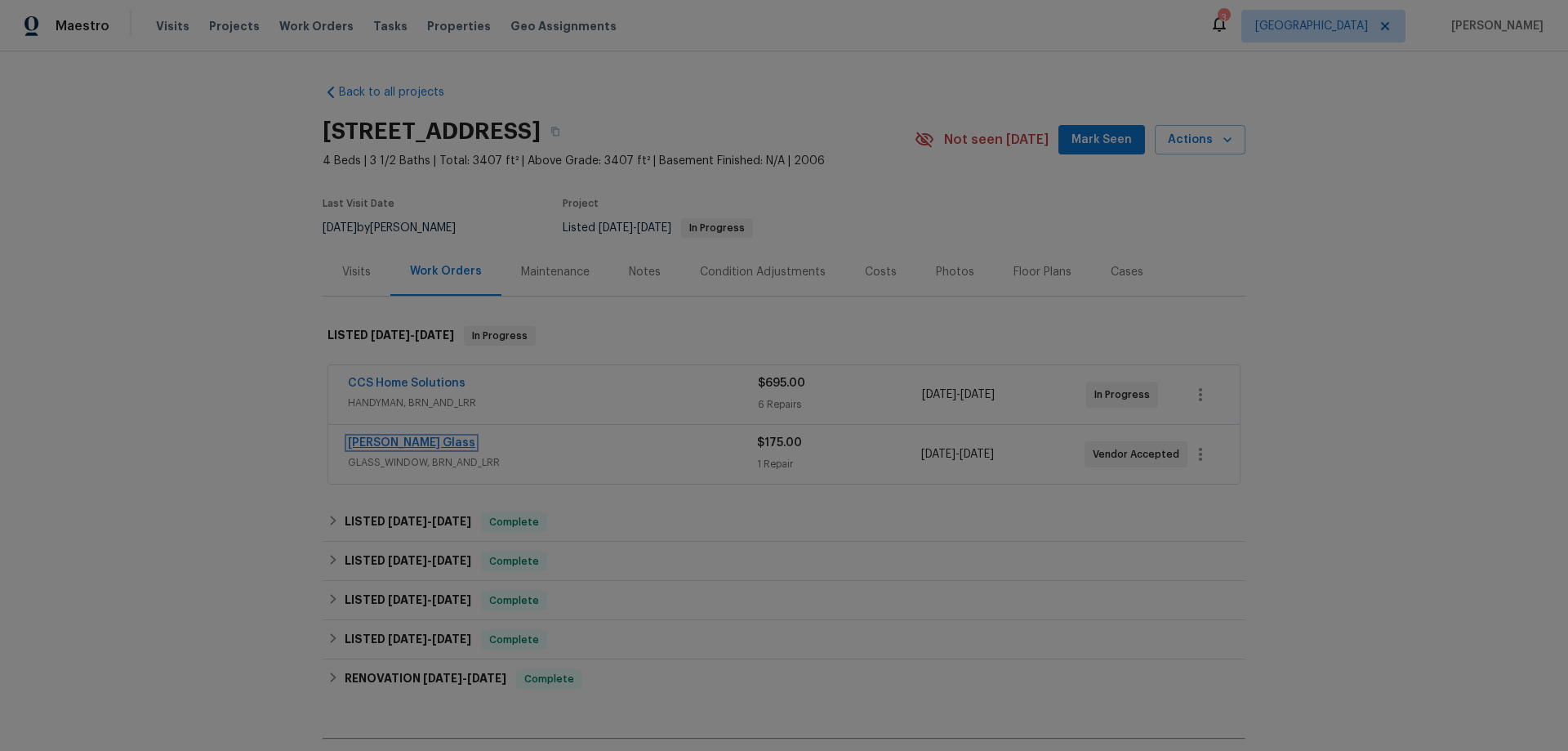
click at [382, 441] on link "Soto Glass" at bounding box center [411, 443] width 128 height 12
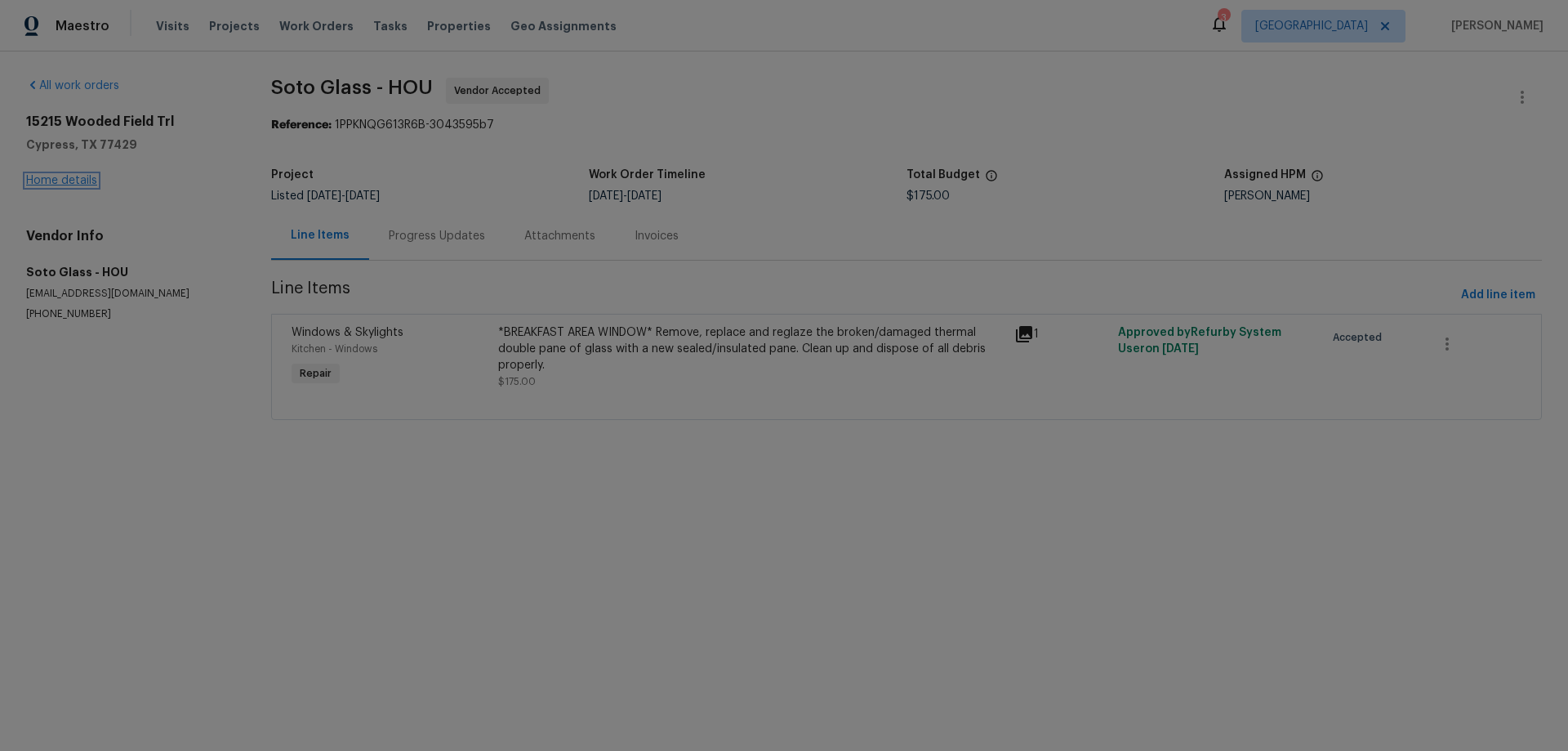
click at [79, 179] on link "Home details" at bounding box center [61, 180] width 71 height 12
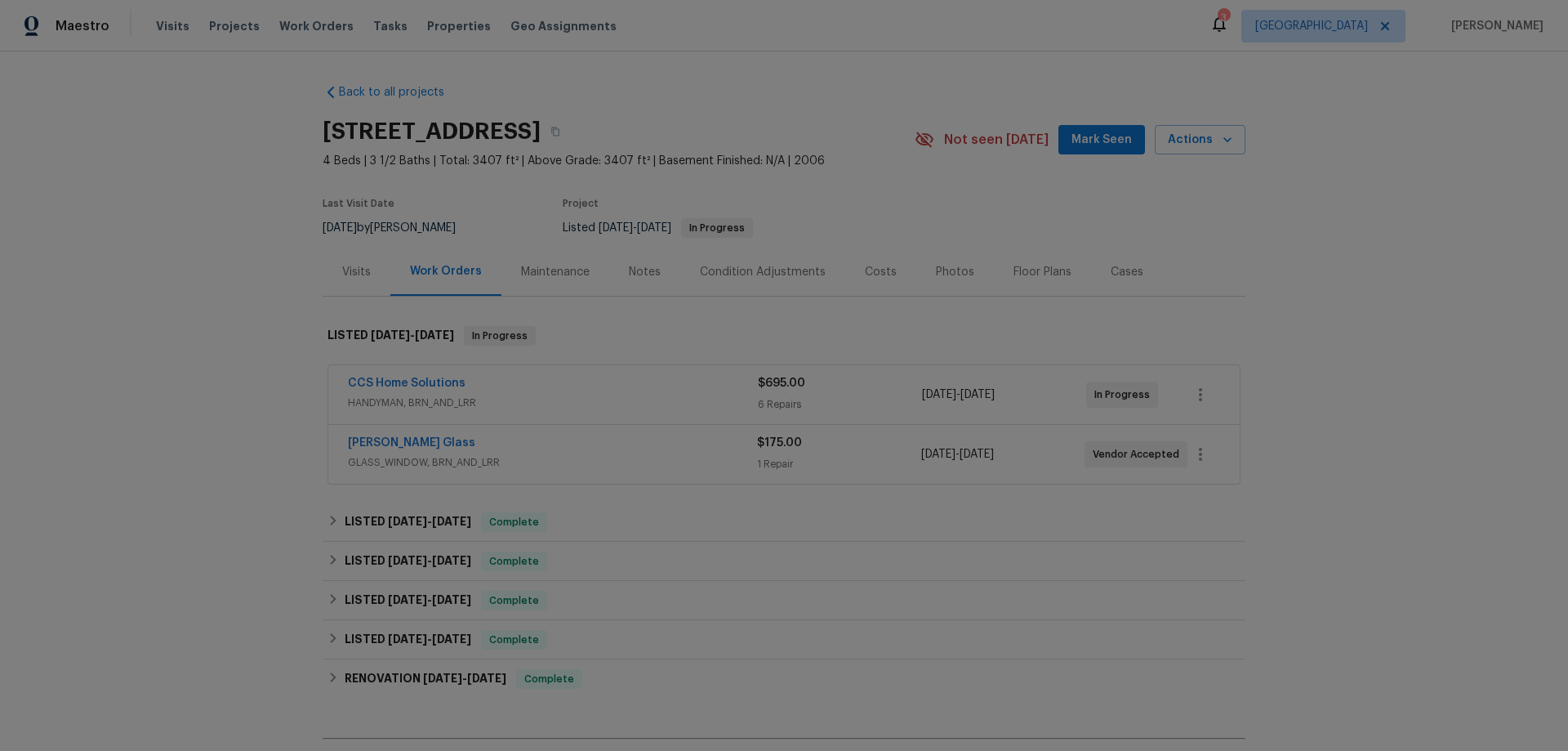
click at [571, 394] on span "HANDYMAN, BRN_AND_LRR" at bounding box center [553, 402] width 410 height 16
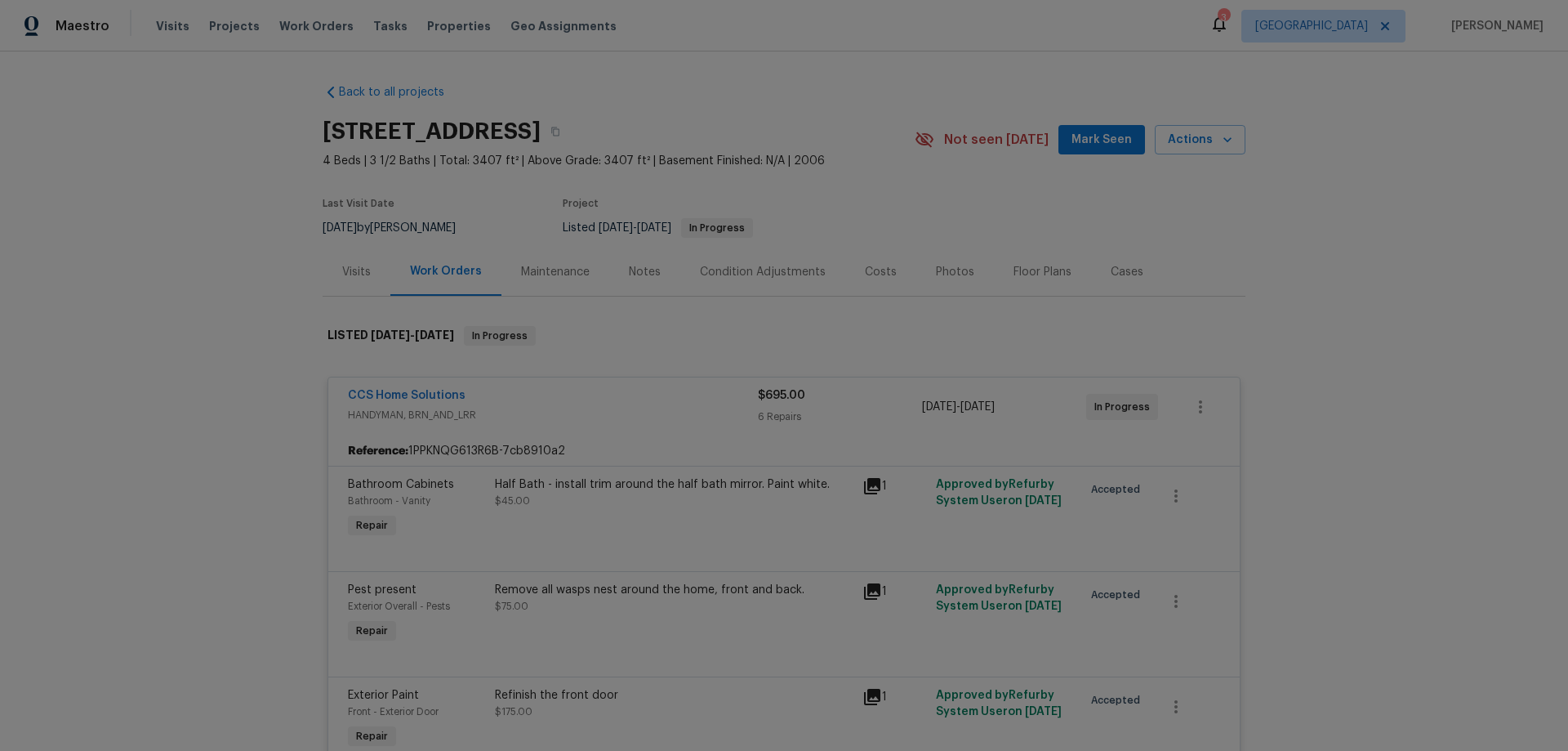
click at [500, 394] on div "CCS Home Solutions" at bounding box center [553, 397] width 410 height 19
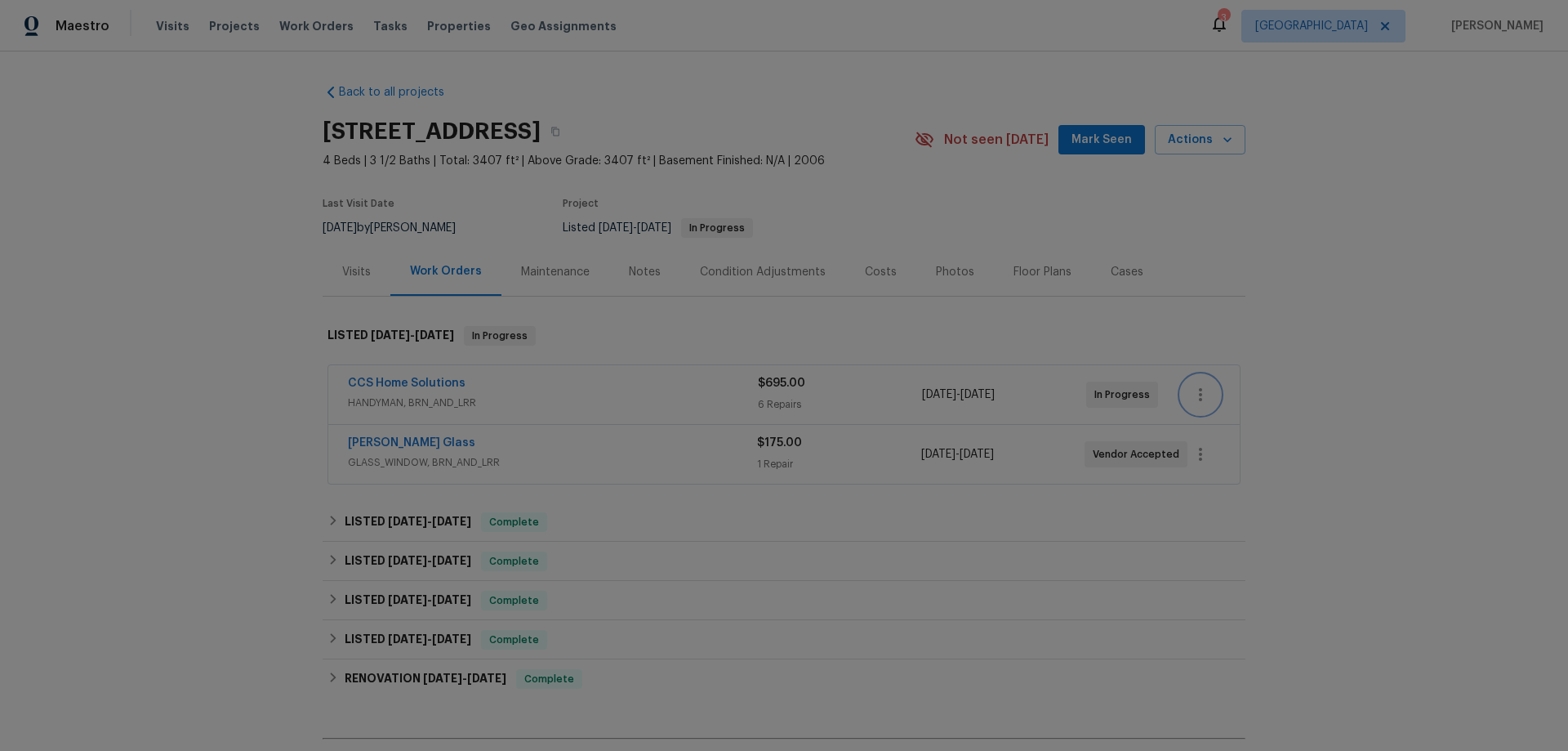
click at [1193, 391] on icon "button" at bounding box center [1201, 394] width 19 height 19
click at [1238, 388] on li "Edit" at bounding box center [1264, 395] width 176 height 27
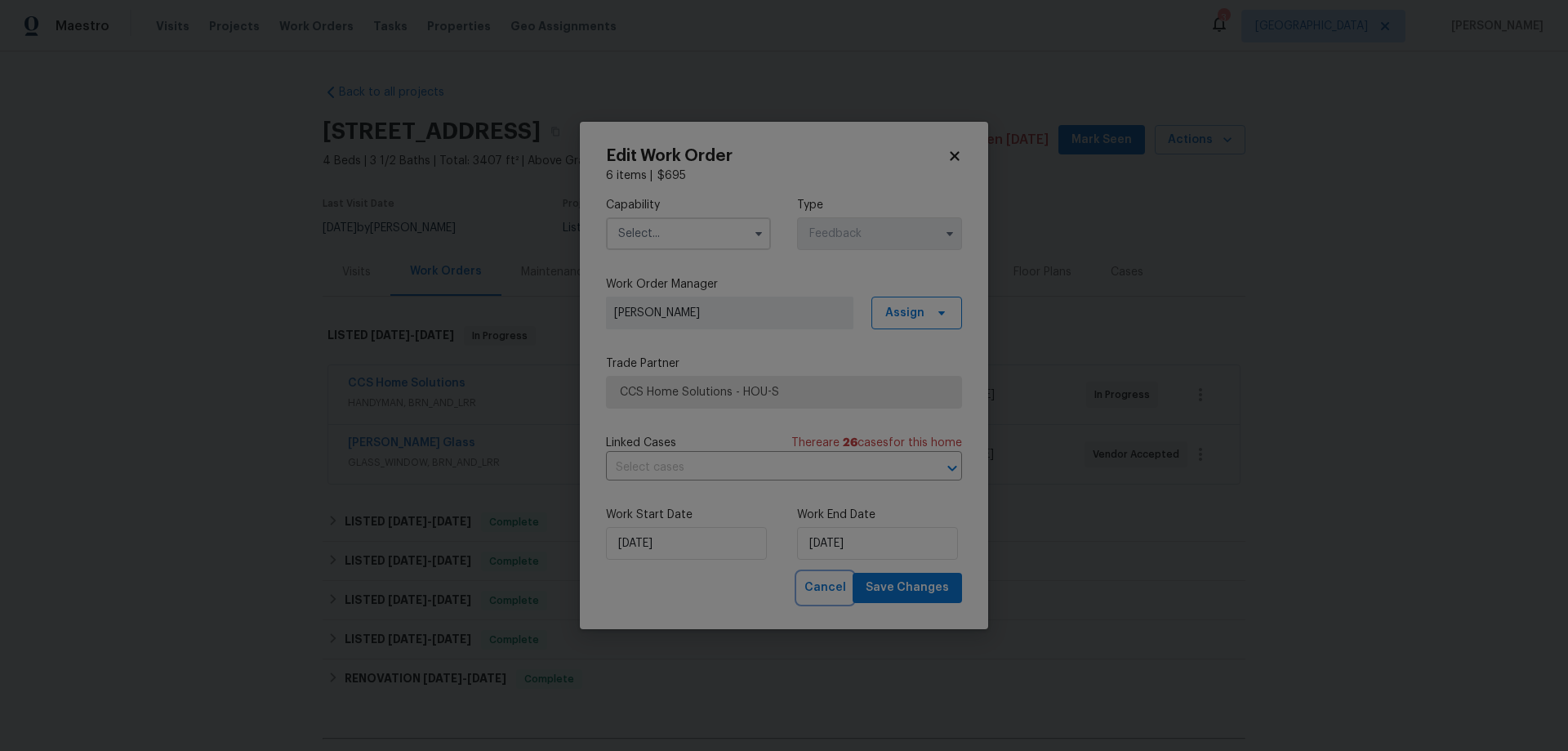
click at [832, 586] on span "Cancel" at bounding box center [825, 587] width 41 height 20
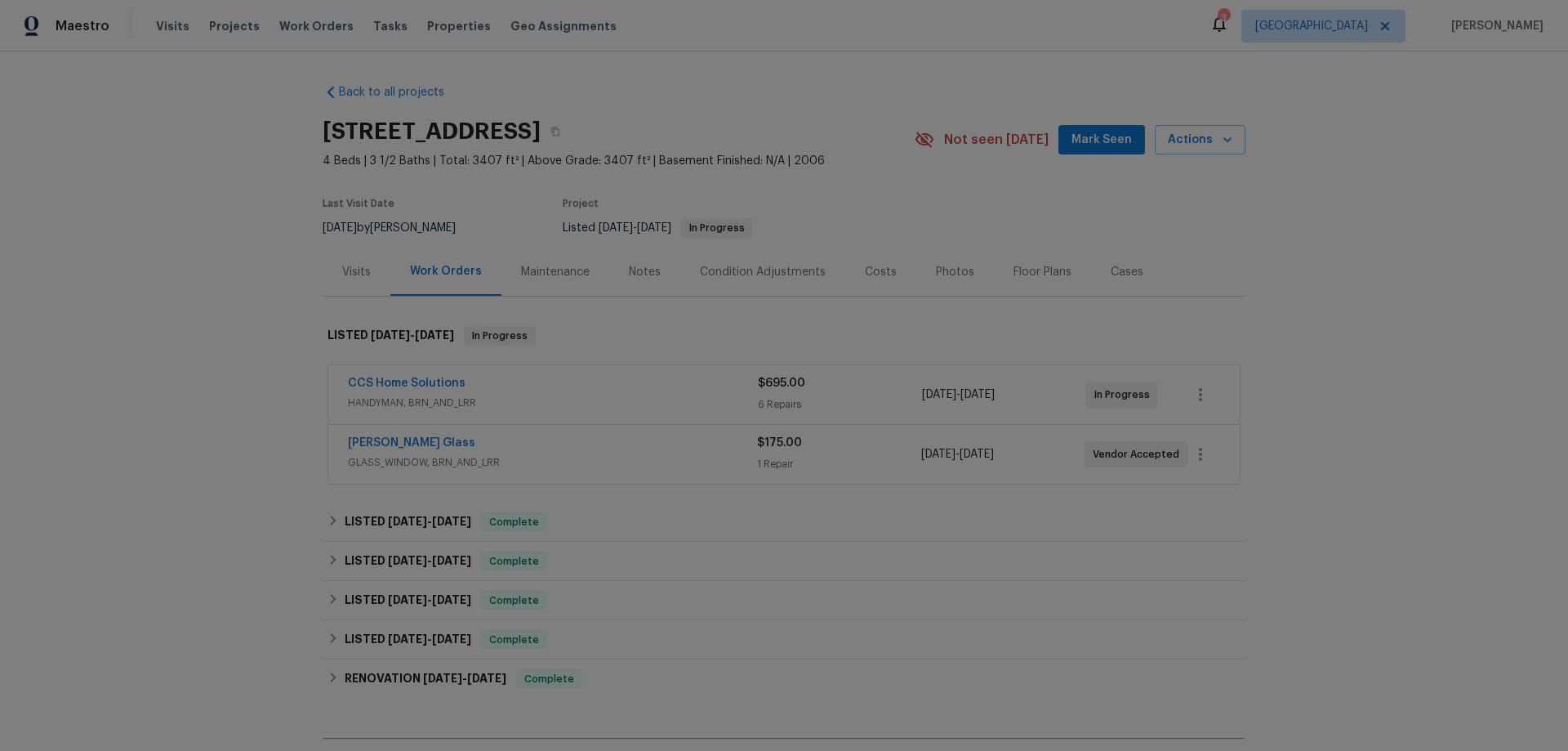
click at [1100, 456] on span "Vendor Accepted" at bounding box center [1139, 454] width 93 height 16
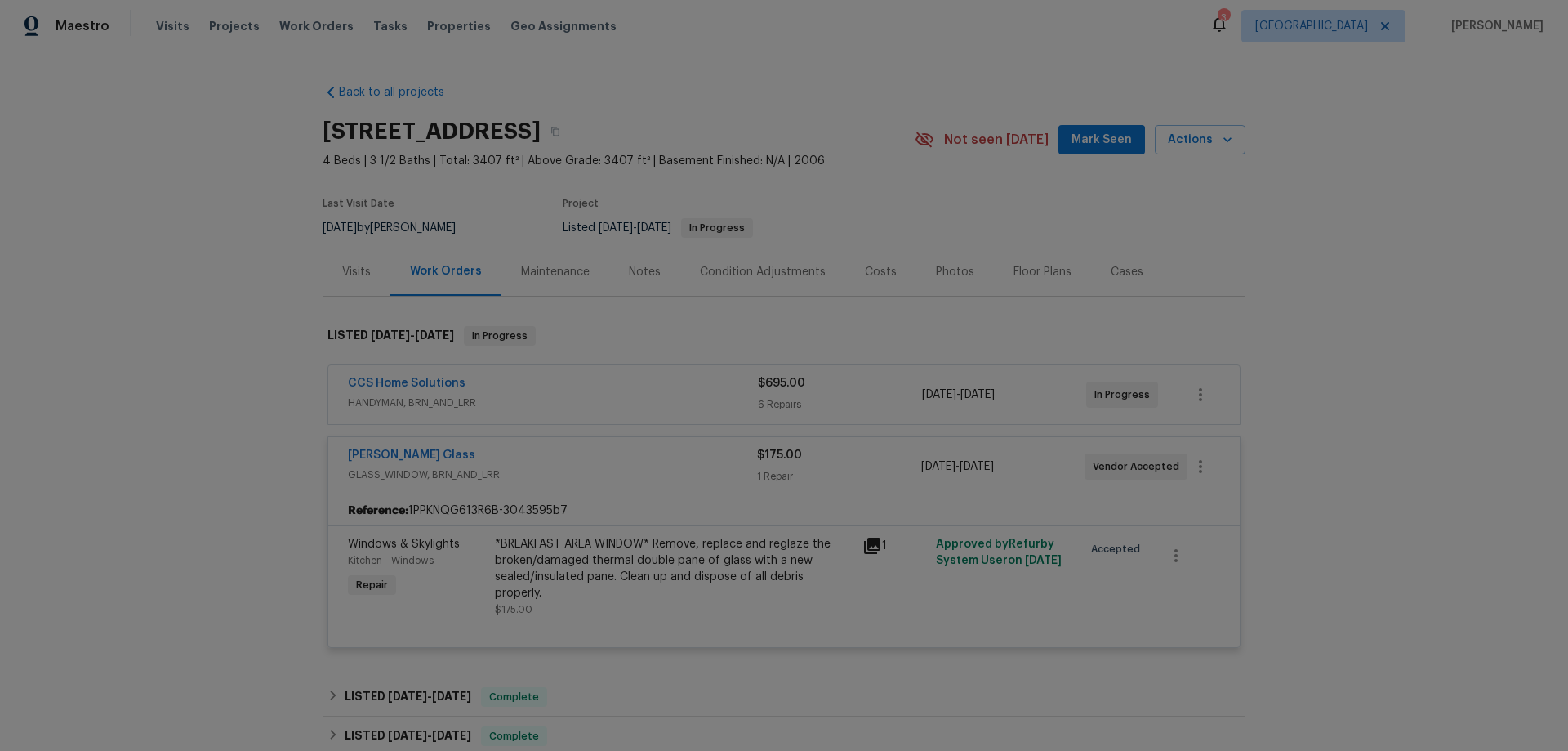
click at [1113, 457] on div "Vendor Accepted" at bounding box center [1135, 466] width 103 height 26
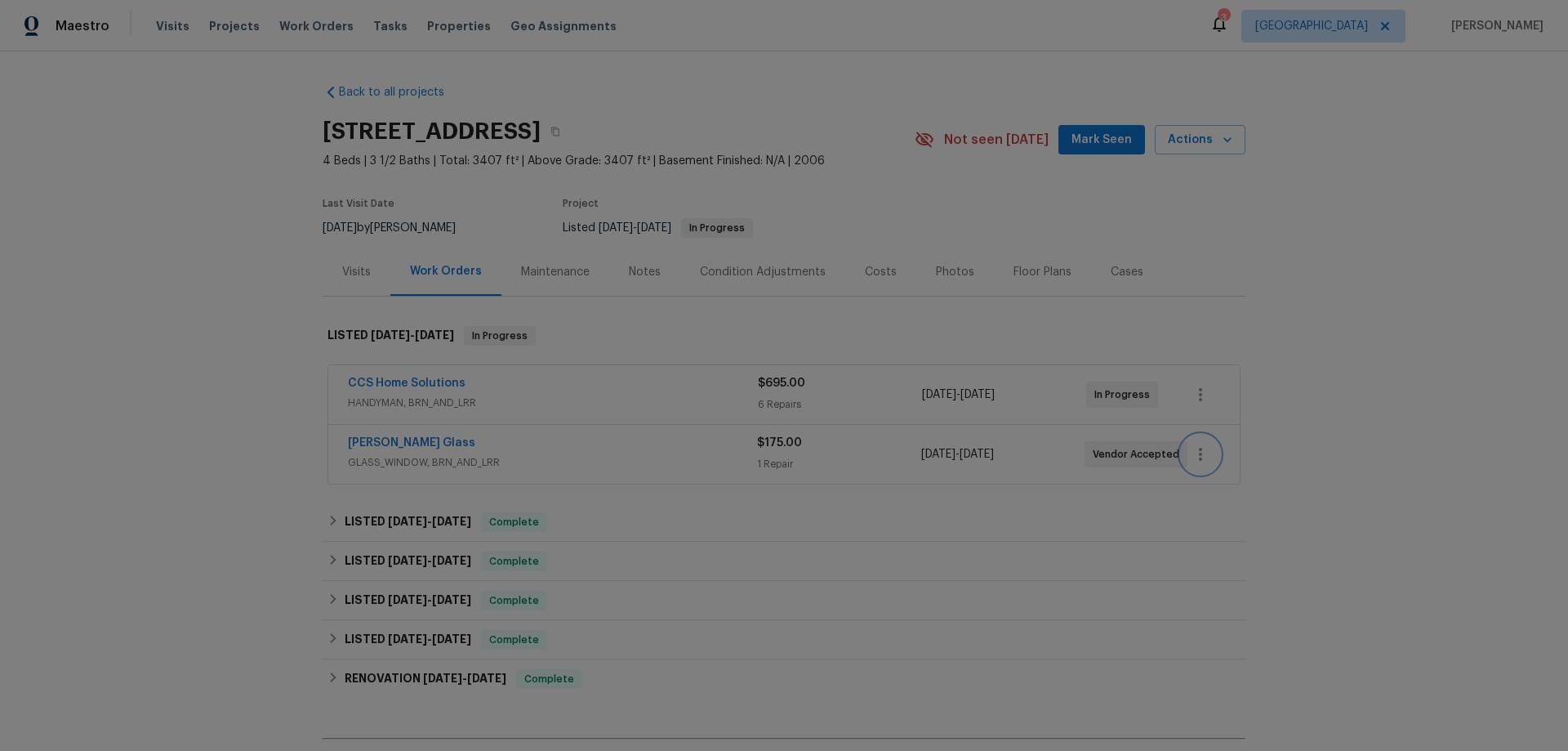
click at [1199, 454] on icon "button" at bounding box center [1201, 454] width 19 height 19
click at [1199, 454] on li "Edit" at bounding box center [1264, 455] width 176 height 27
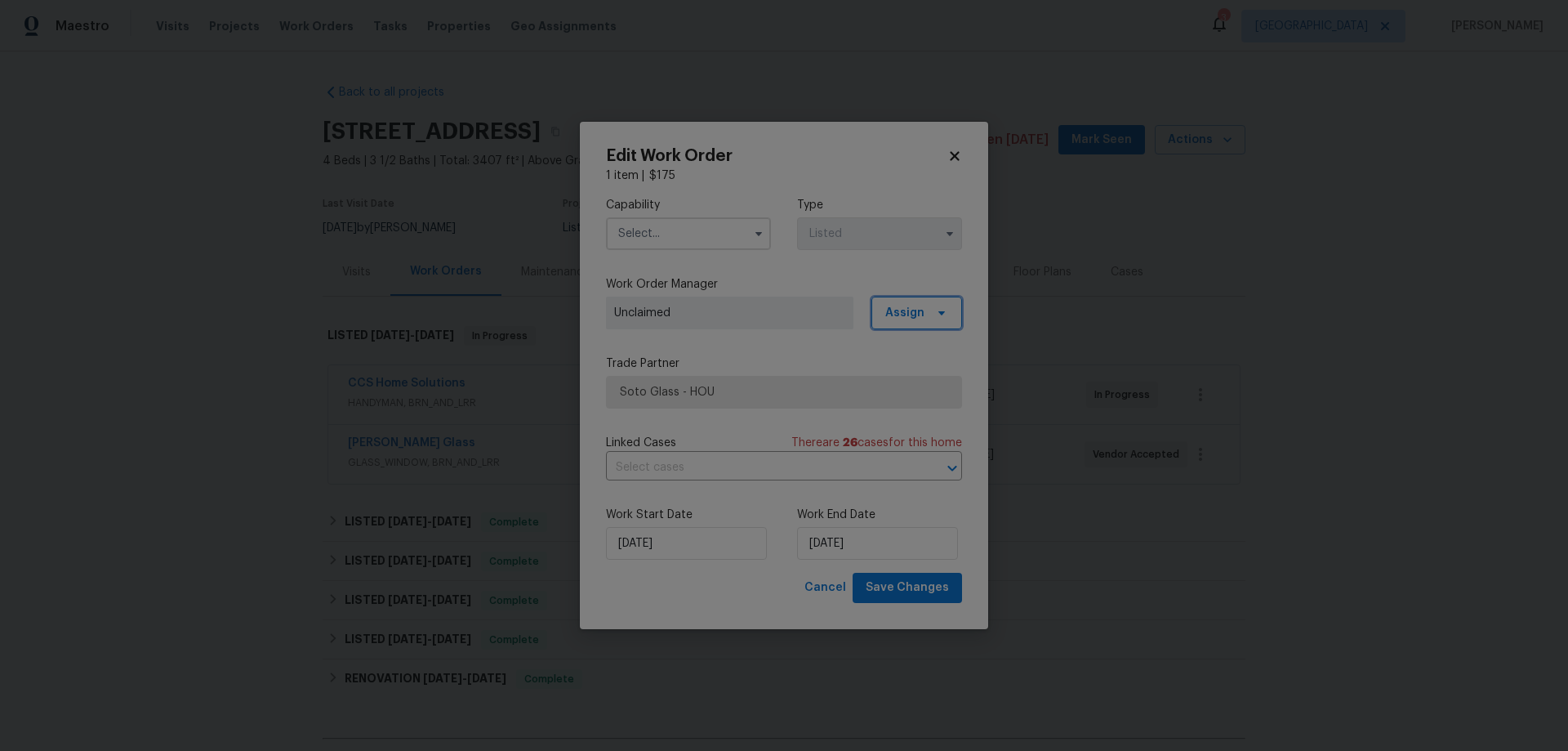
click at [917, 308] on span "Assign" at bounding box center [904, 313] width 39 height 16
click at [928, 383] on div "Assign to me" at bounding box center [920, 382] width 71 height 16
click at [923, 596] on span "Save Changes" at bounding box center [907, 587] width 83 height 20
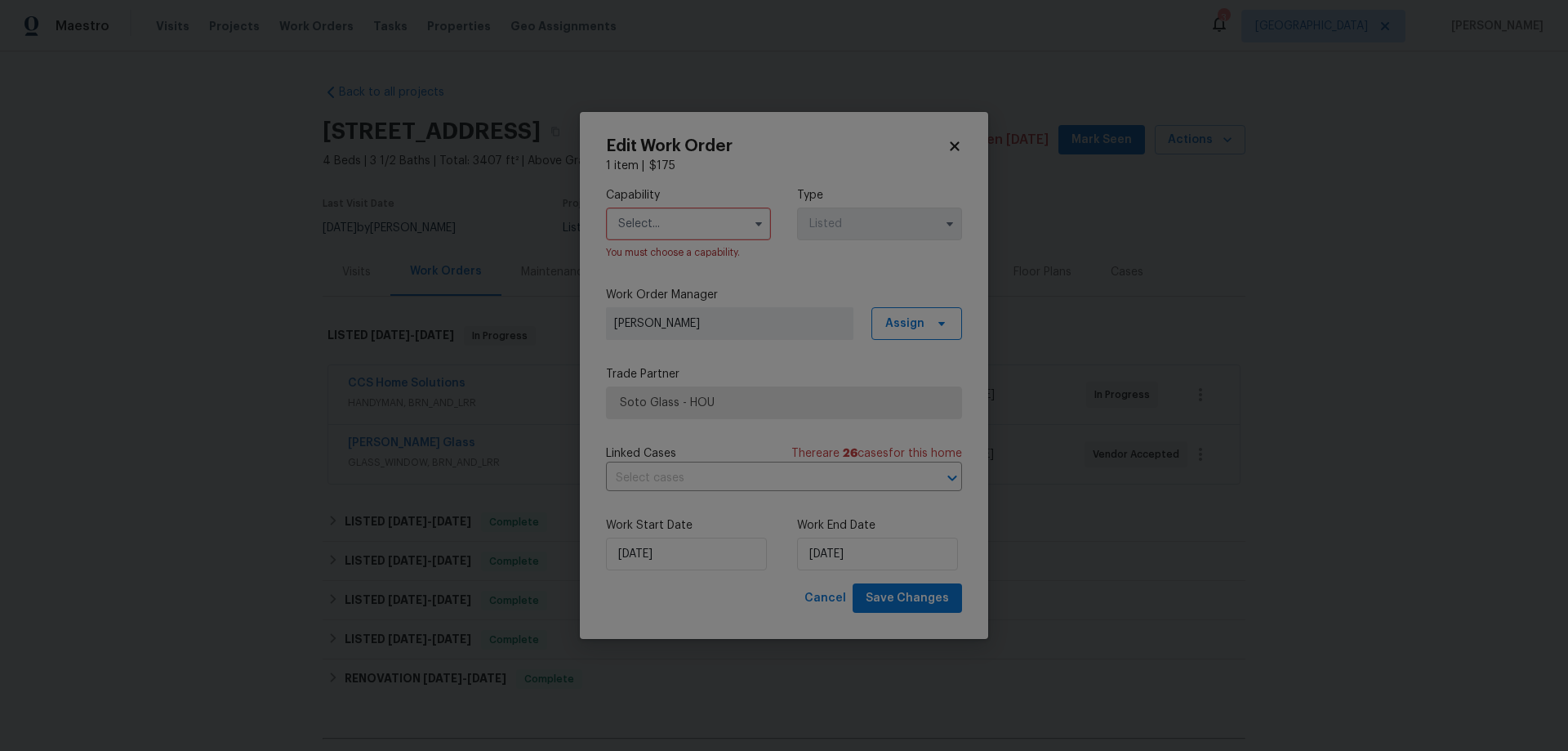
click at [658, 229] on input "text" at bounding box center [689, 223] width 165 height 33
click at [690, 316] on span "Glass Window" at bounding box center [661, 310] width 76 height 12
type input "Glass Window"
click at [918, 591] on span "Save Changes" at bounding box center [907, 598] width 83 height 20
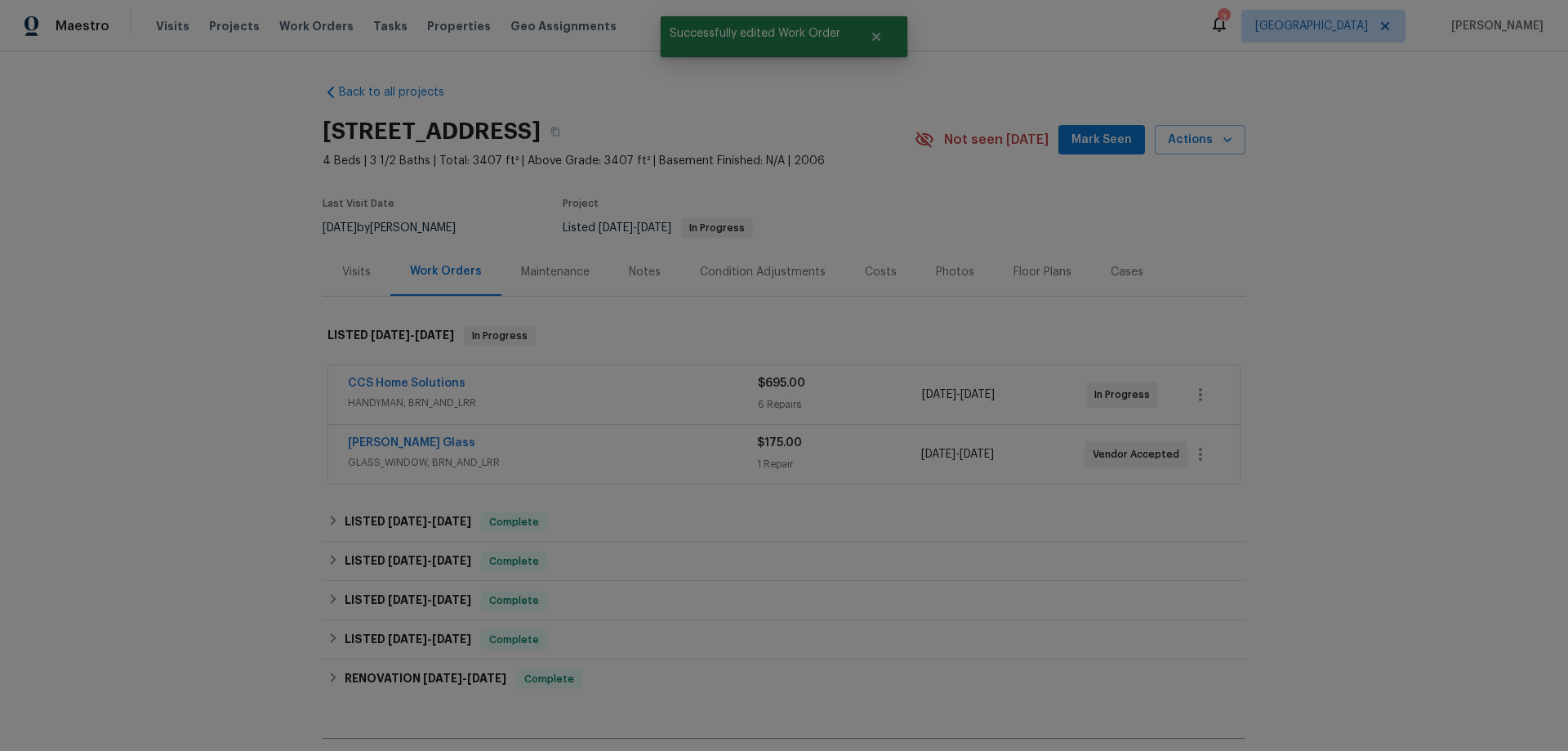
click at [1328, 493] on div "Back to all projects 15215 Wooded Field Trl, Cypress, TX 77429 4 Beds | 3 1/2 B…" at bounding box center [784, 401] width 1568 height 699
click at [550, 388] on div "CCS Home Solutions" at bounding box center [553, 385] width 410 height 19
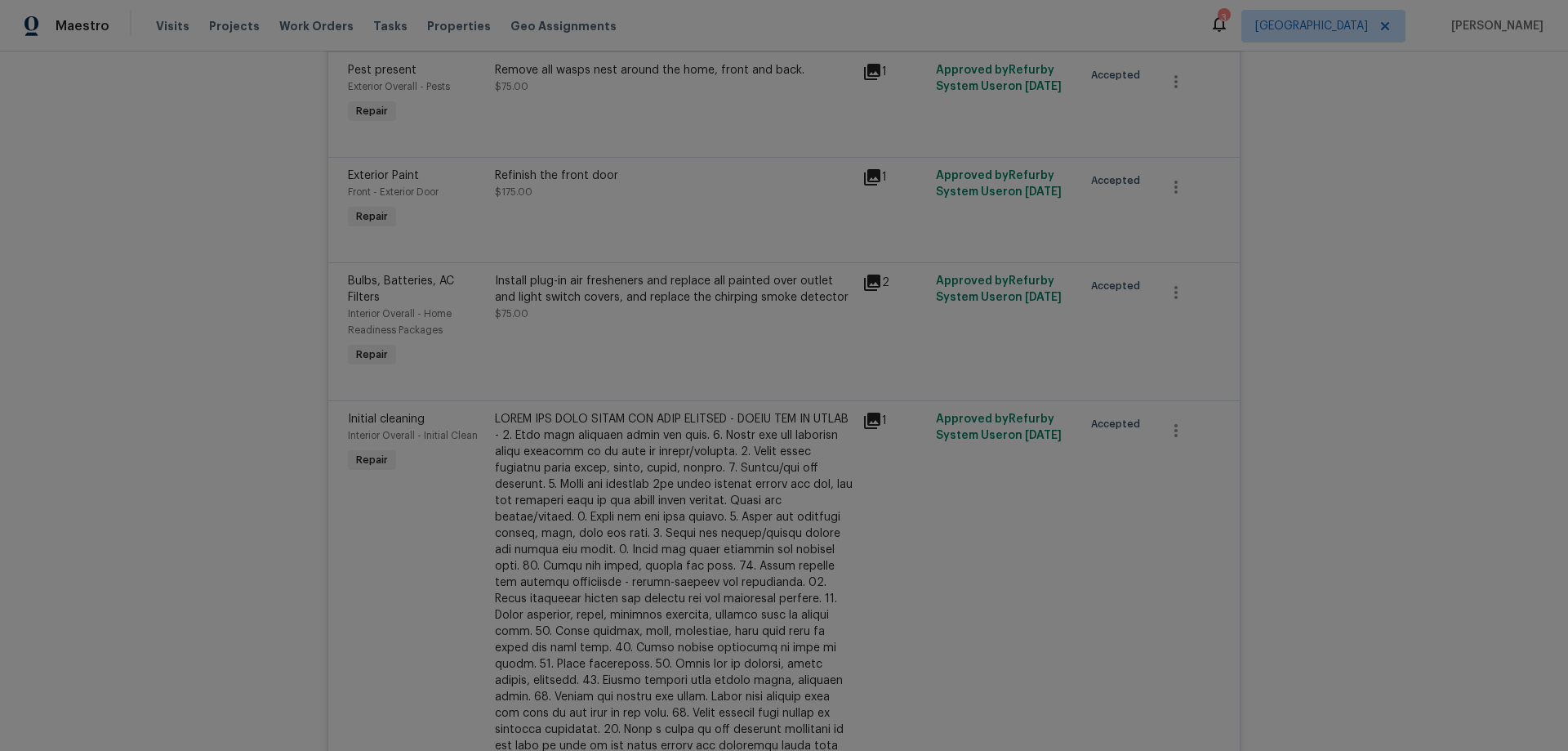
scroll to position [736, 0]
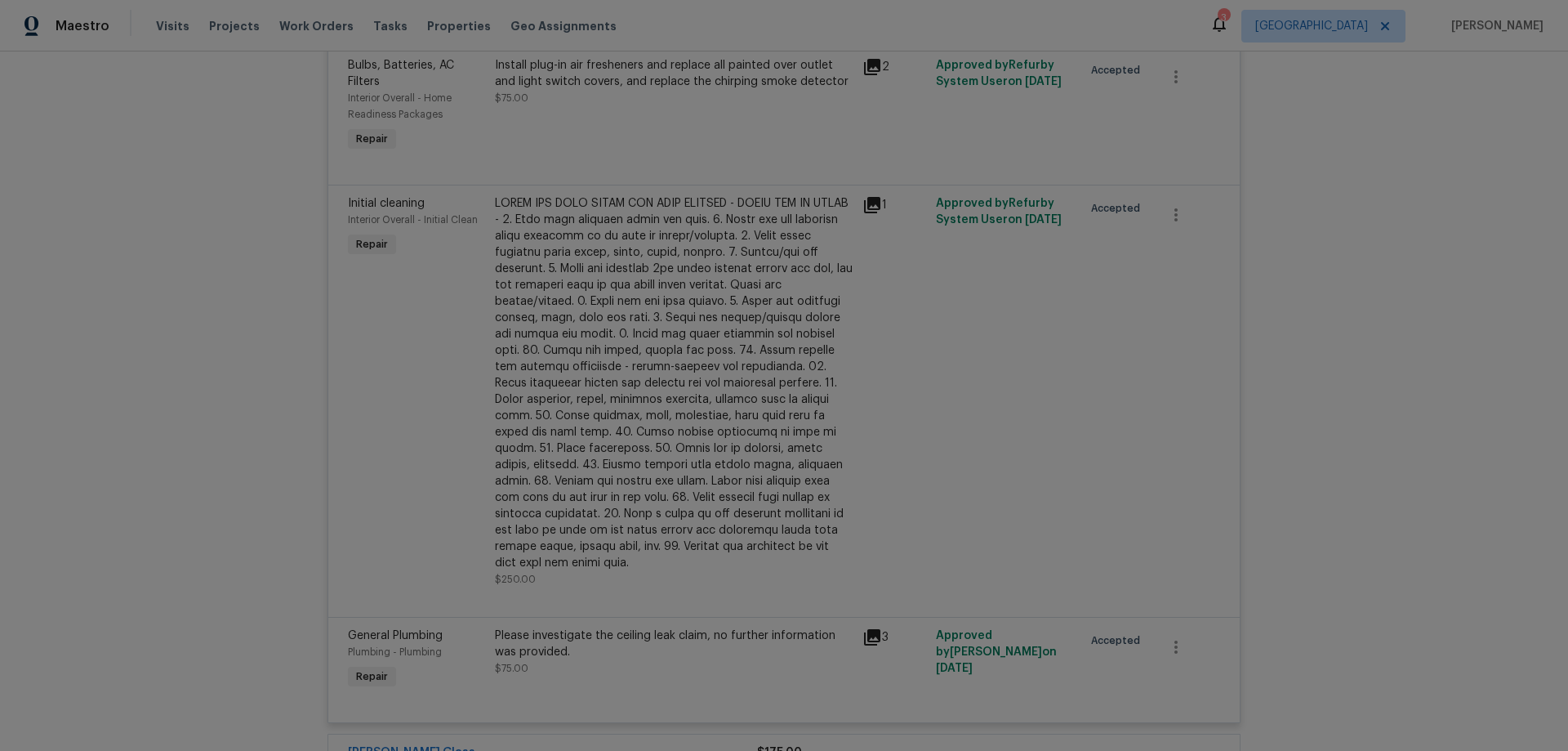
click at [699, 629] on div "Please investigate the ceiling leak claim, no further information was provided." at bounding box center [673, 644] width 358 height 33
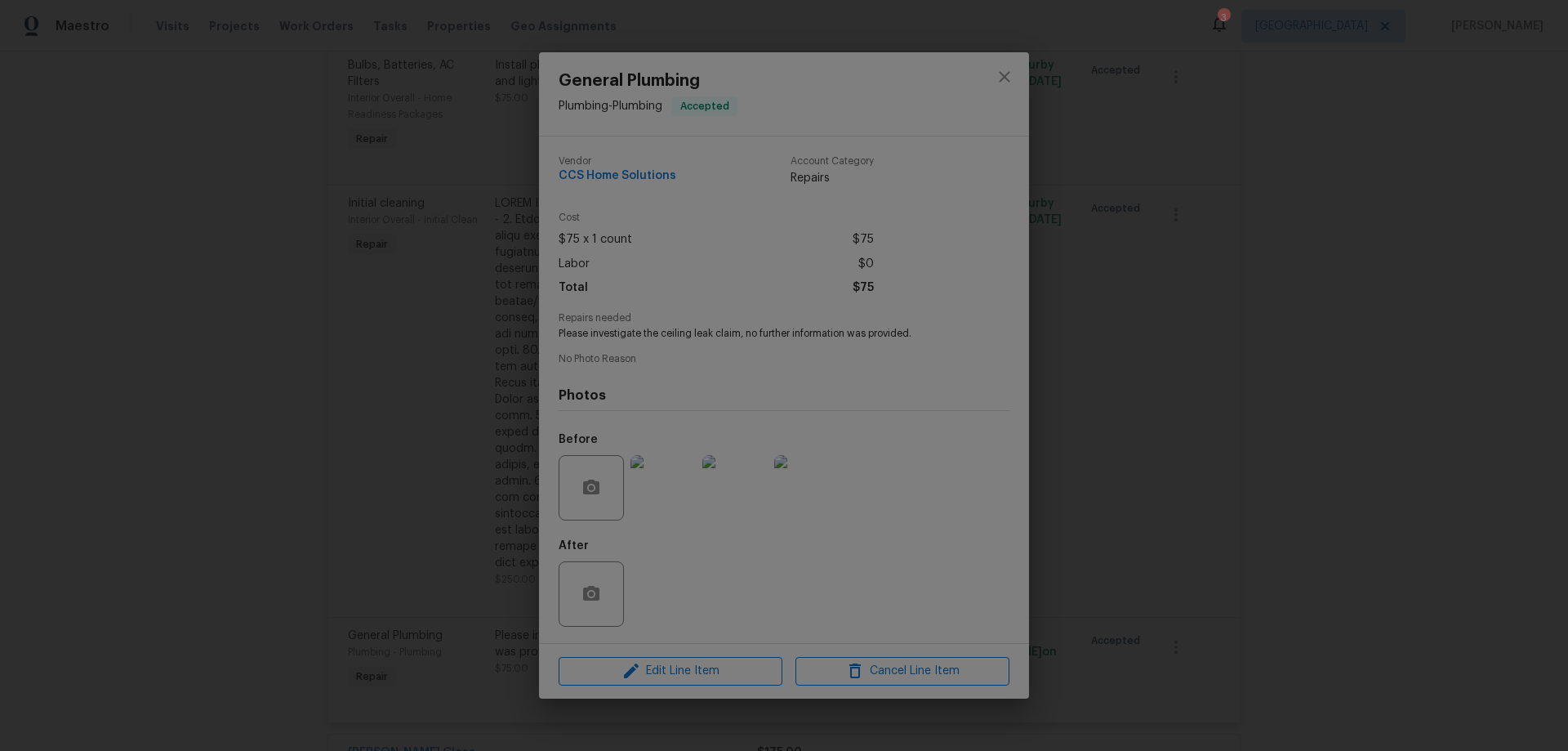
click at [661, 489] on img at bounding box center [664, 487] width 65 height 65
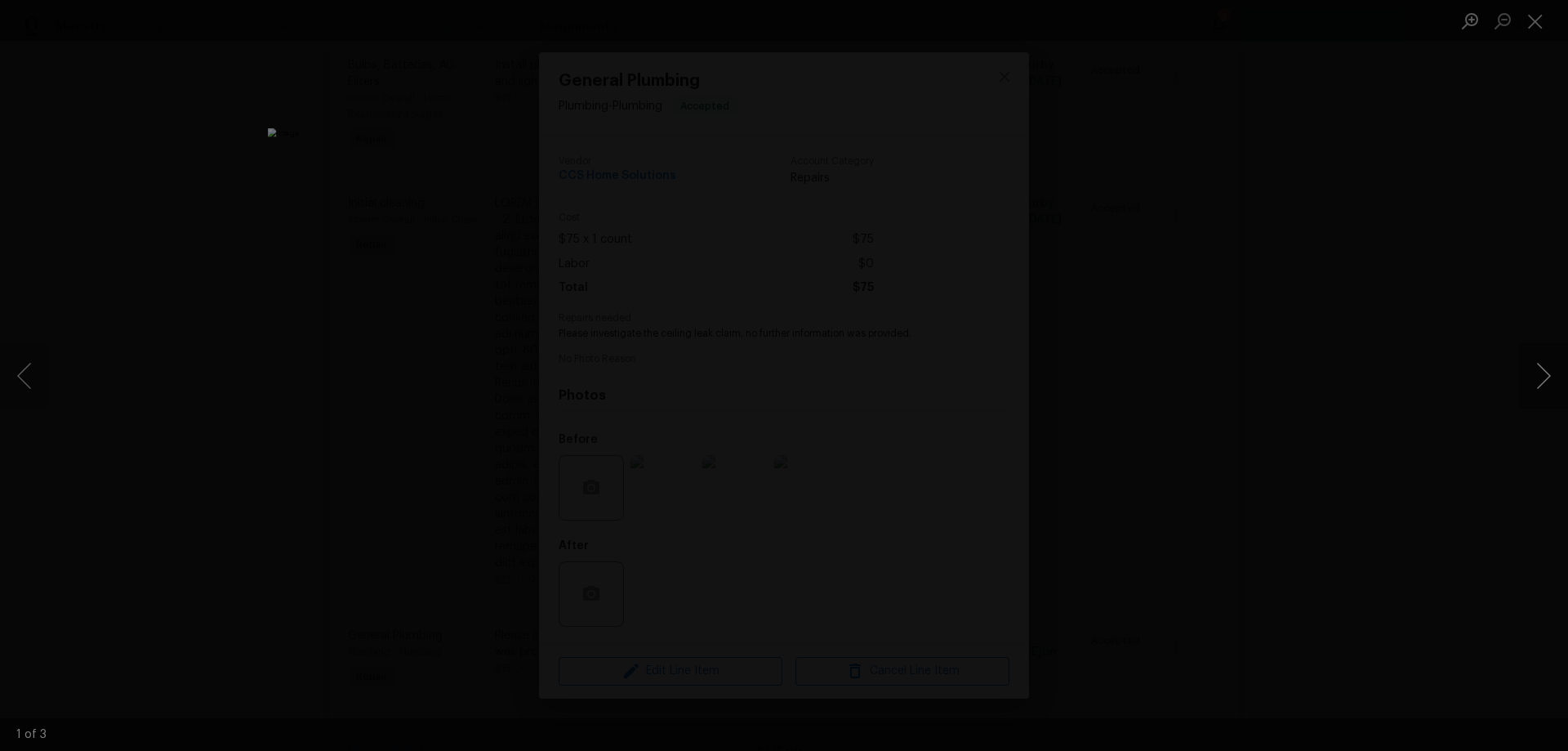
click at [1552, 375] on button "Next image" at bounding box center [1543, 376] width 49 height 65
click at [1551, 375] on button "Next image" at bounding box center [1543, 376] width 49 height 65
click at [1289, 418] on div "Lightbox" at bounding box center [784, 375] width 1568 height 751
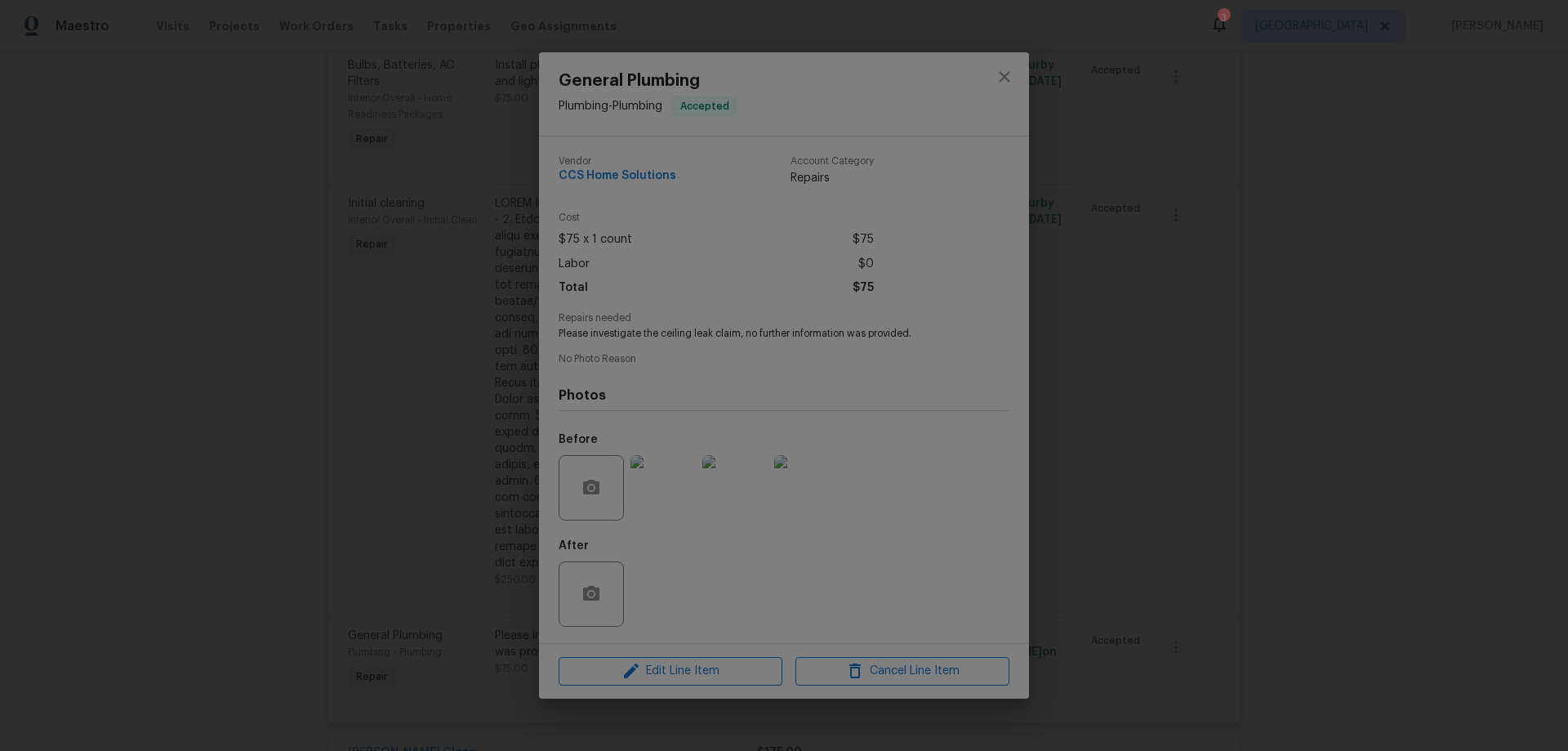
click at [1152, 403] on div "General Plumbing Plumbing - Plumbing Accepted Vendor CCS Home Solutions Account…" at bounding box center [784, 375] width 1568 height 751
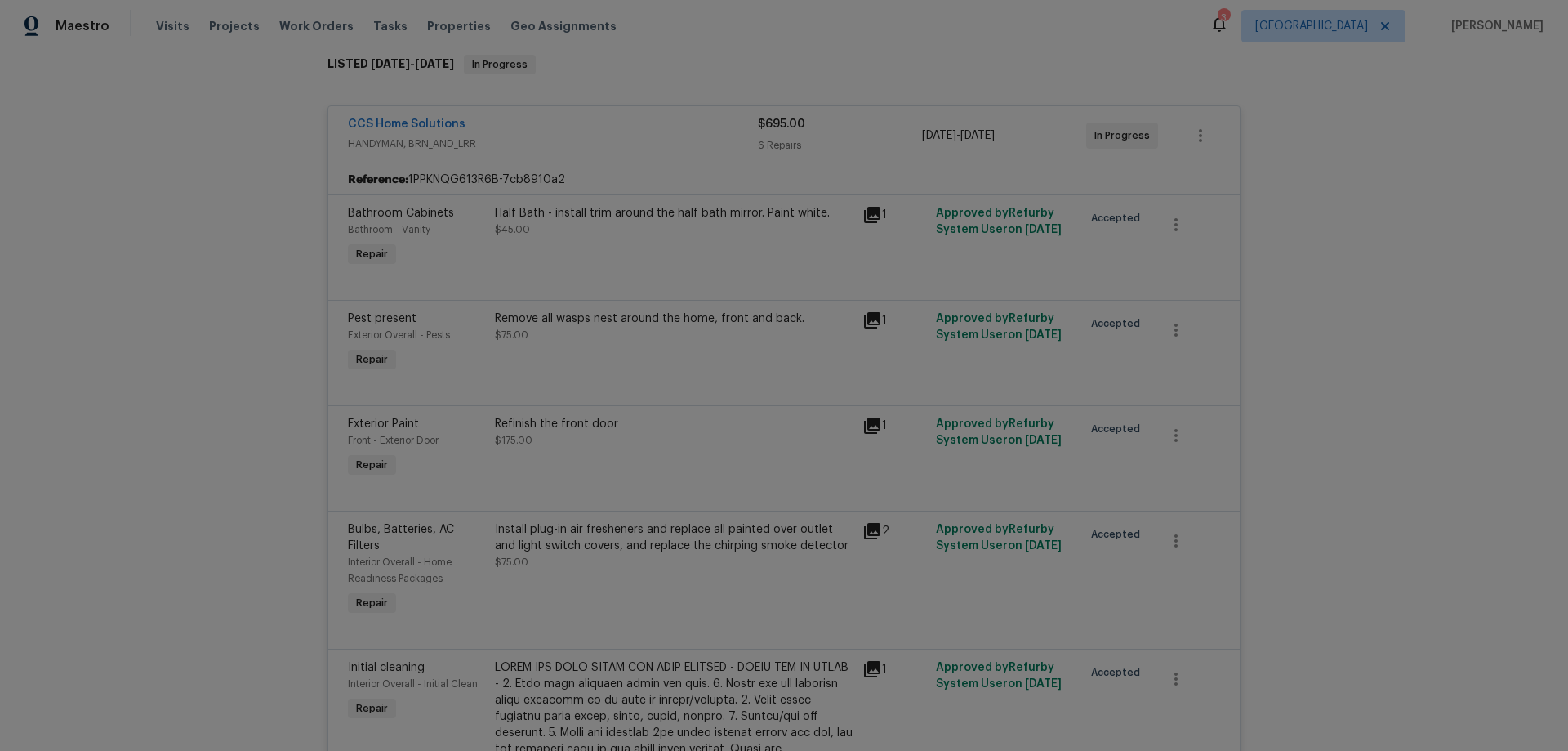
scroll to position [0, 0]
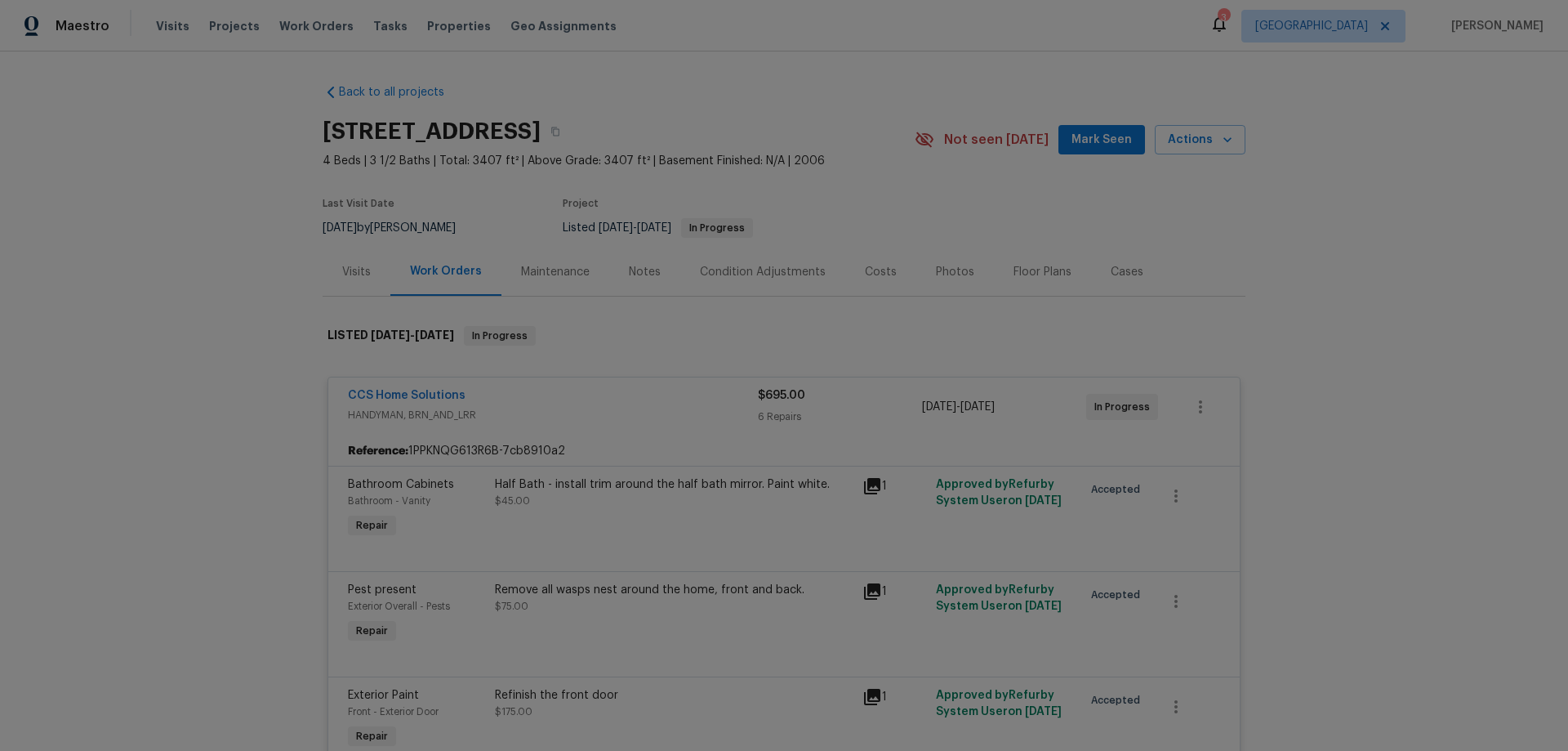
click at [521, 268] on div "Maintenance" at bounding box center [555, 271] width 69 height 16
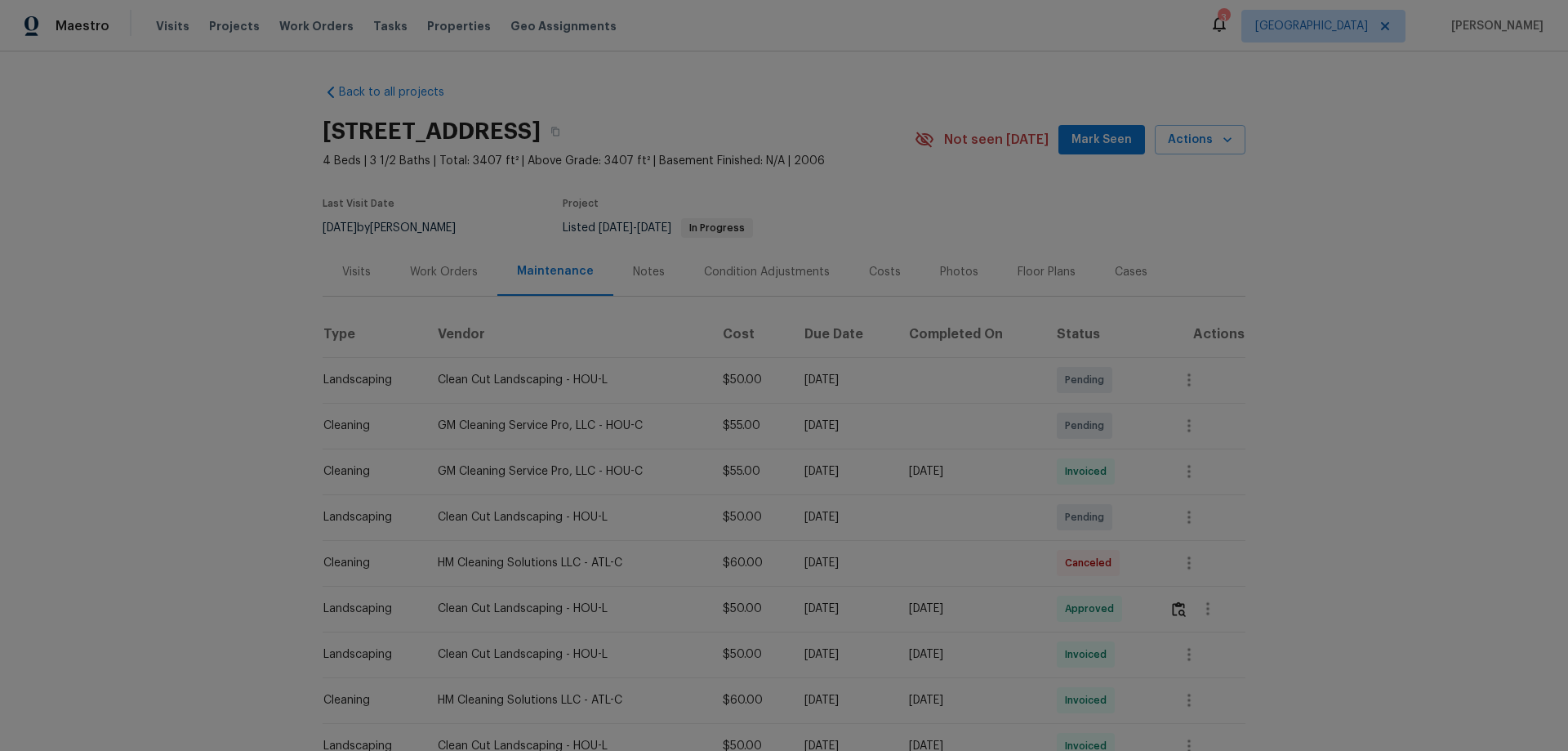
click at [423, 267] on div "Work Orders" at bounding box center [444, 271] width 68 height 16
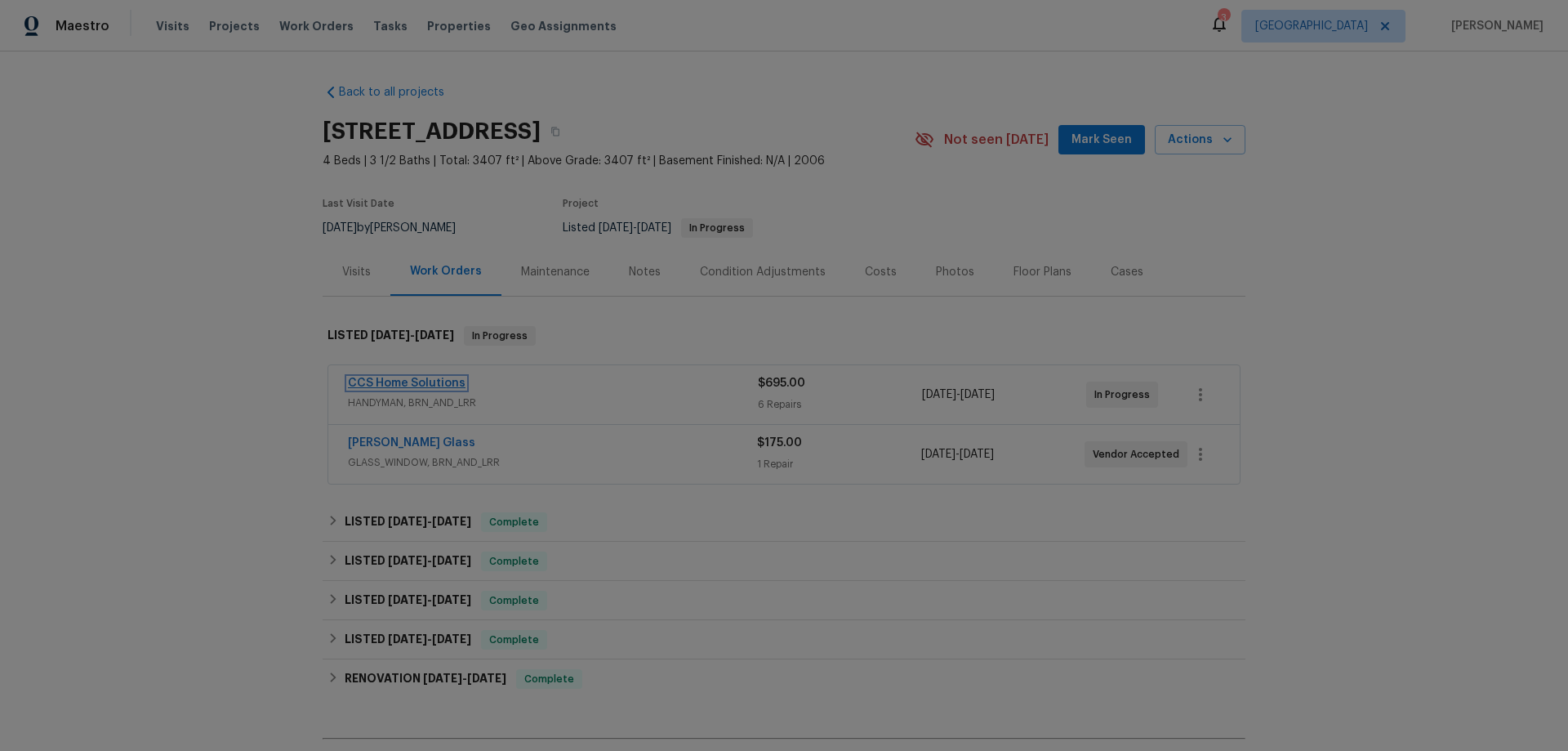
click at [419, 385] on link "CCS Home Solutions" at bounding box center [407, 384] width 118 height 12
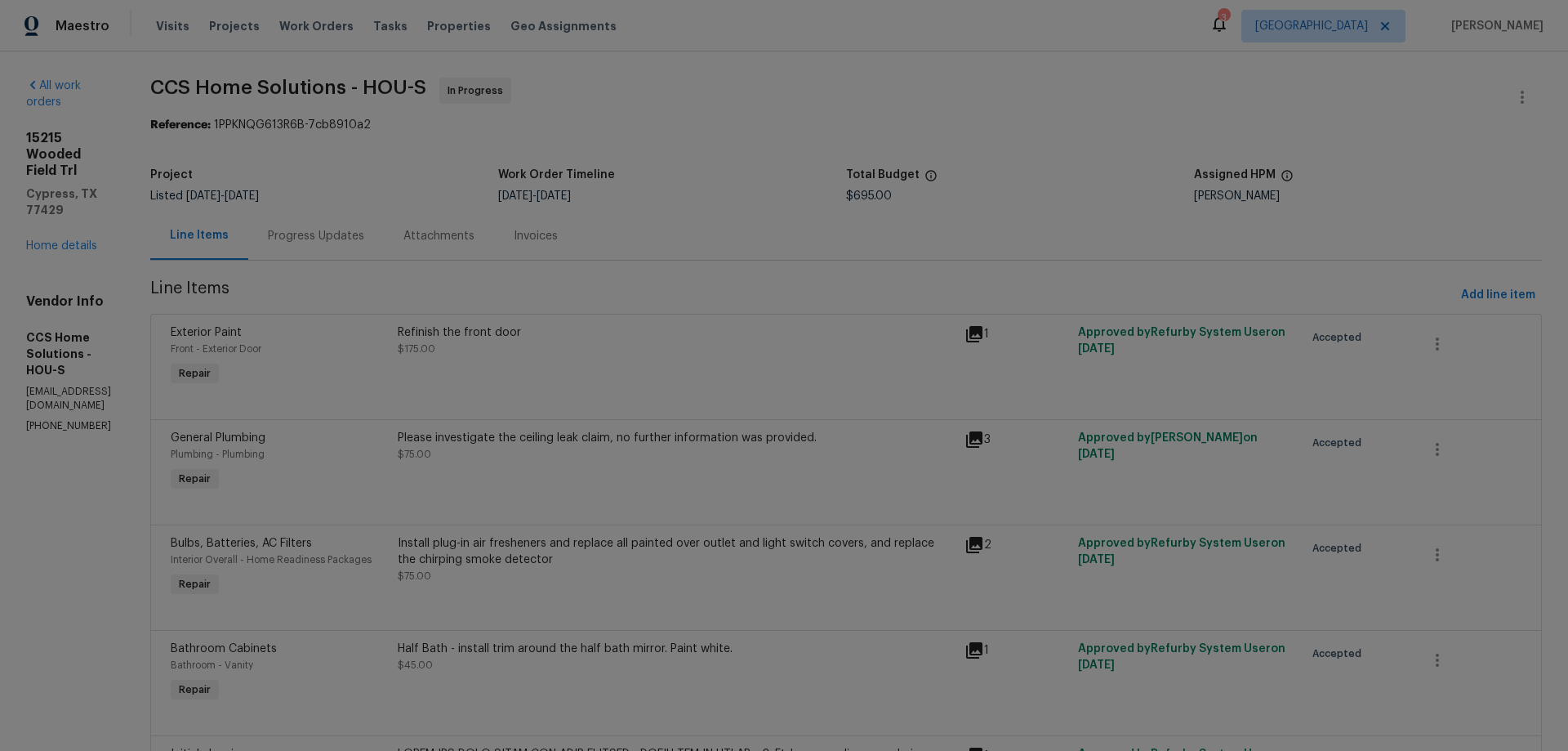
click at [329, 230] on div "Progress Updates" at bounding box center [316, 236] width 97 height 16
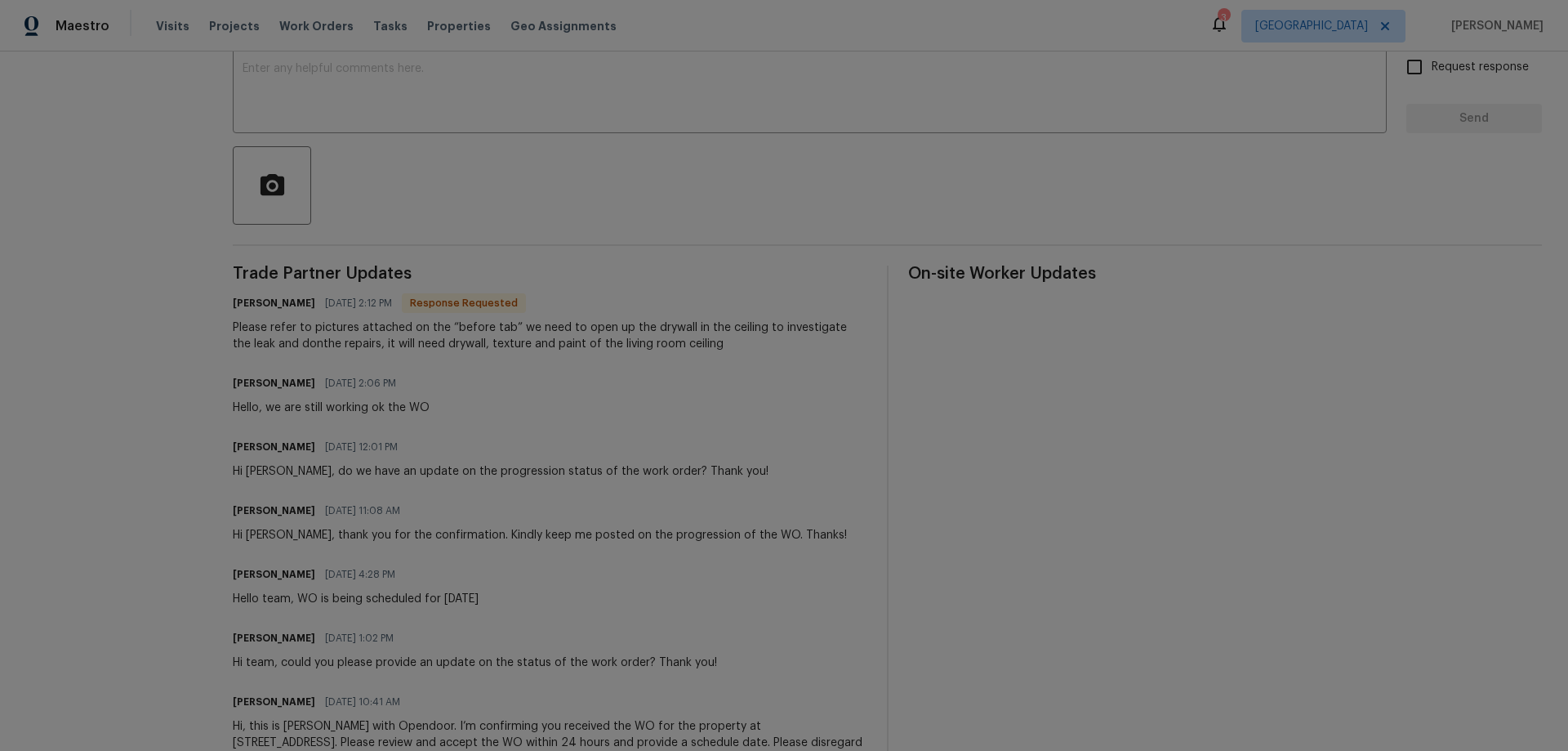
scroll to position [36, 0]
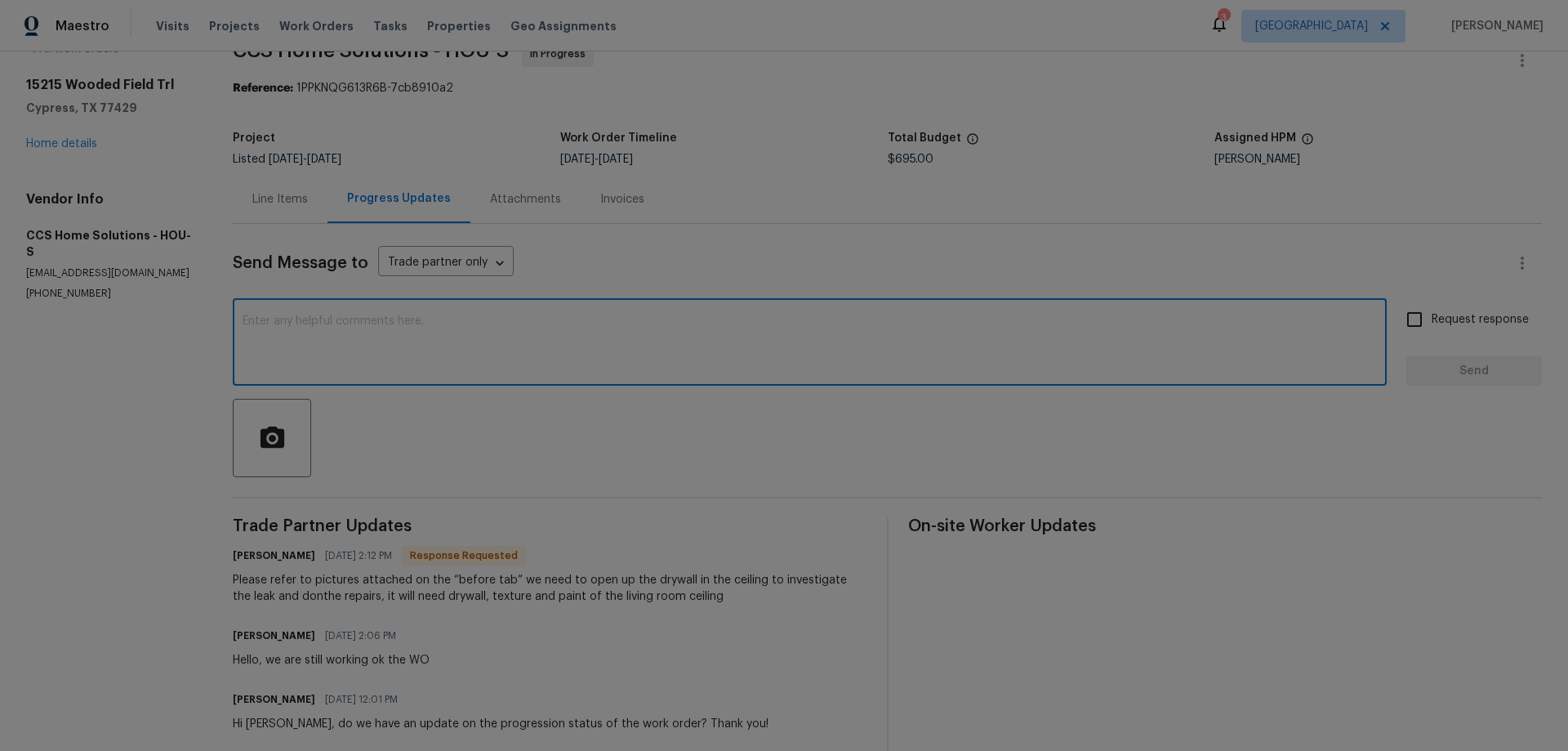
click at [529, 366] on textarea at bounding box center [809, 344] width 1135 height 58
type textarea "Please proceed and let me know when you have assessed and have a quote availabl…"
click at [1402, 319] on input "Request response" at bounding box center [1415, 319] width 35 height 35
checkbox input "true"
click at [1425, 368] on span "Send" at bounding box center [1474, 370] width 109 height 20
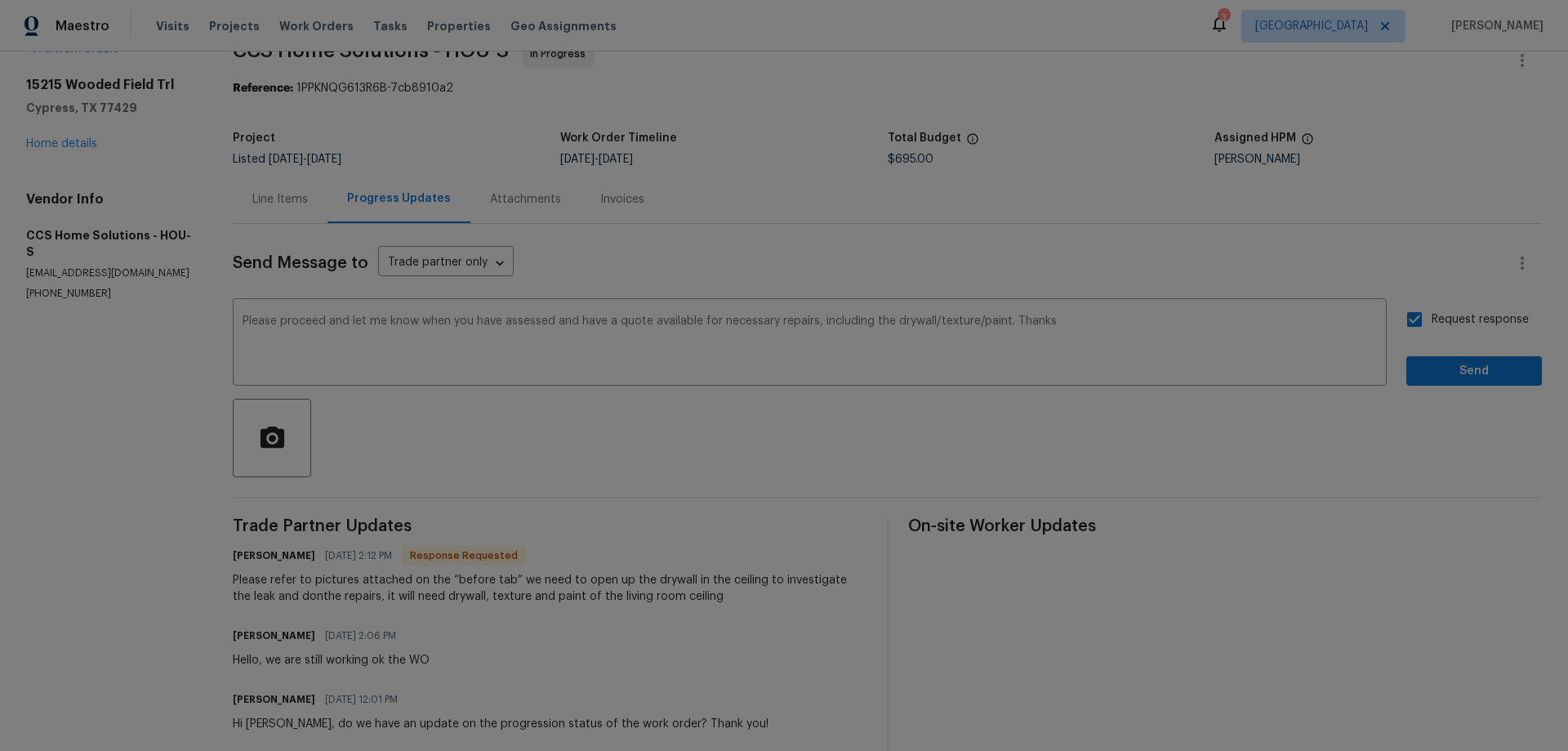
scroll to position [0, 0]
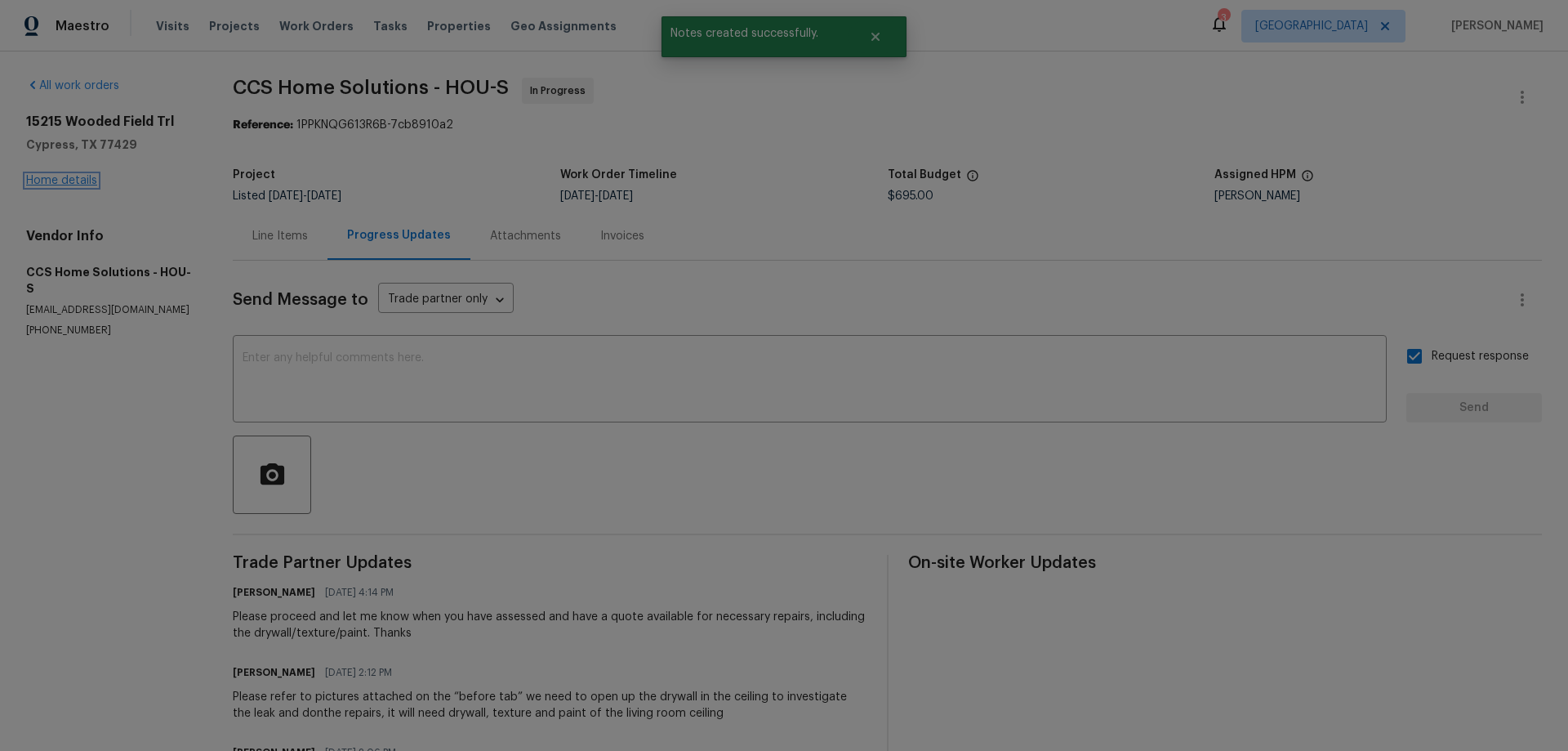
click at [59, 177] on link "Home details" at bounding box center [61, 180] width 71 height 12
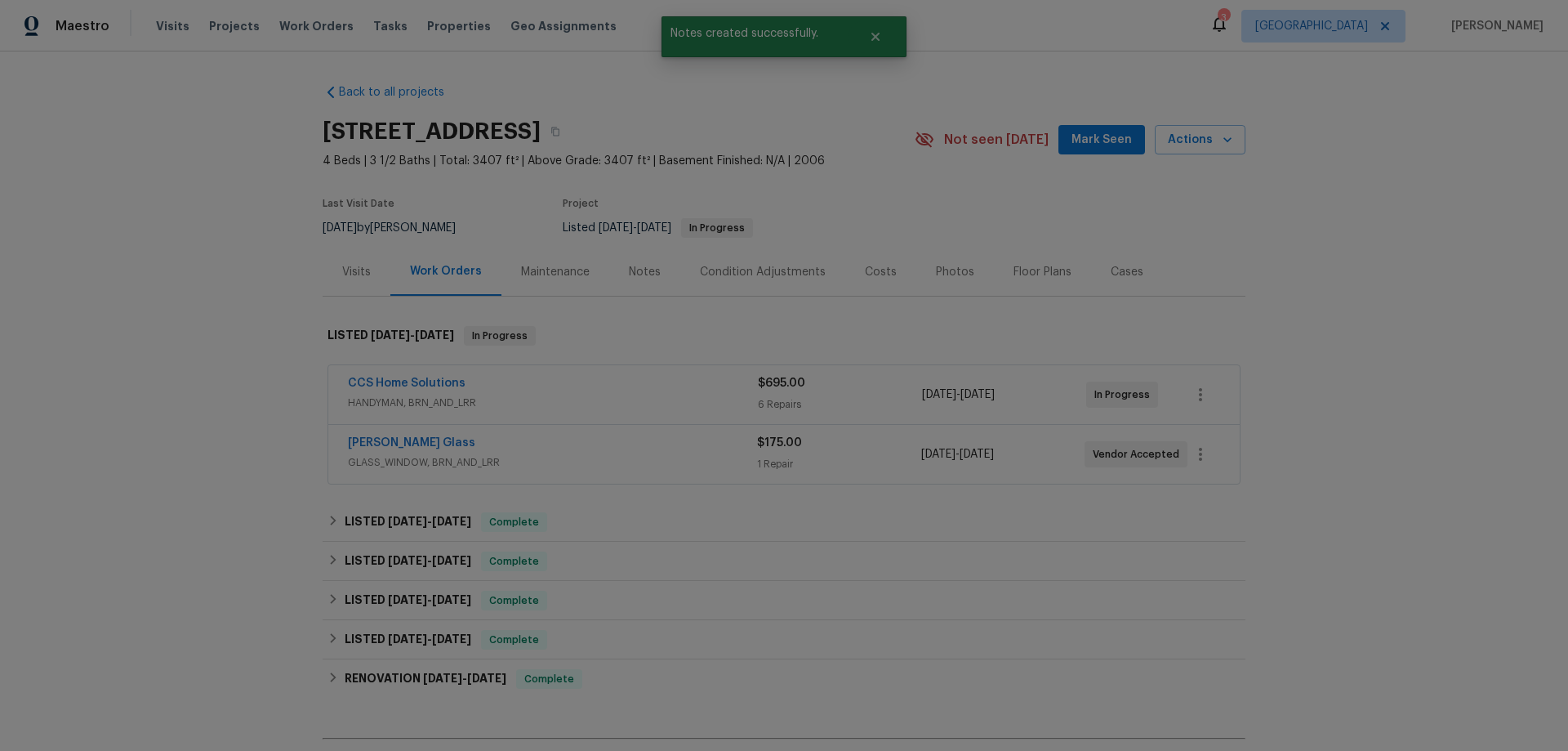
click at [598, 392] on div "CCS Home Solutions" at bounding box center [553, 385] width 410 height 19
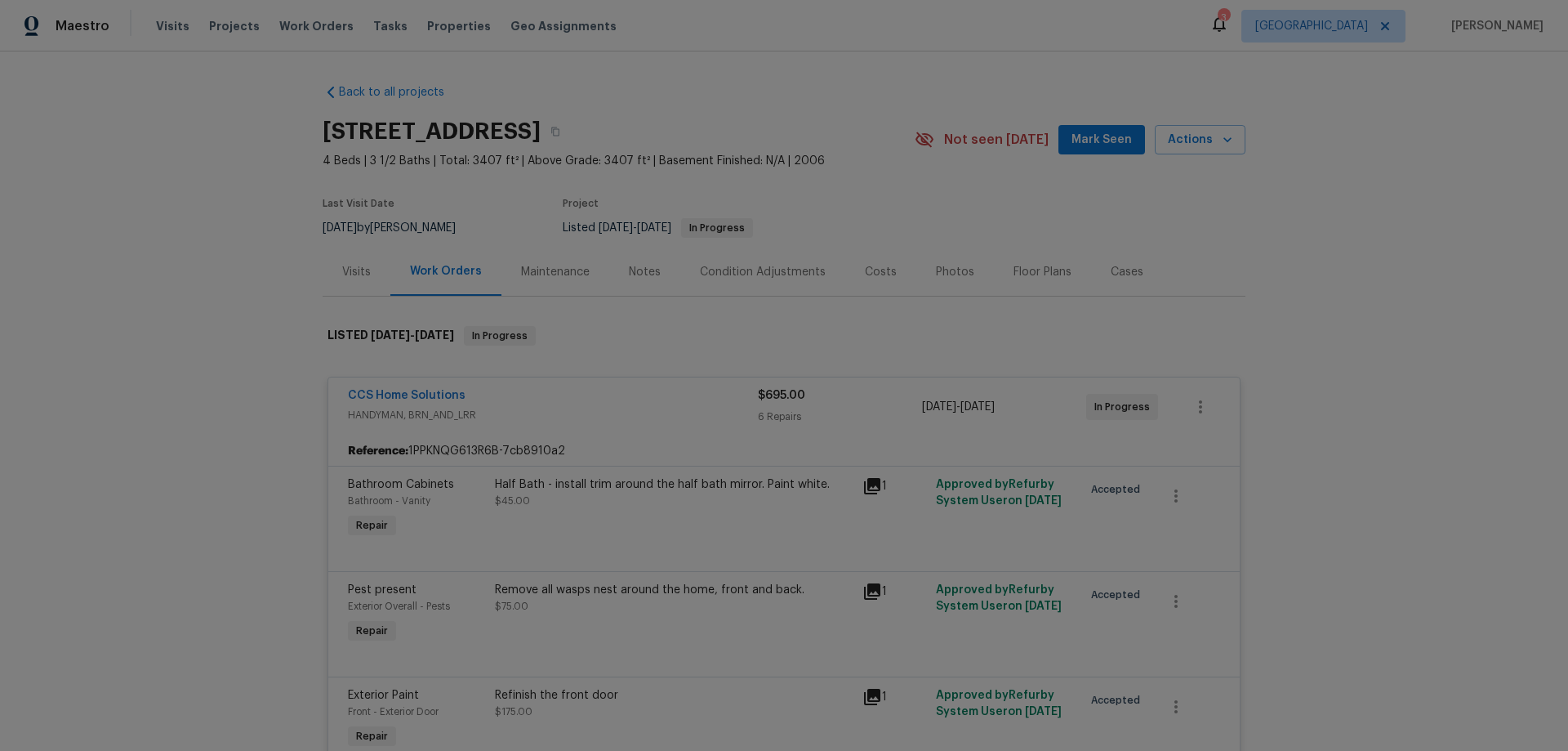
click at [598, 380] on div "CCS Home Solutions HANDYMAN, BRN_AND_LRR $695.00 6 Repairs 9/2/2025 - 9/4/2025 …" at bounding box center [784, 407] width 912 height 59
click at [595, 395] on div "CCS Home Solutions" at bounding box center [553, 397] width 410 height 19
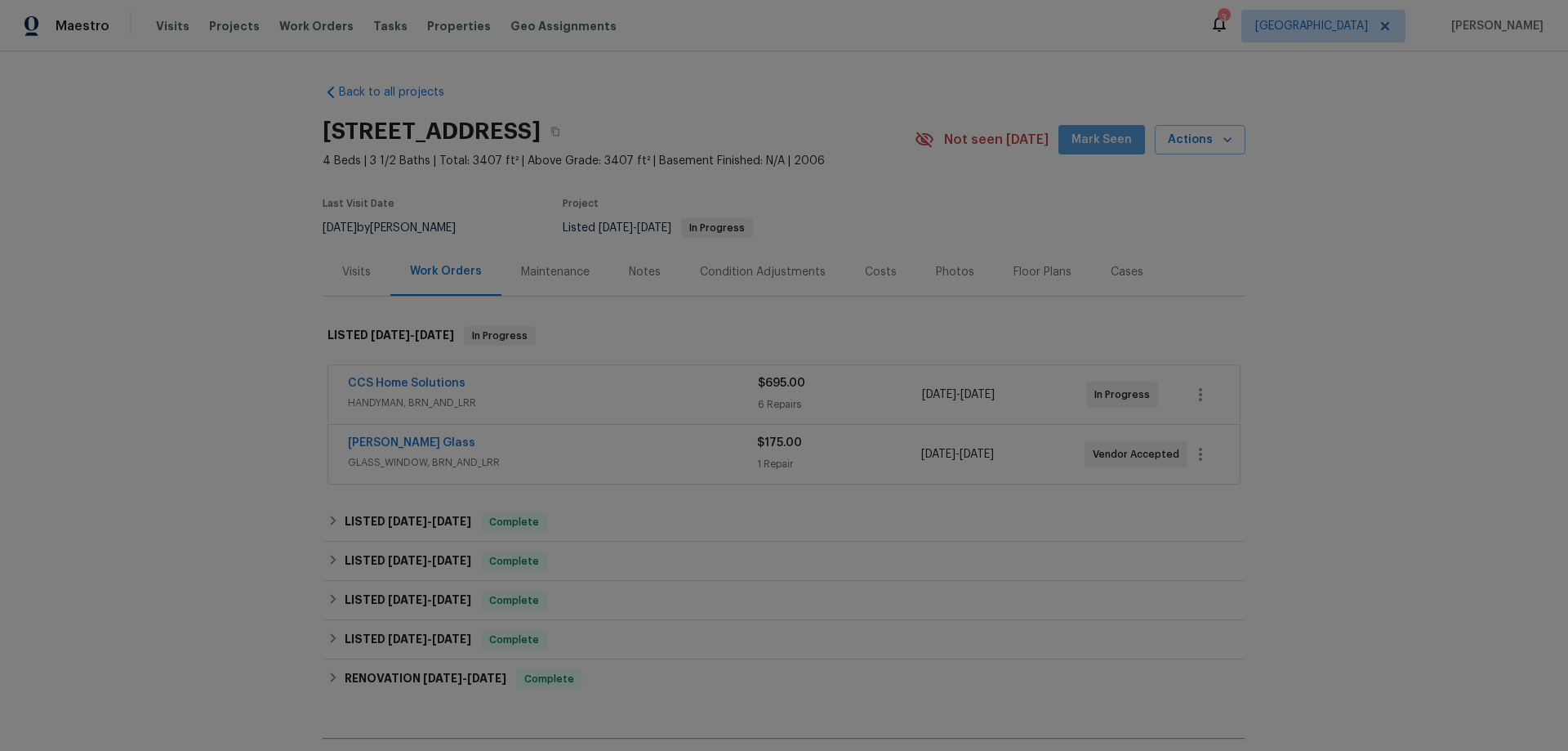
click at [1094, 134] on span "Mark Seen" at bounding box center [1102, 139] width 60 height 20
click at [424, 383] on link "CCS Home Solutions" at bounding box center [407, 384] width 118 height 12
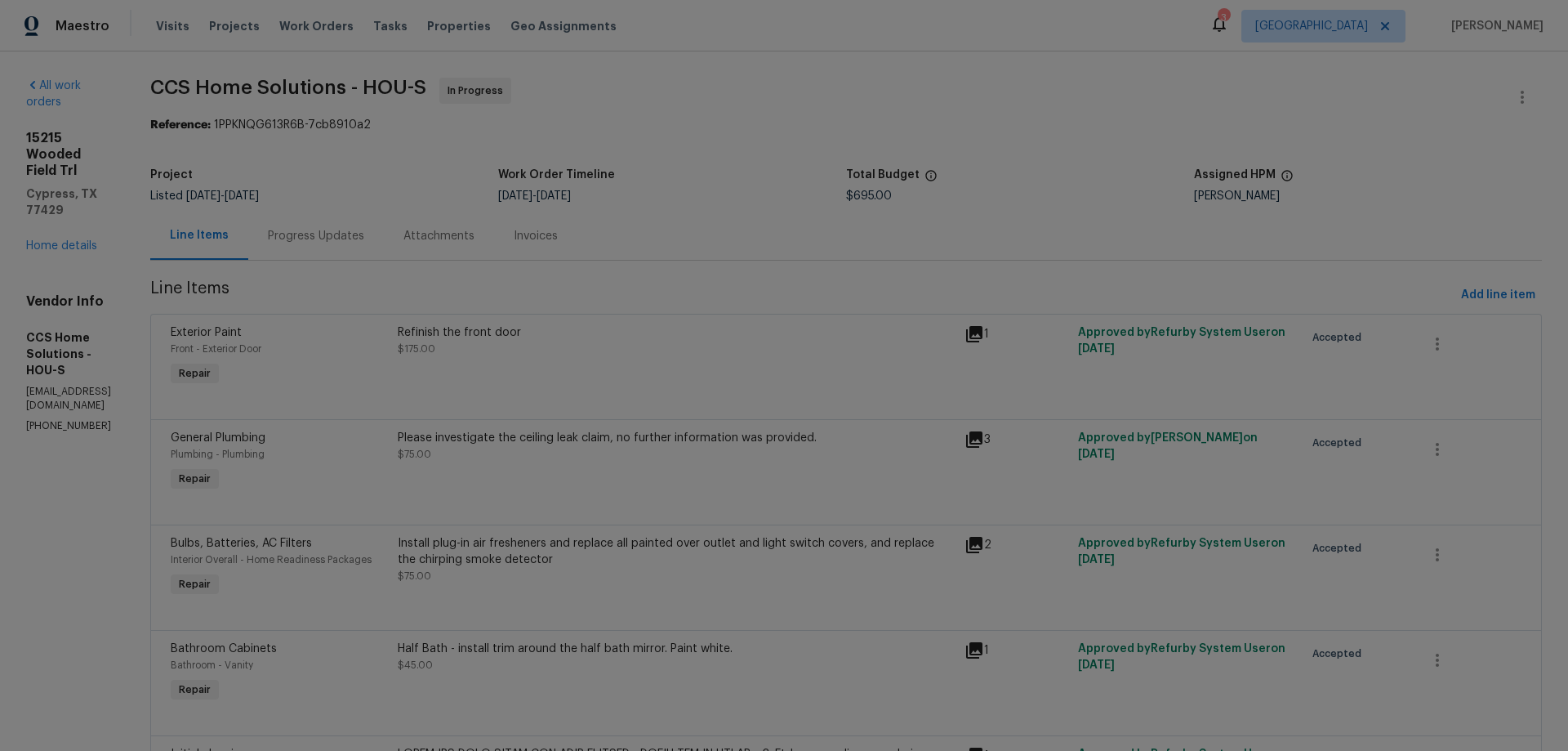
click at [359, 234] on div "Progress Updates" at bounding box center [316, 236] width 97 height 16
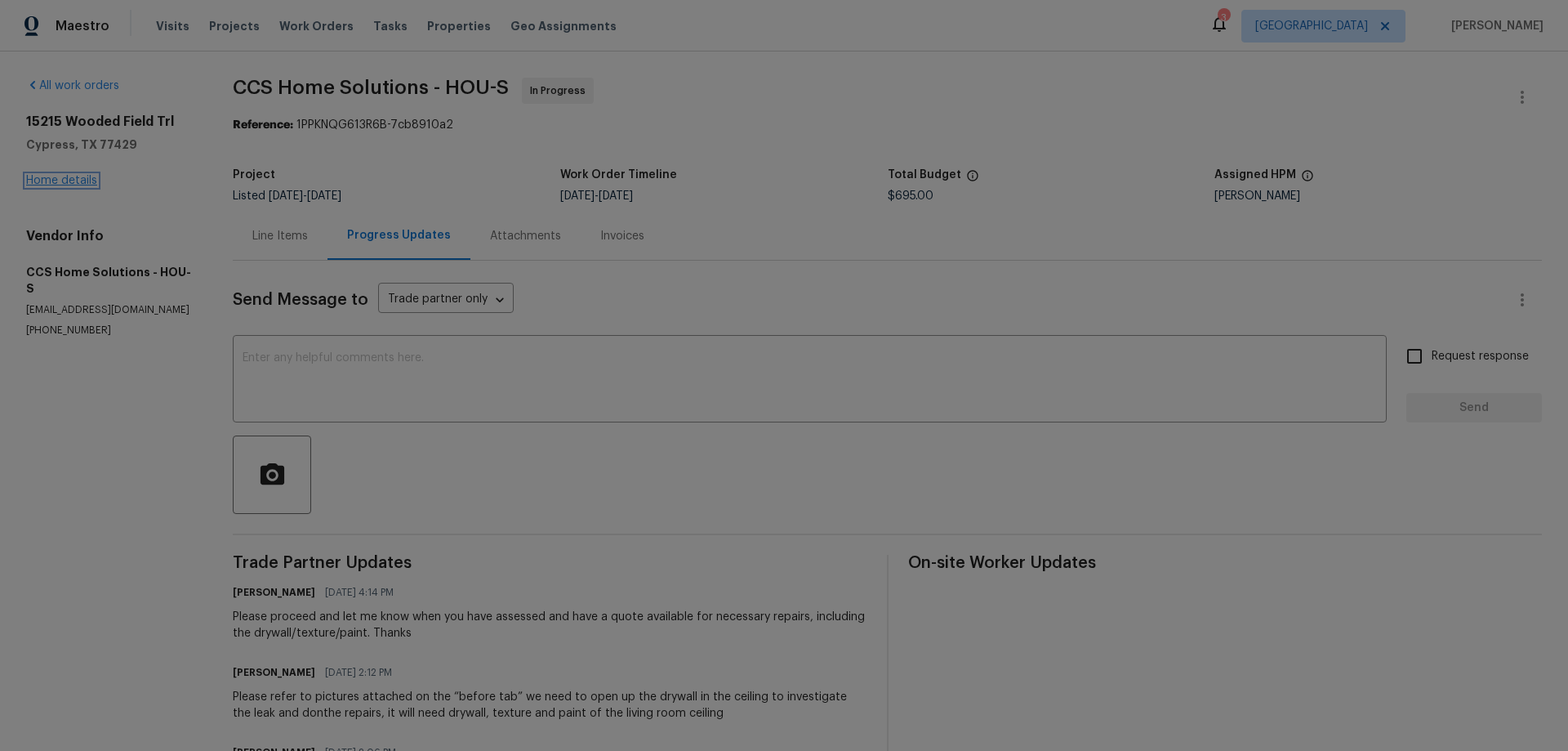
click at [77, 178] on link "Home details" at bounding box center [61, 180] width 71 height 12
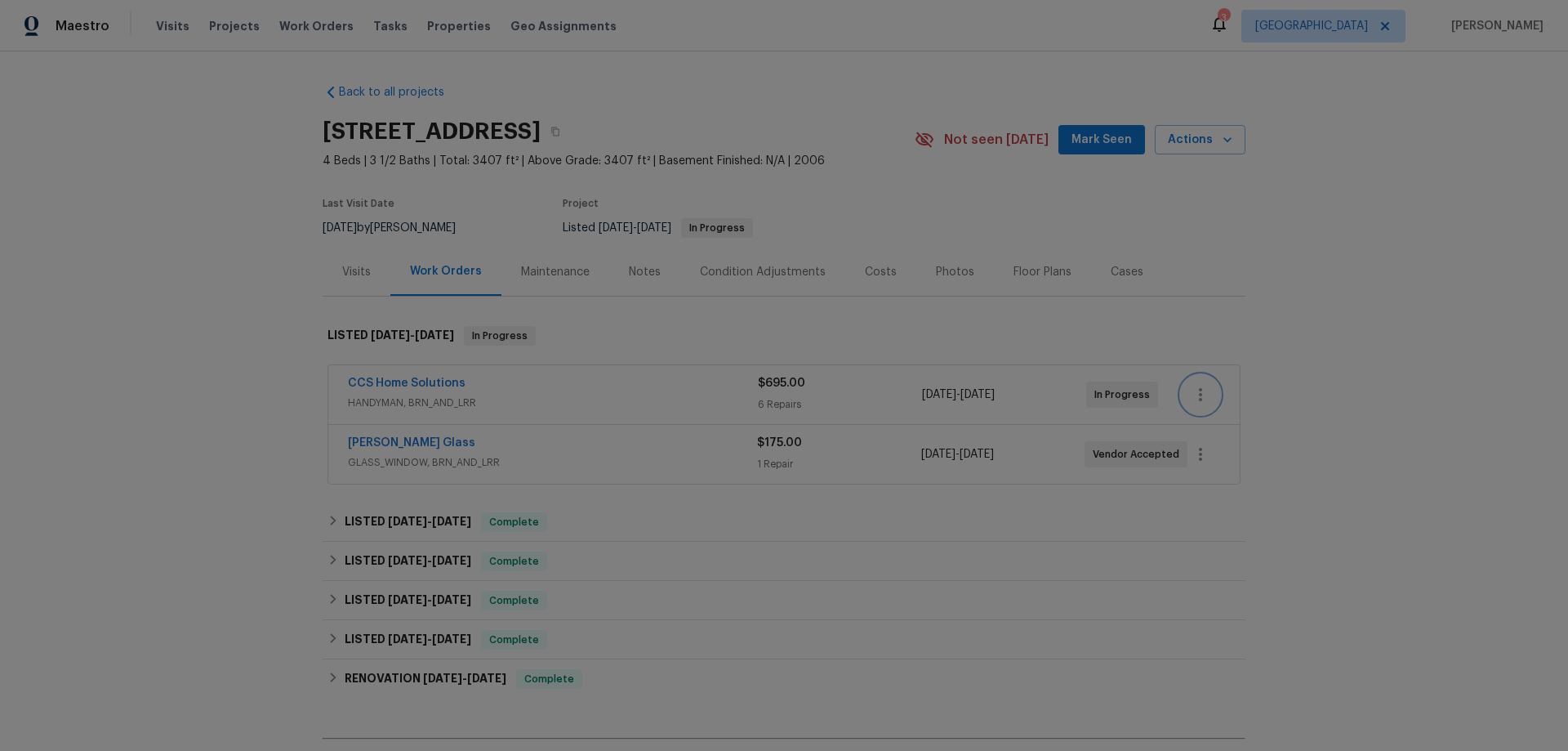
click at [1191, 397] on icon "button" at bounding box center [1201, 394] width 19 height 19
click at [1190, 397] on li "Edit" at bounding box center [1264, 395] width 176 height 27
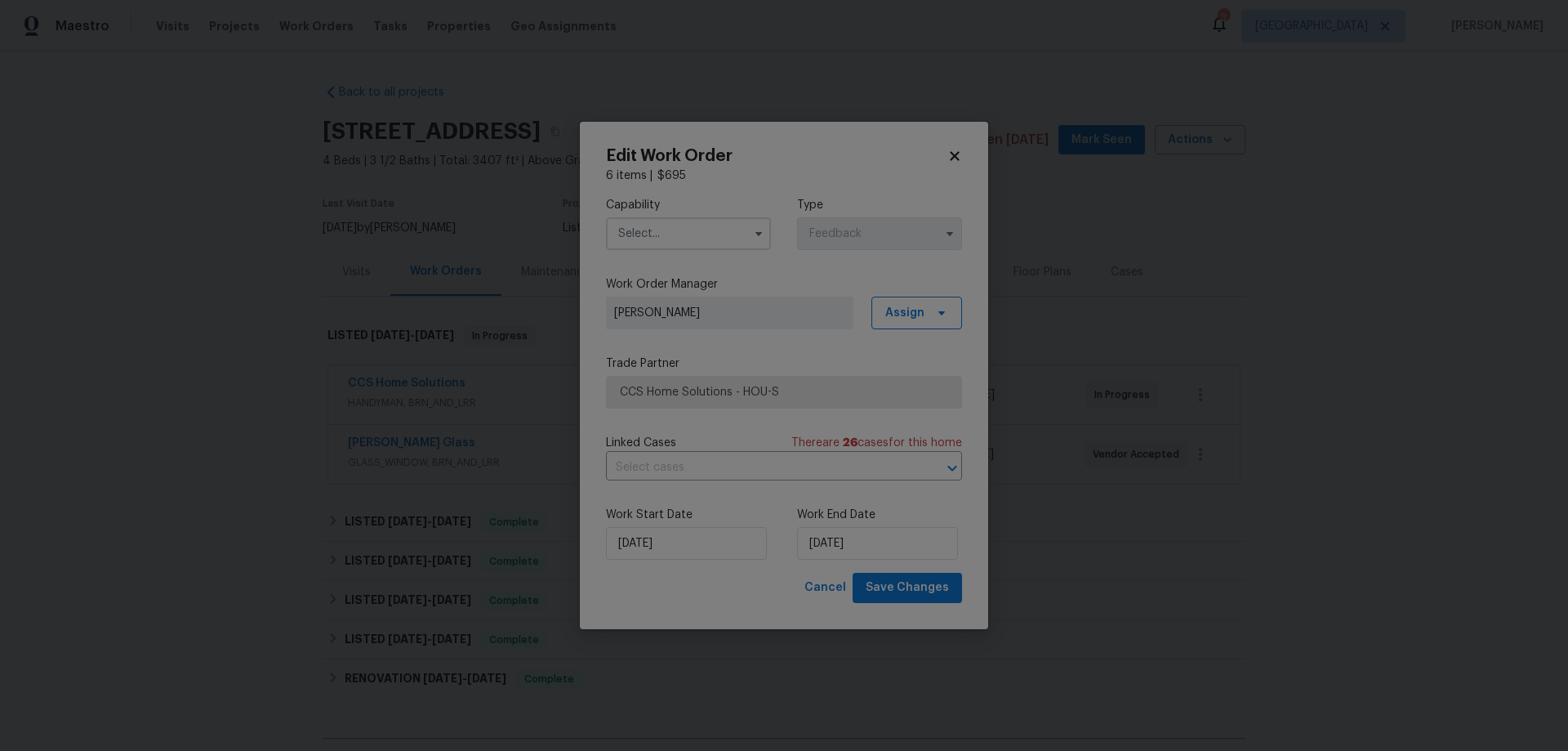
click at [688, 677] on body "Maestro Visits Projects Work Orders Tasks Properties Geo Assignments 3 Houston …" at bounding box center [784, 375] width 1568 height 751
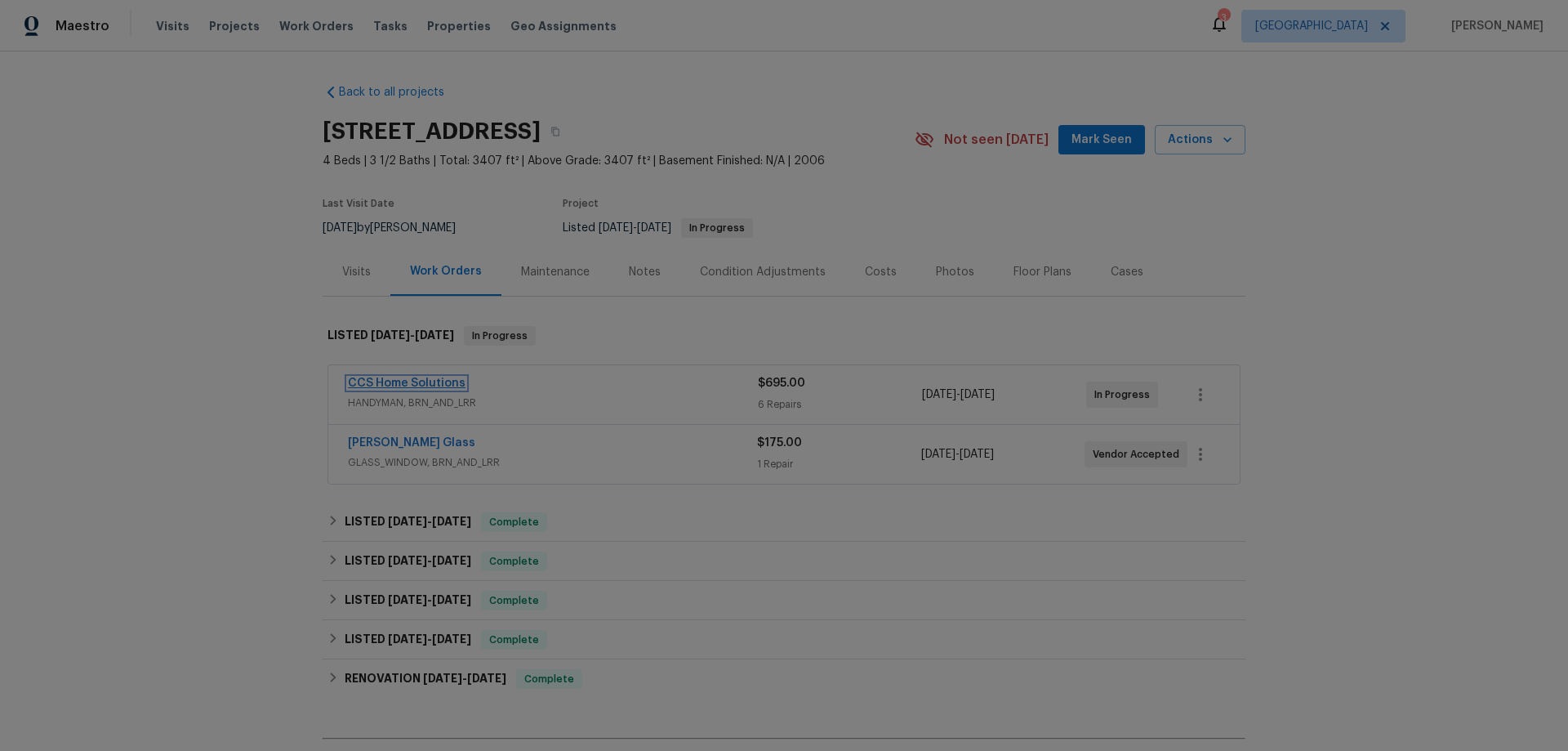
click at [376, 385] on link "CCS Home Solutions" at bounding box center [407, 384] width 118 height 12
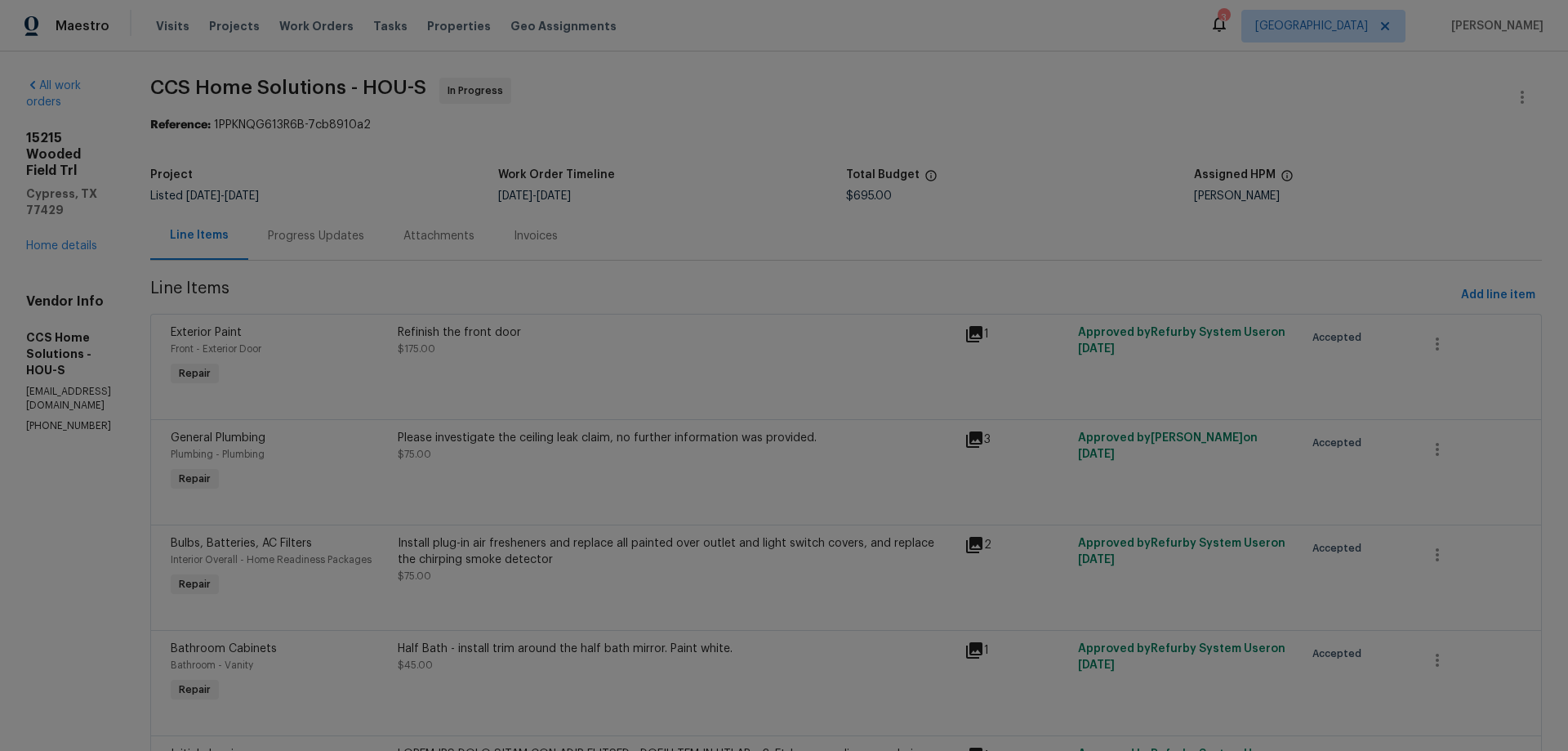
click at [364, 243] on div "Progress Updates" at bounding box center [316, 236] width 97 height 16
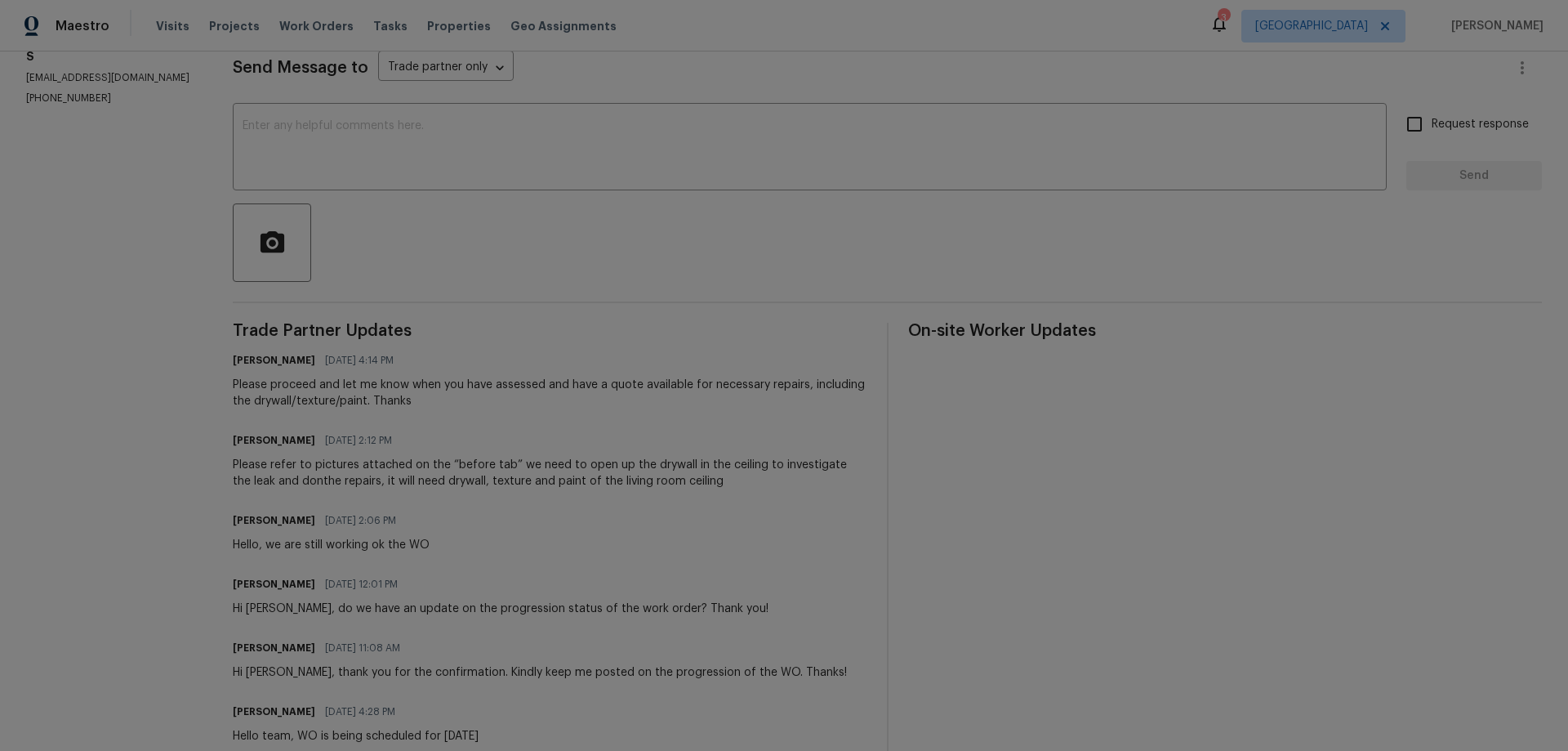
scroll to position [444, 0]
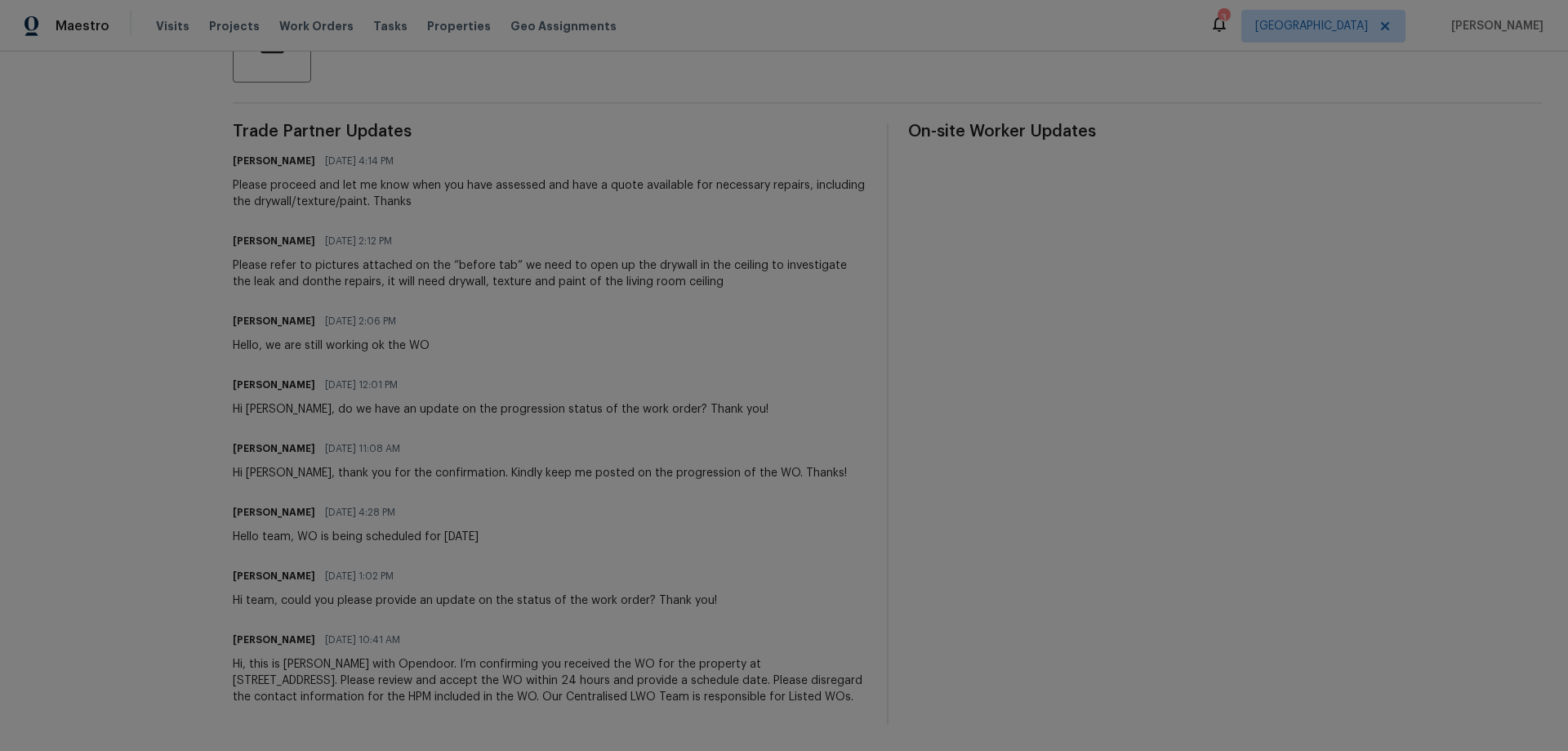
drag, startPoint x: 853, startPoint y: 686, endPoint x: 219, endPoint y: 655, distance: 634.8
click at [219, 655] on div "All work orders 15215 Wooded Field Trl Cypress, TX 77429 Home details Vendor In…" at bounding box center [784, 185] width 1568 height 1131
click at [233, 656] on div "Hi, this is Arvind with Opendoor. I’m confirming you received the WO for the pr…" at bounding box center [550, 680] width 634 height 49
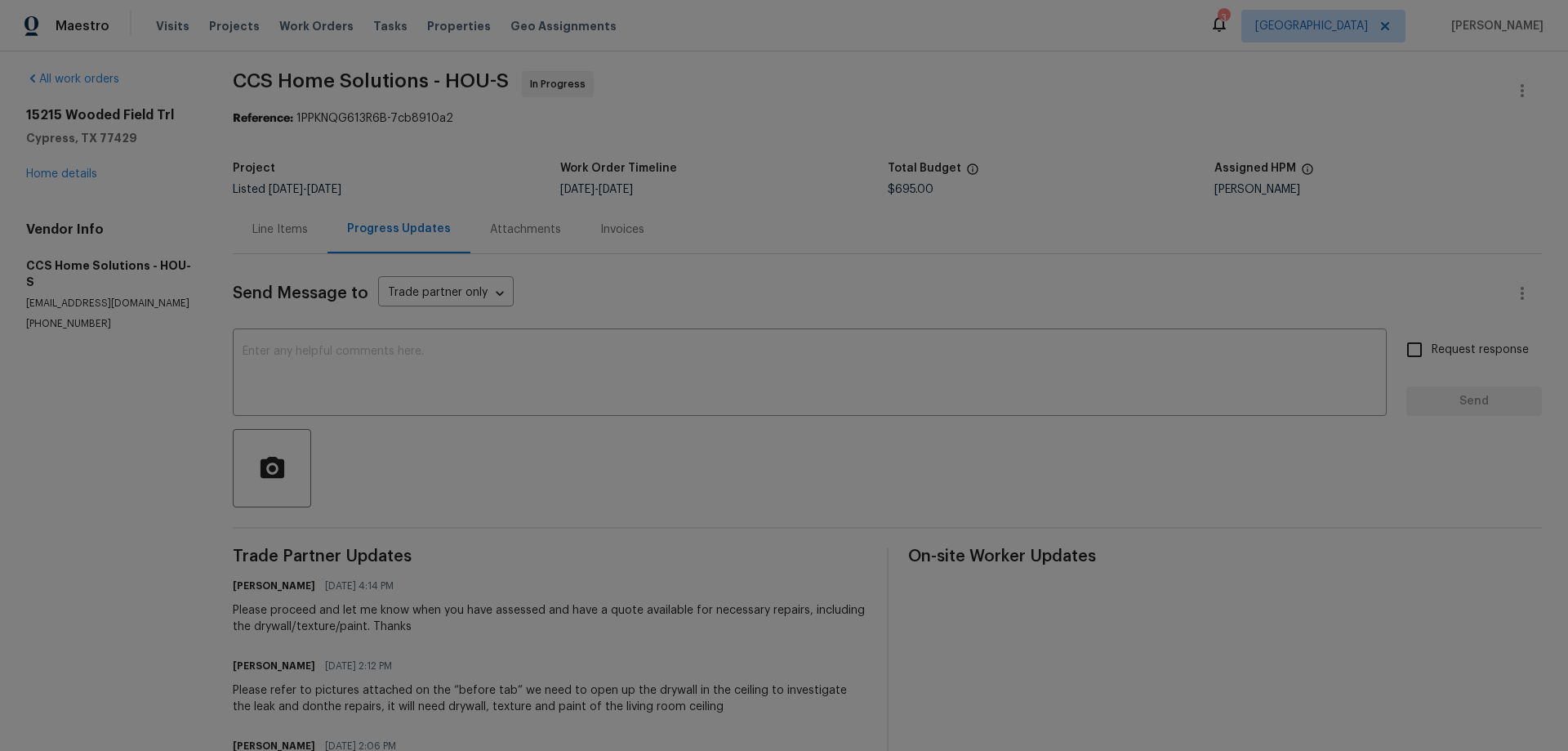
scroll to position [0, 0]
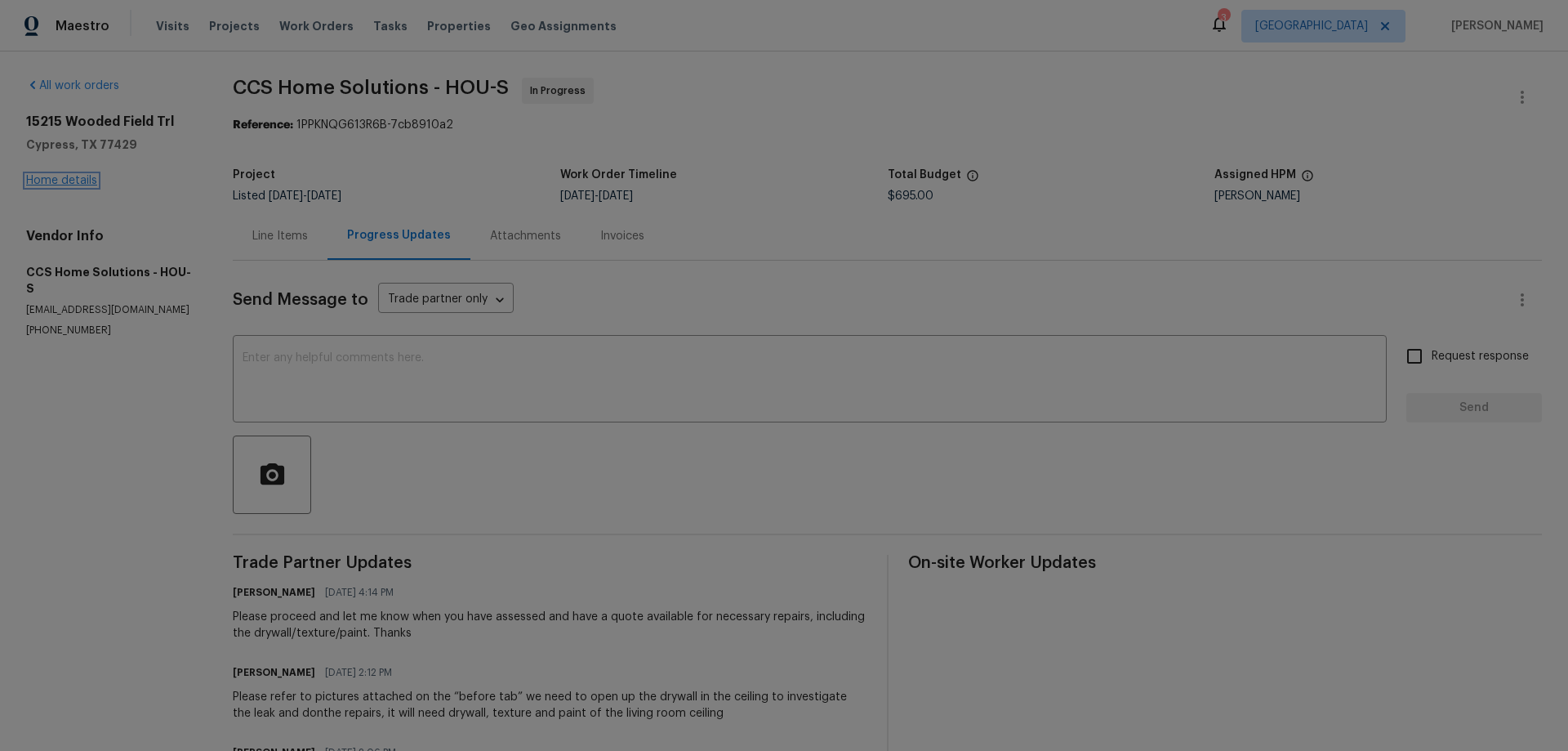
click at [83, 185] on link "Home details" at bounding box center [61, 180] width 71 height 12
